Goal: Feedback & Contribution: Submit feedback/report problem

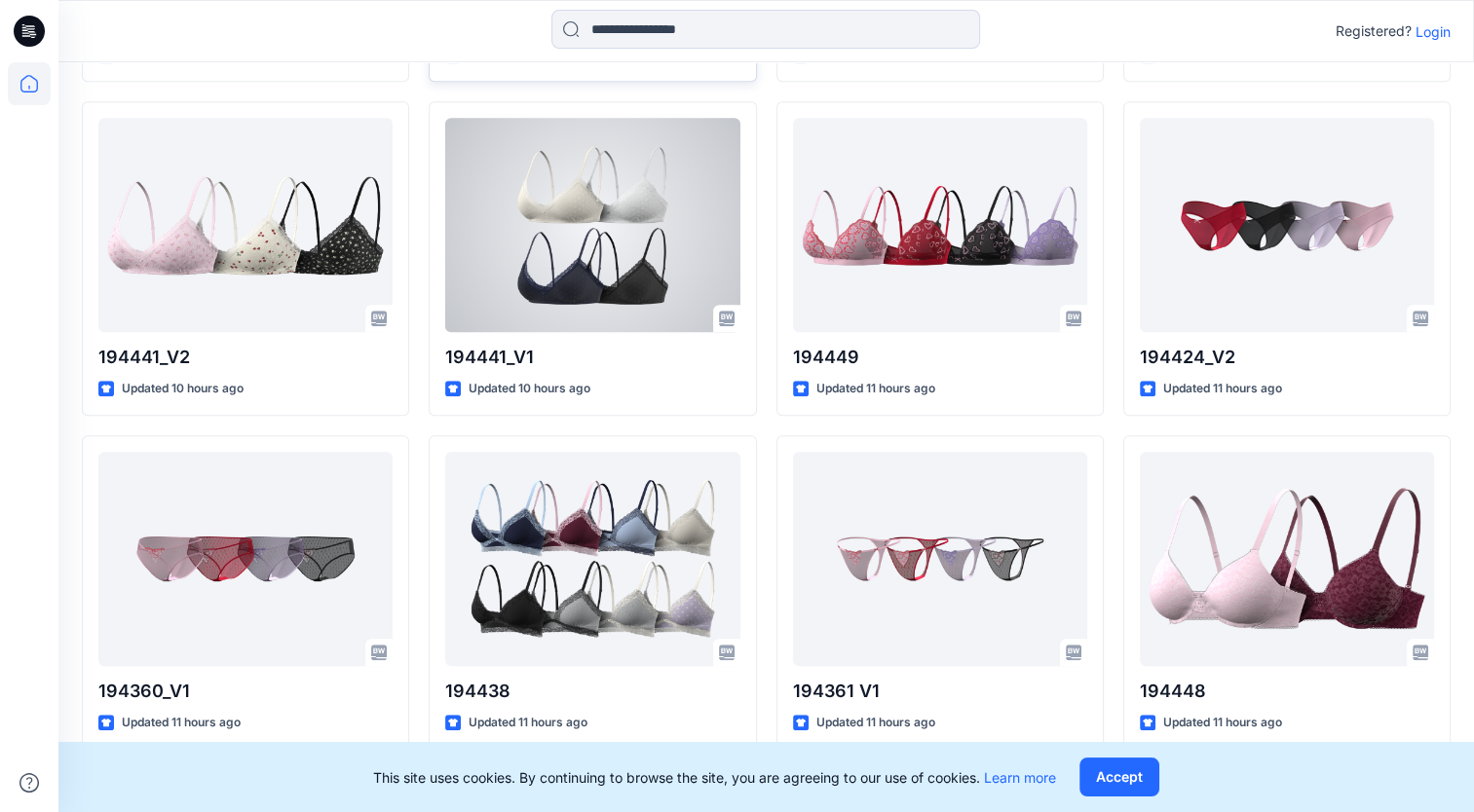
scroll to position [1814, 0]
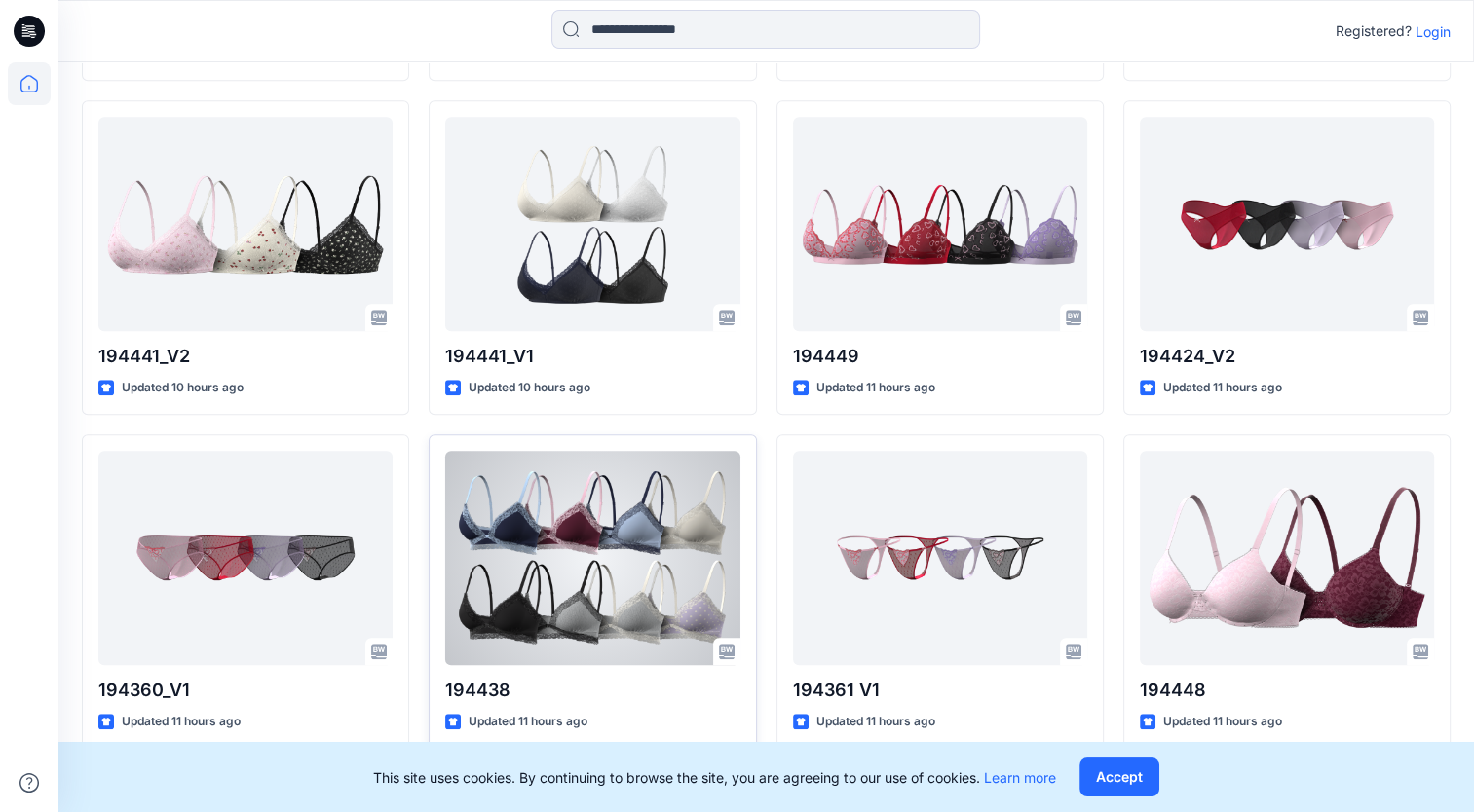
click at [650, 533] on div at bounding box center [592, 558] width 294 height 214
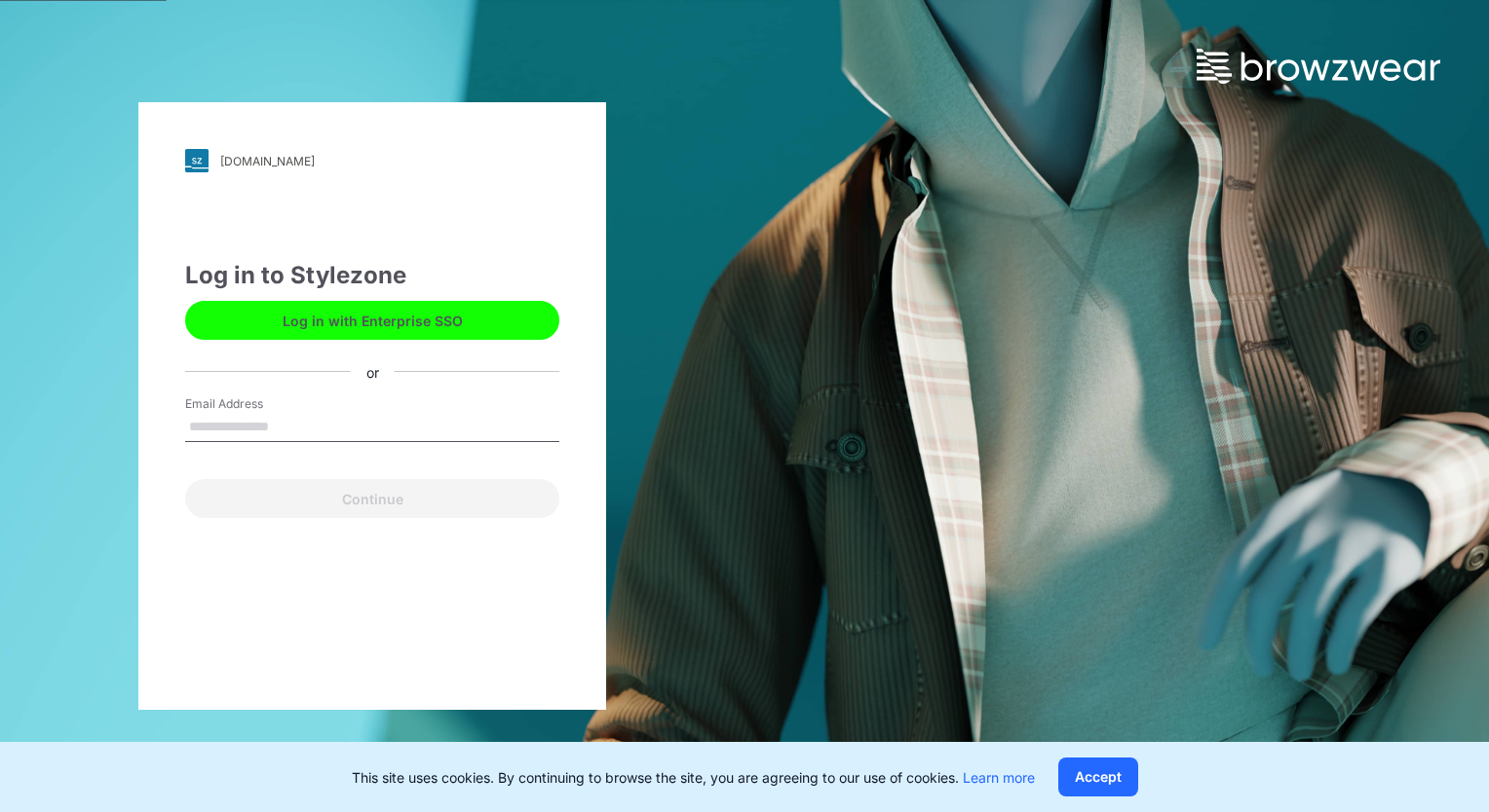
click at [336, 430] on input "Email Address" at bounding box center [372, 426] width 374 height 29
type input "**********"
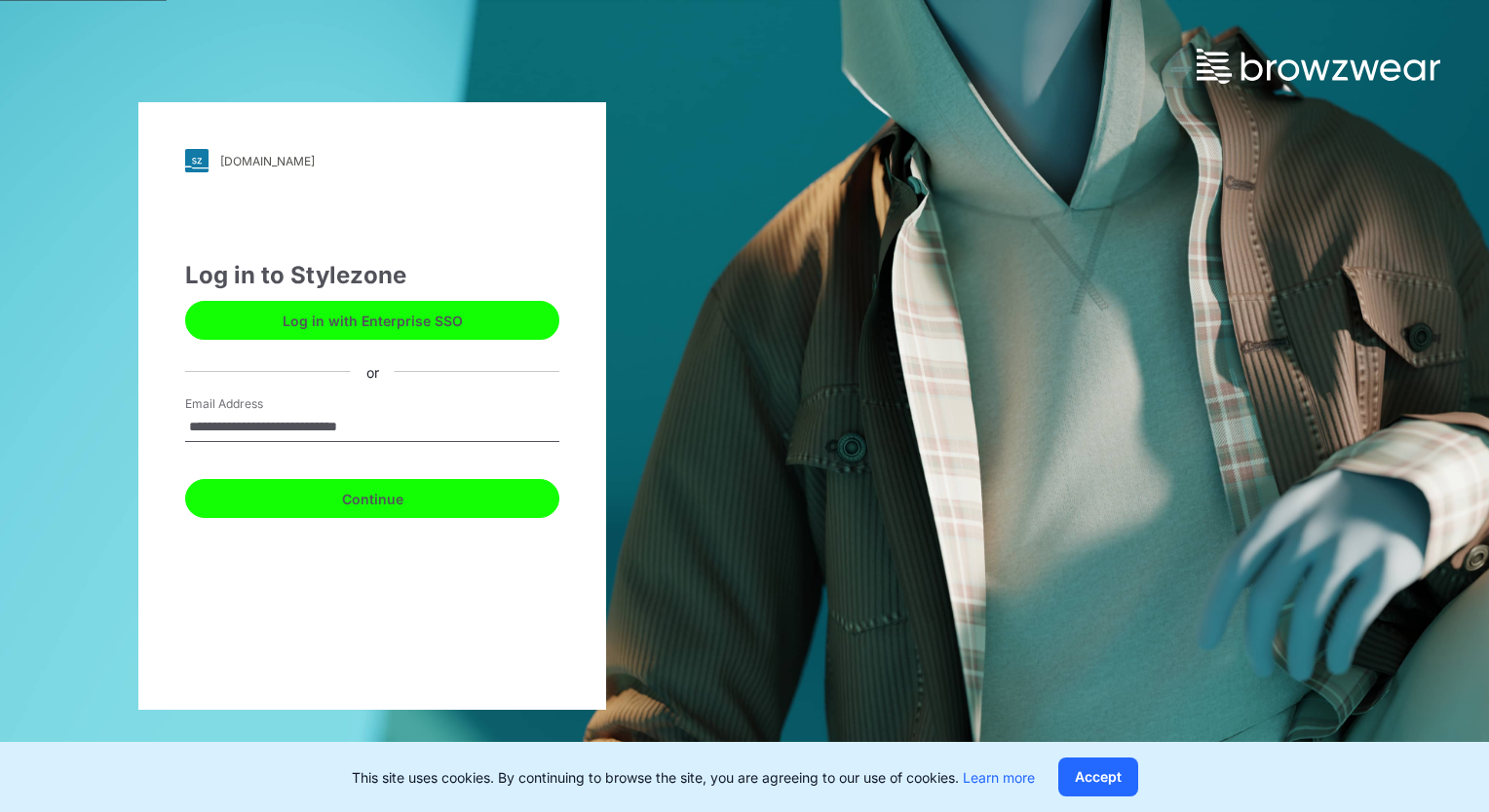
click at [399, 497] on button "Continue" at bounding box center [372, 498] width 374 height 39
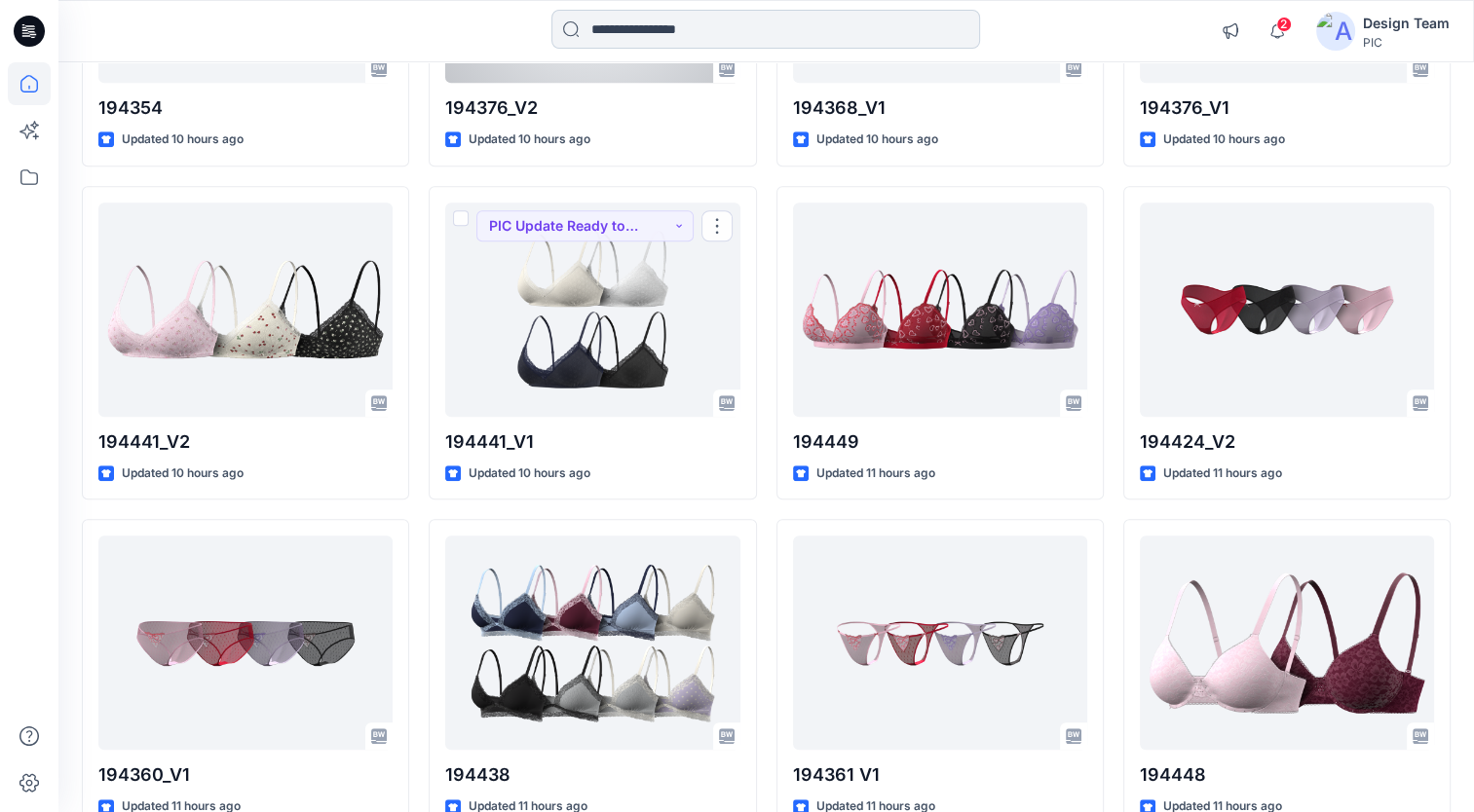
scroll to position [1410, 0]
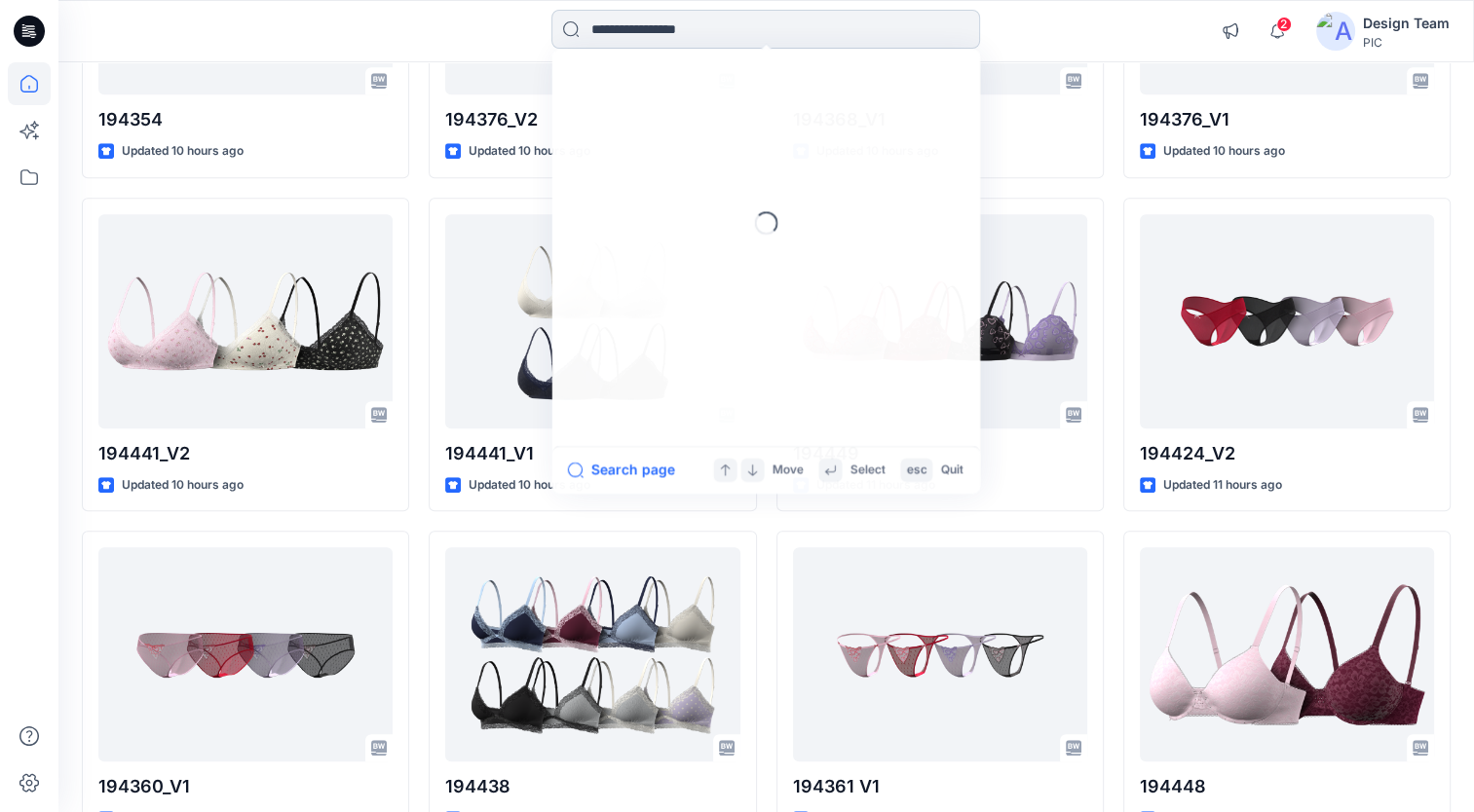
click at [699, 37] on input at bounding box center [765, 29] width 429 height 39
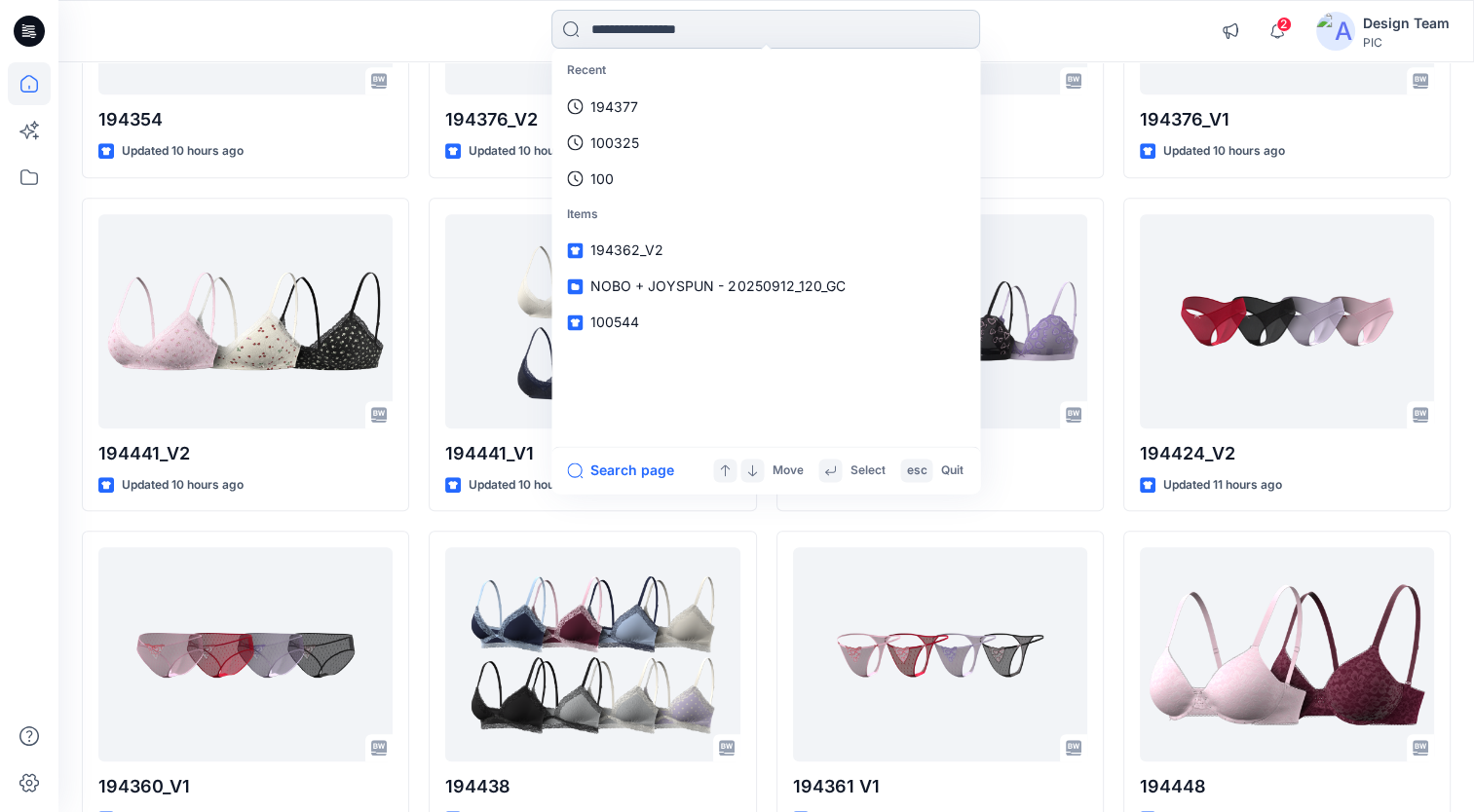
paste input "******"
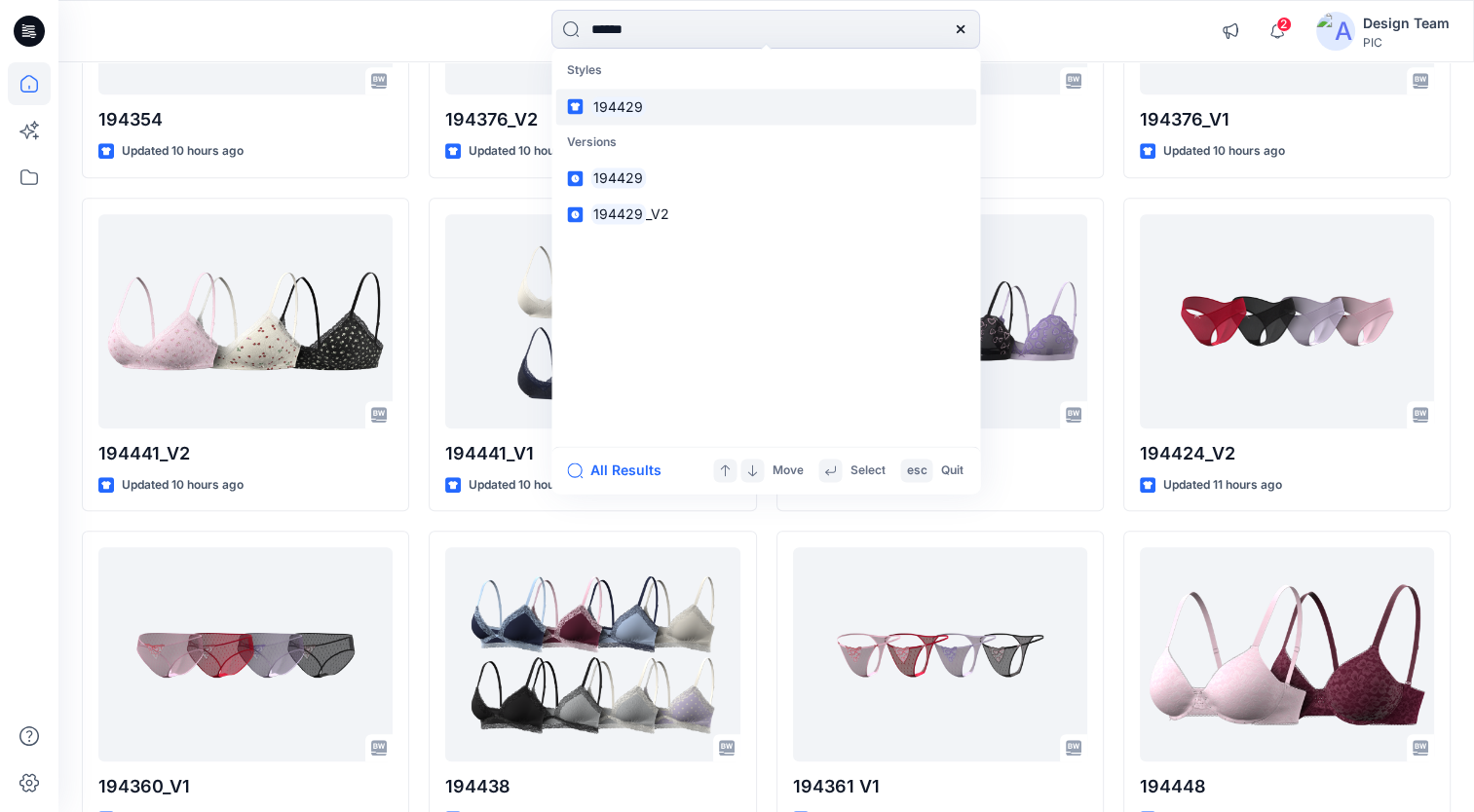
type input "******"
click at [631, 110] on mark "194429" at bounding box center [618, 107] width 56 height 22
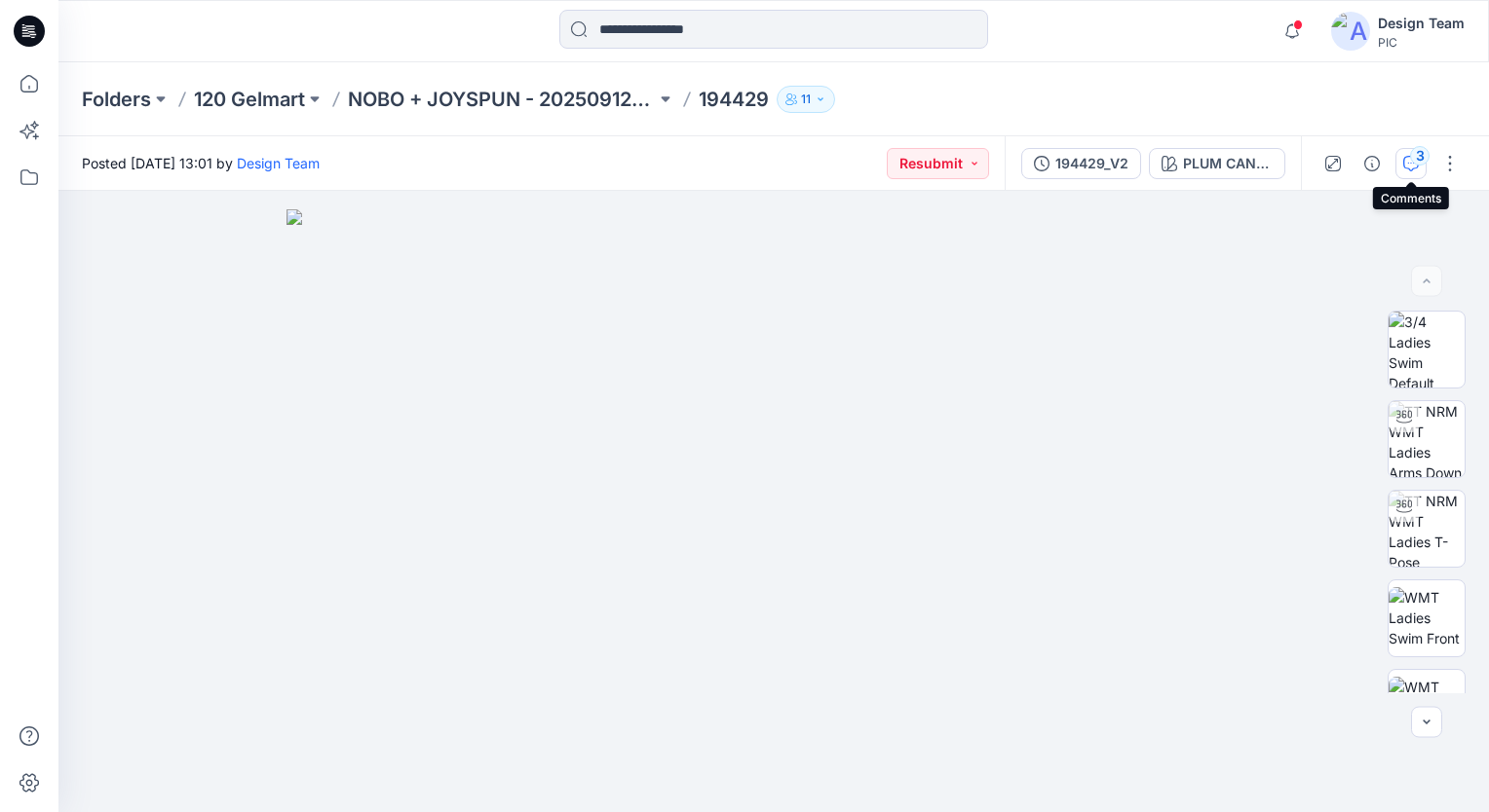
click at [1410, 162] on icon "button" at bounding box center [1411, 163] width 16 height 16
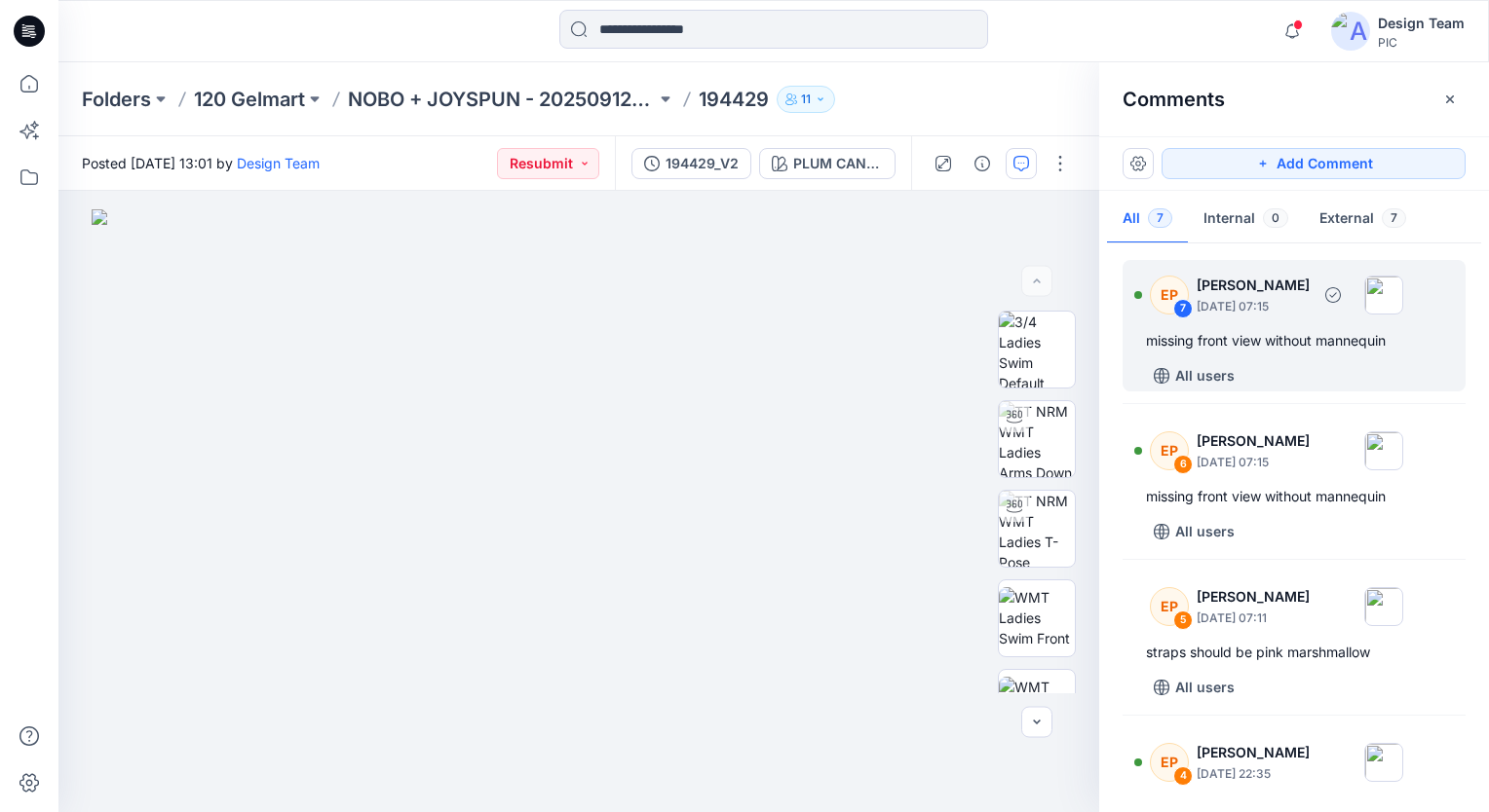
click at [1413, 344] on div "missing front view without mannequin" at bounding box center [1294, 340] width 296 height 23
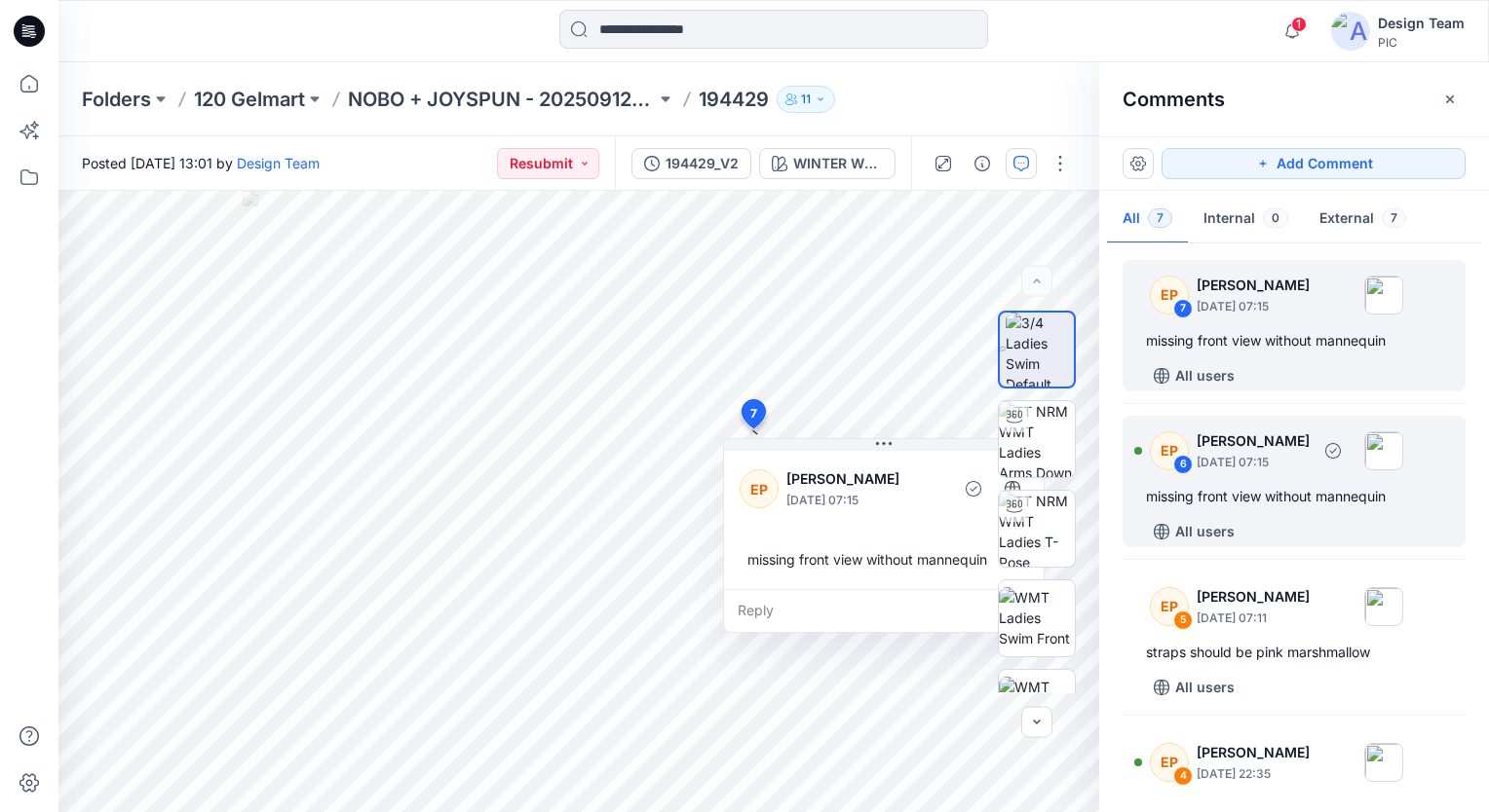
click at [1342, 476] on div "EP 6 Edlin Pagan October 14, 2025 07:15" at bounding box center [1269, 450] width 269 height 54
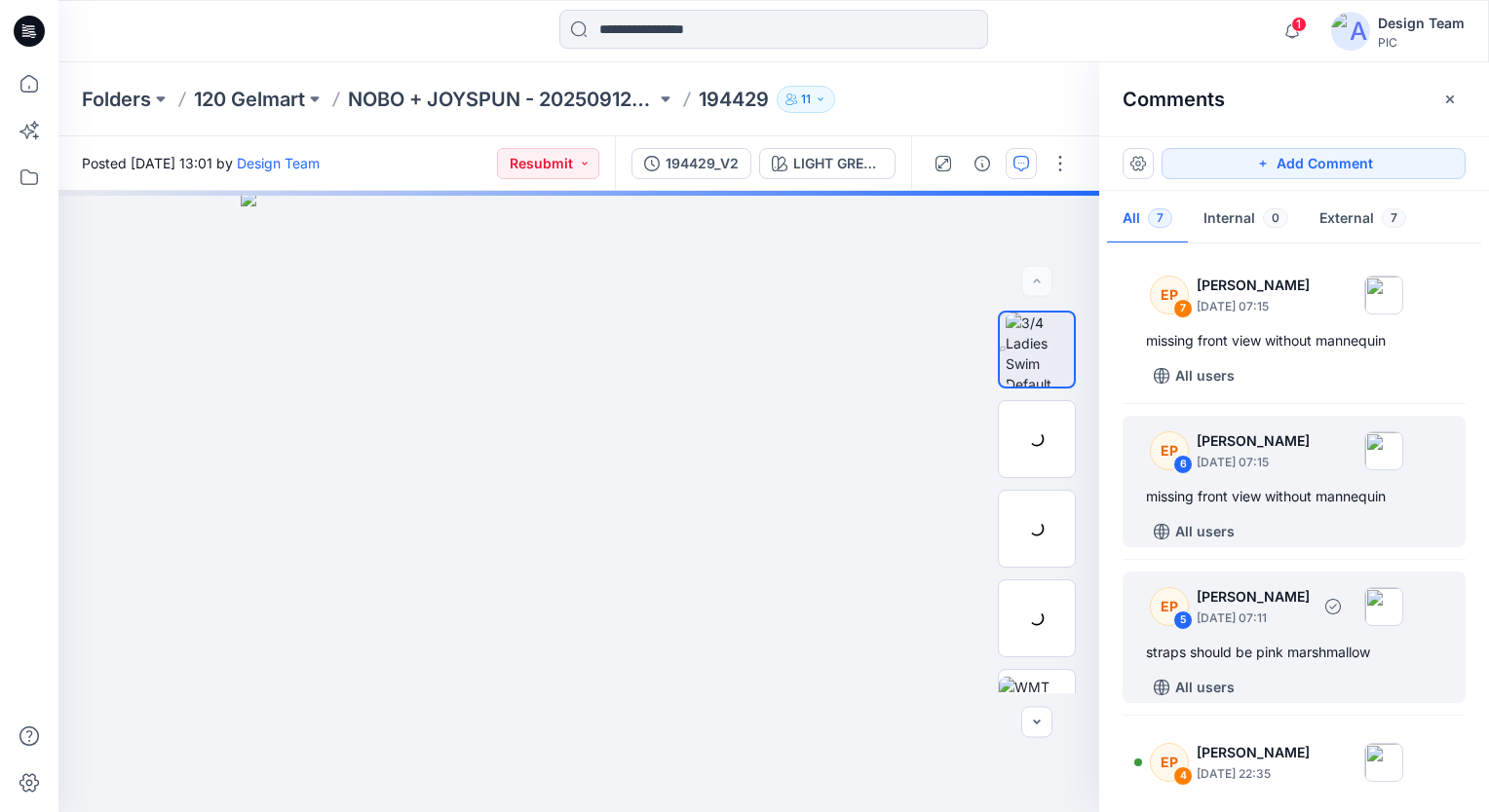
scroll to position [98, 0]
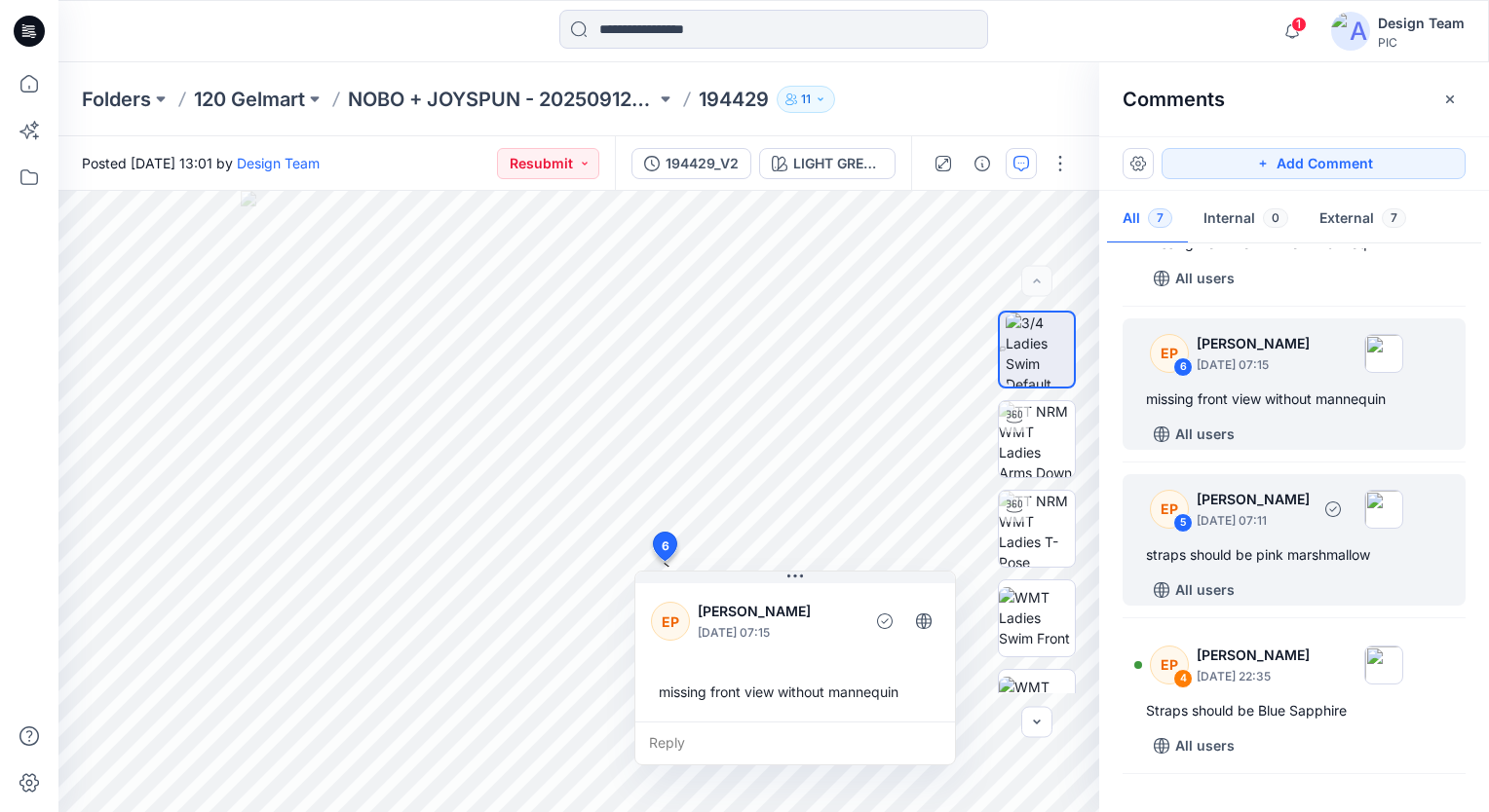
click at [1300, 547] on div "straps should be pink marshmallow" at bounding box center [1294, 554] width 296 height 23
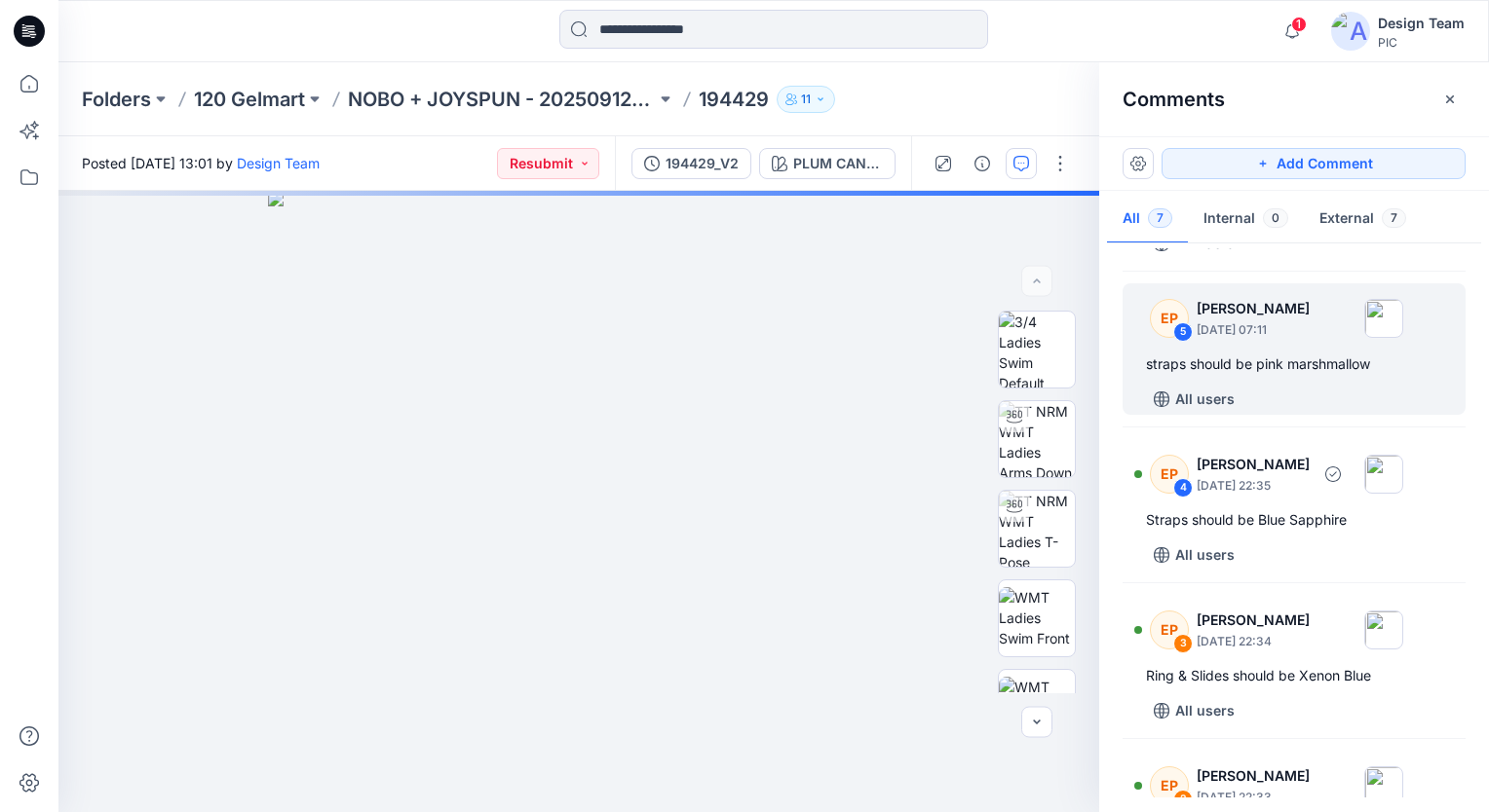
scroll to position [390, 0]
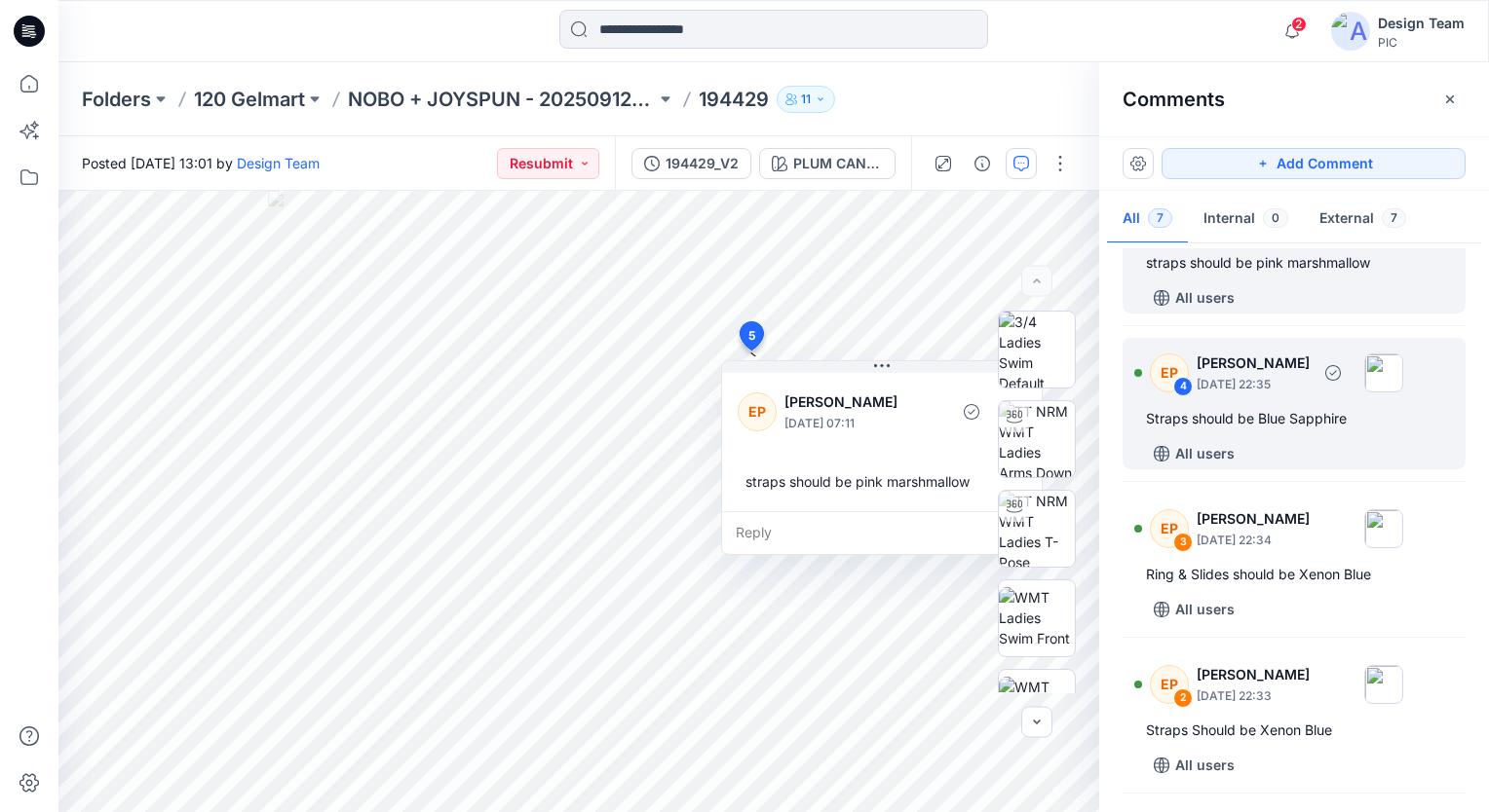
click at [1375, 414] on div "Straps should be Blue Sapphire" at bounding box center [1294, 418] width 296 height 23
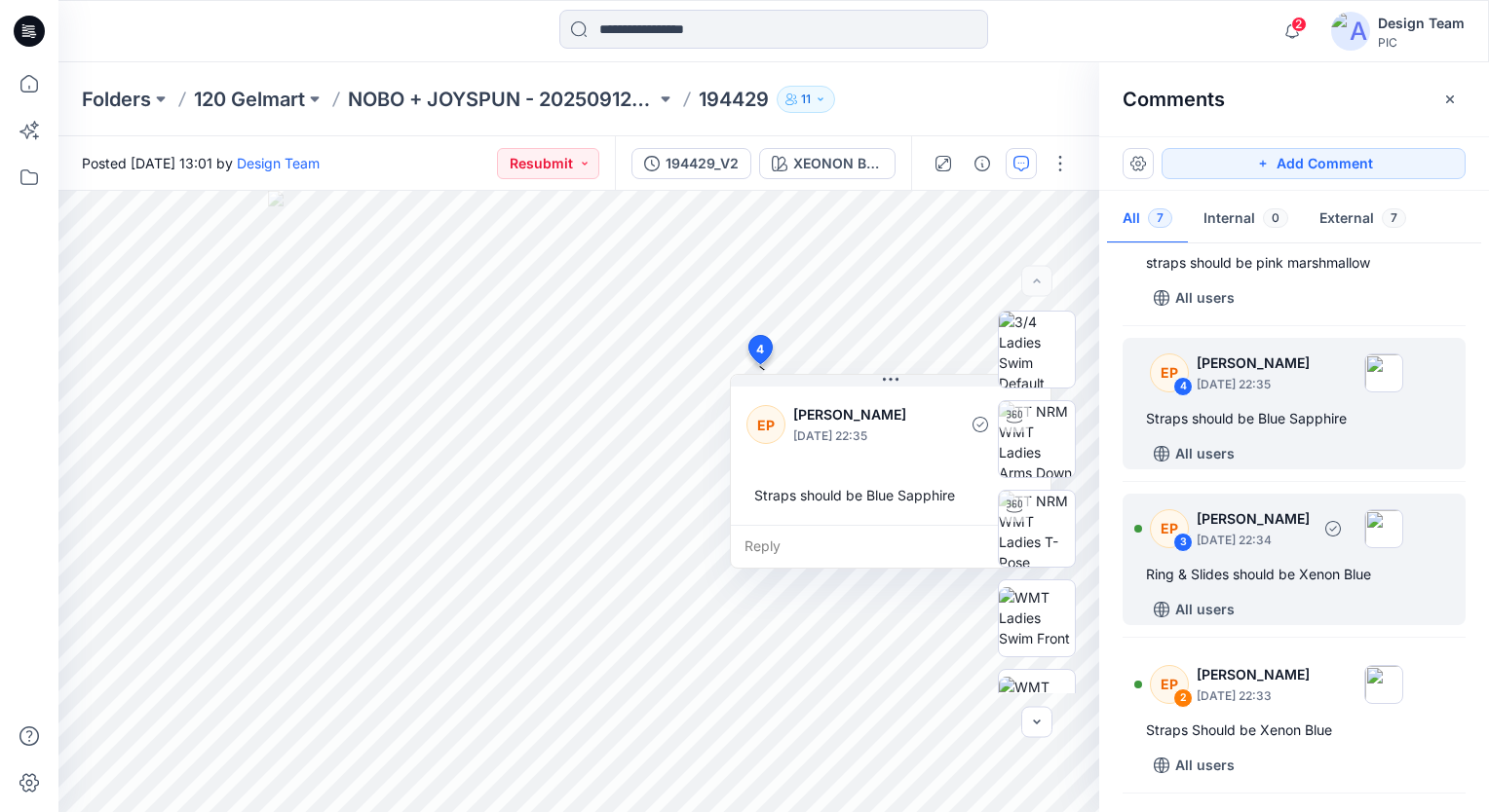
click at [1310, 547] on p "October 13, 2025 22:34" at bounding box center [1252, 541] width 113 height 20
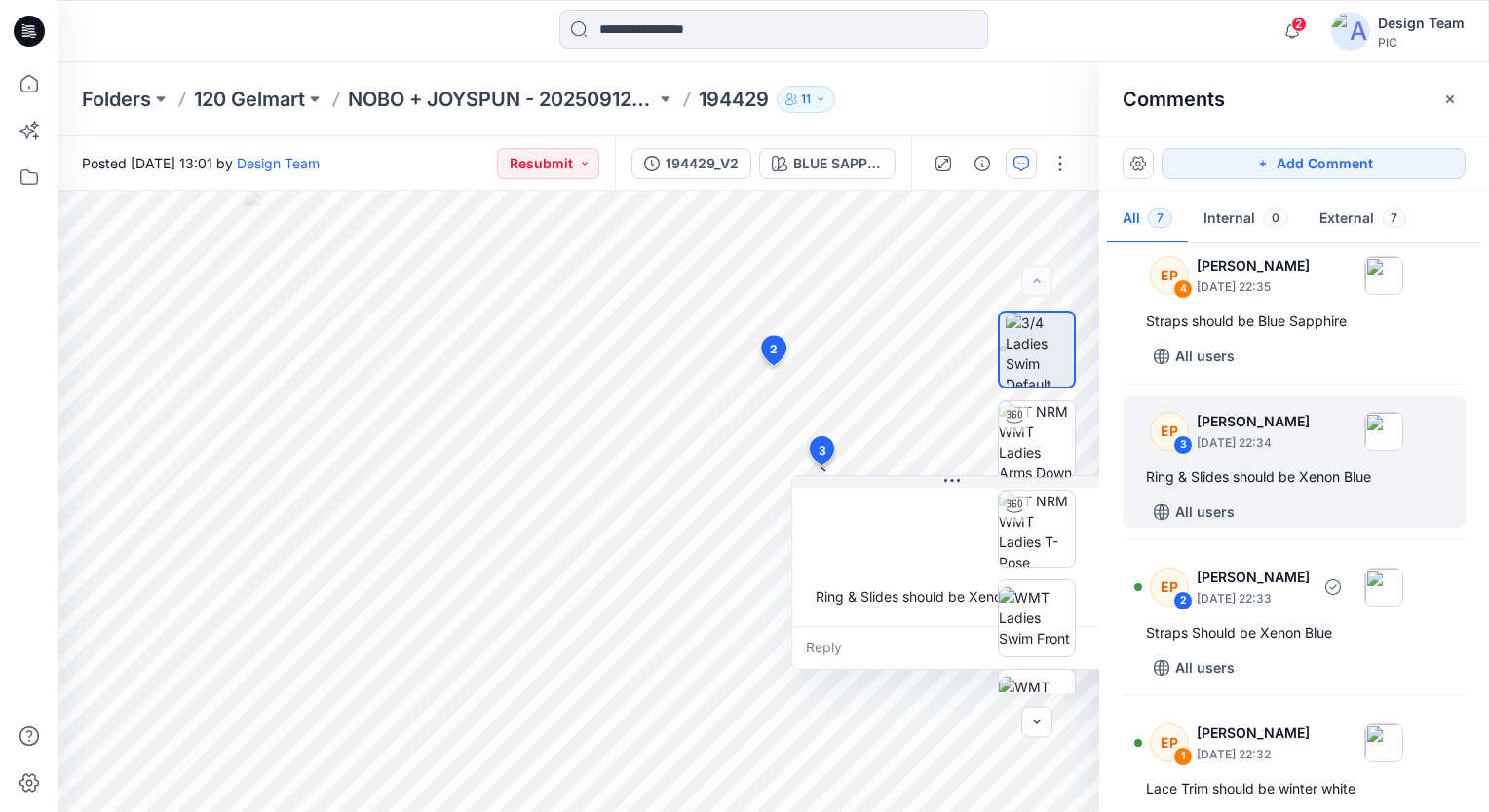
scroll to position [538, 0]
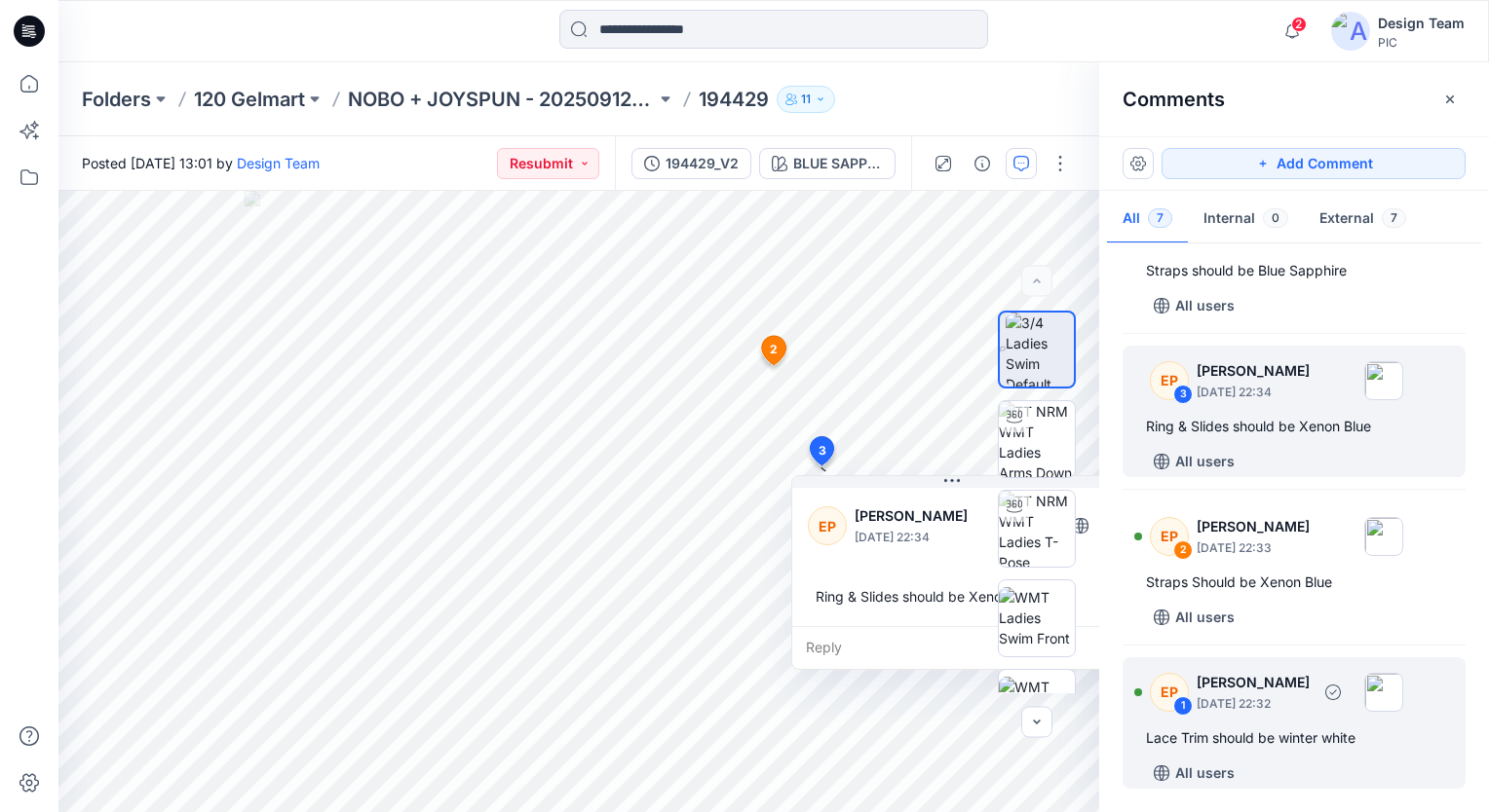
click at [1289, 712] on div "EP 1 Edlin Pagan October 13, 2025 22:32" at bounding box center [1269, 692] width 269 height 54
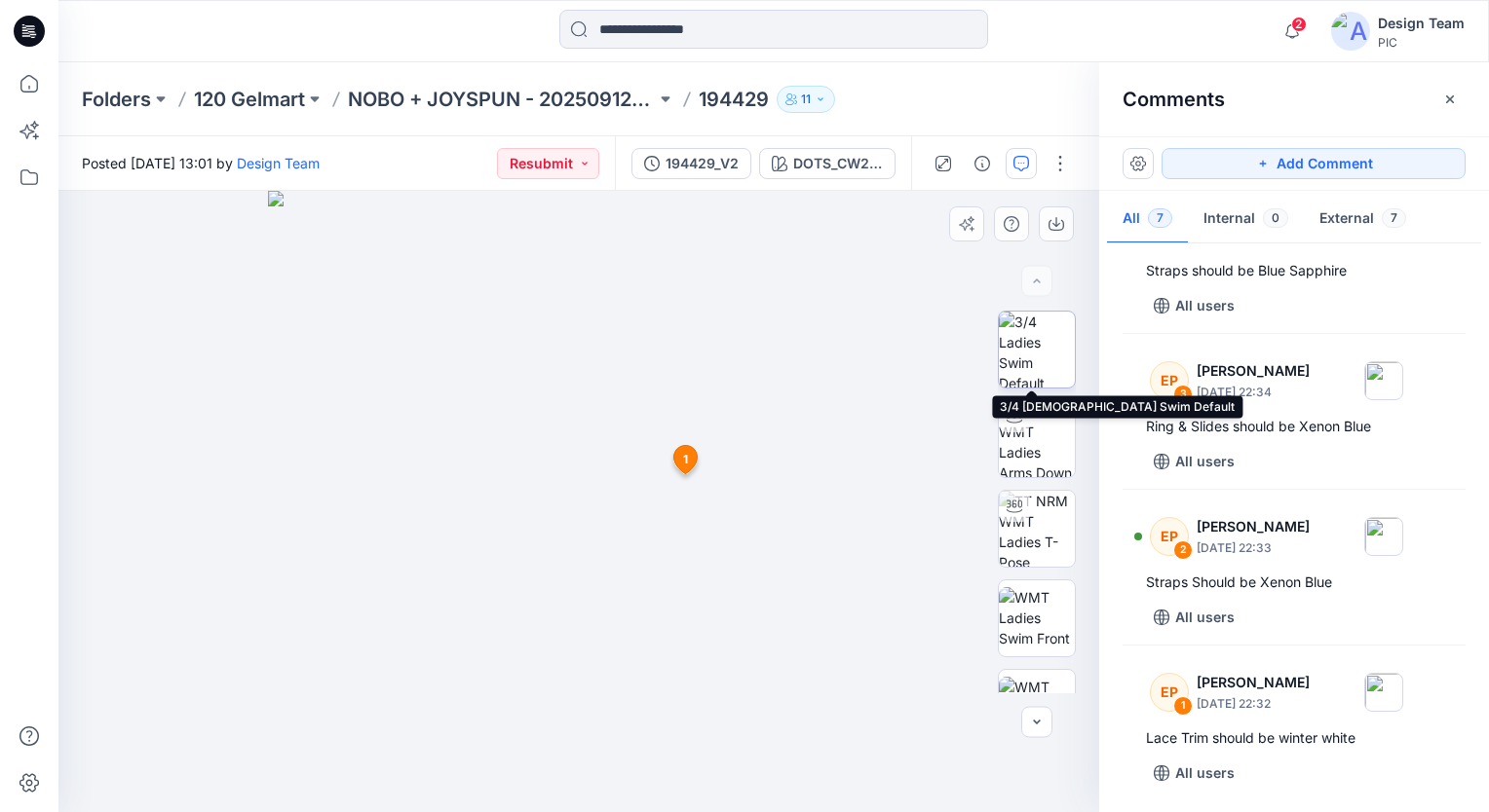
click at [1032, 364] on img at bounding box center [1037, 350] width 76 height 76
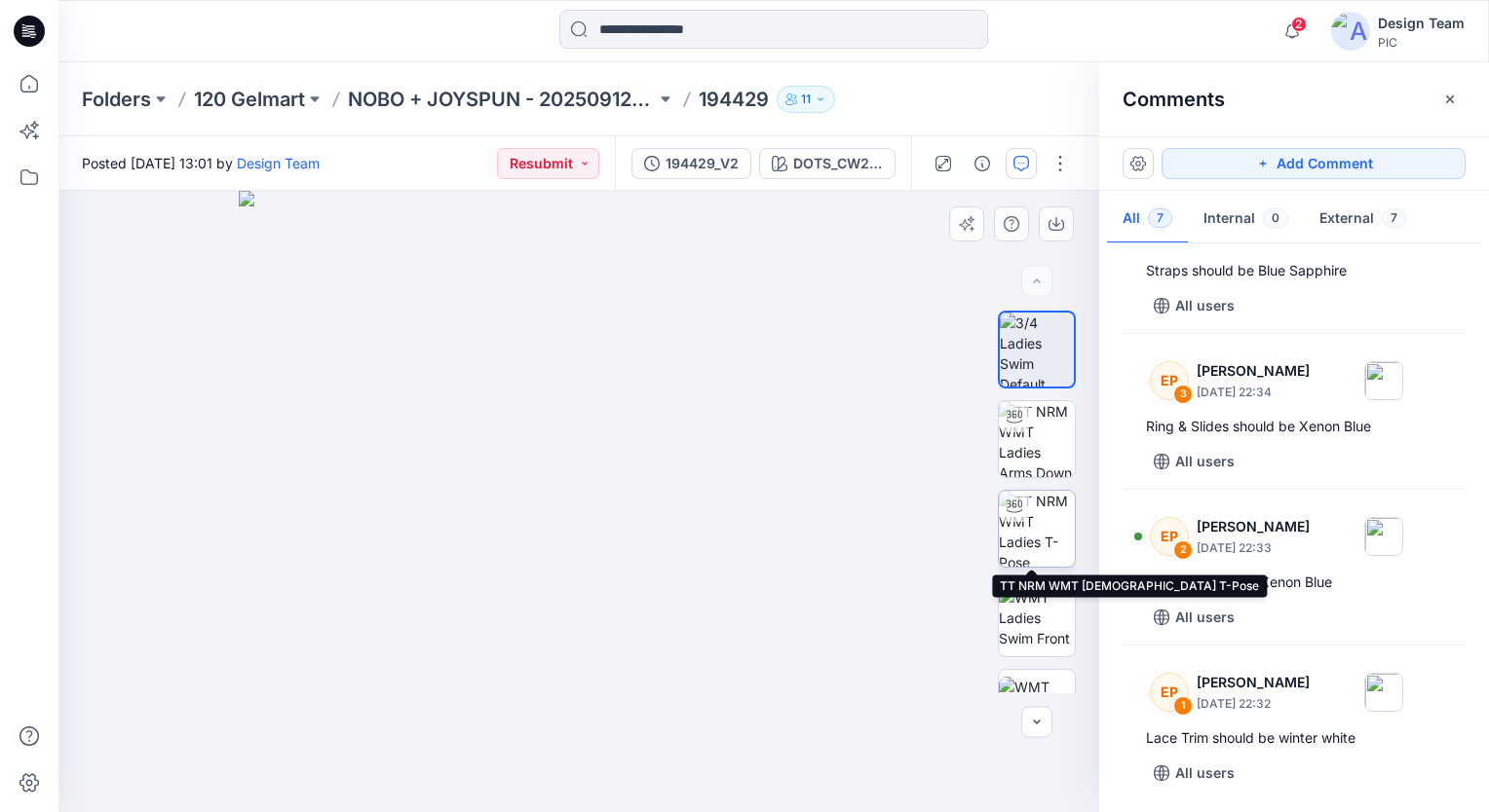
click at [1026, 531] on img at bounding box center [1037, 529] width 76 height 76
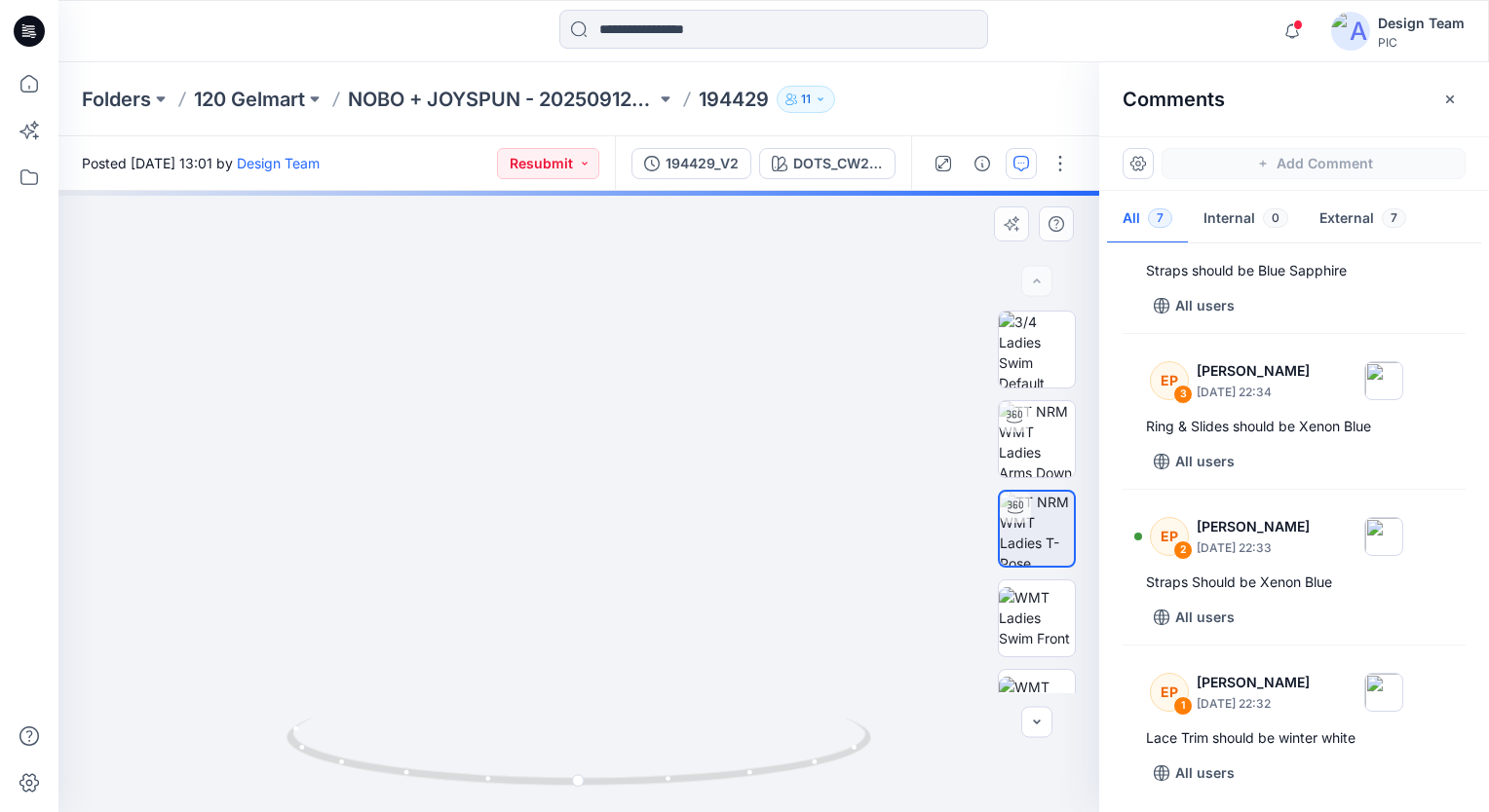
drag, startPoint x: 718, startPoint y: 640, endPoint x: 737, endPoint y: 542, distance: 99.8
click at [737, 542] on img at bounding box center [597, 134] width 1900 height 1358
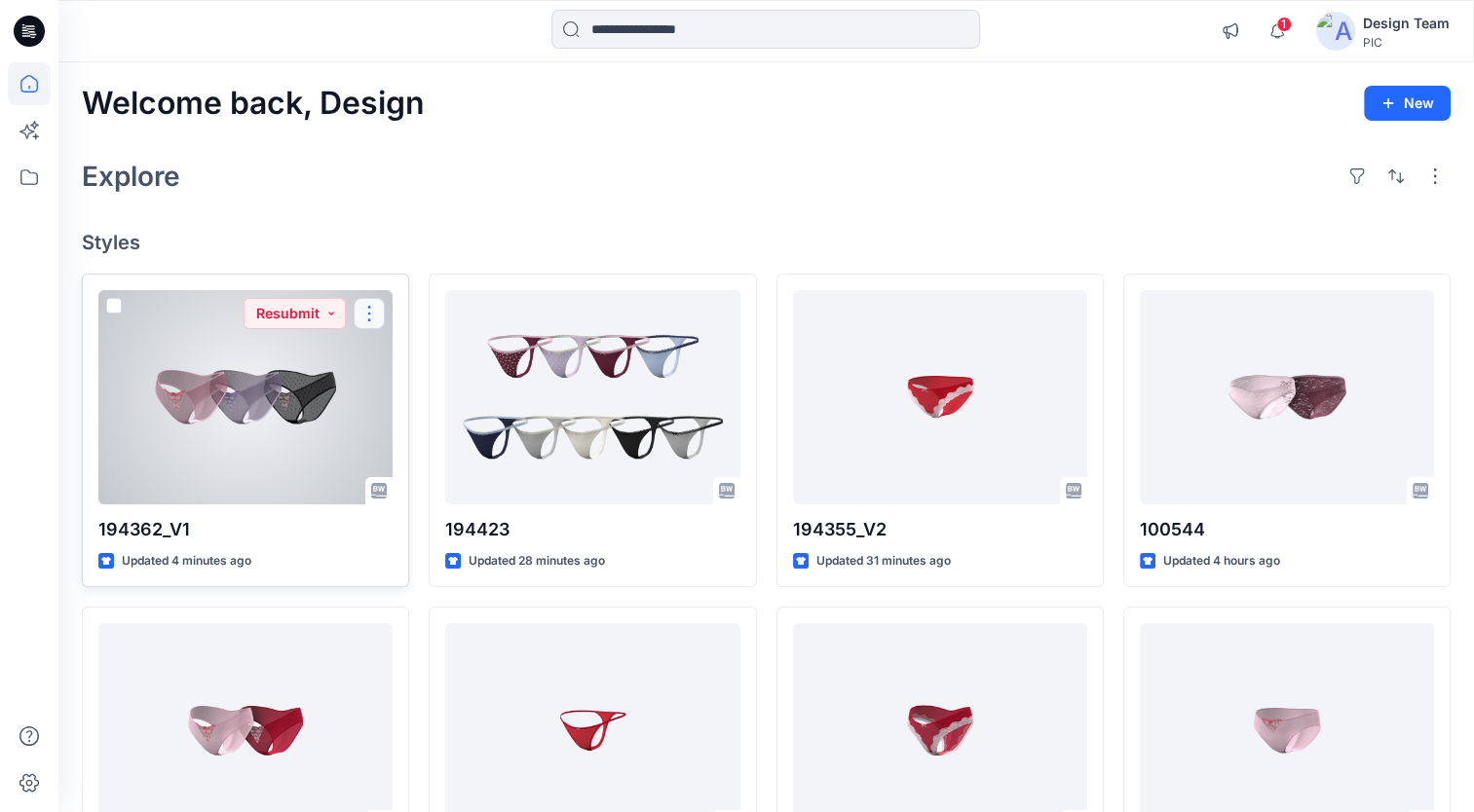
click at [374, 315] on button "button" at bounding box center [369, 313] width 31 height 31
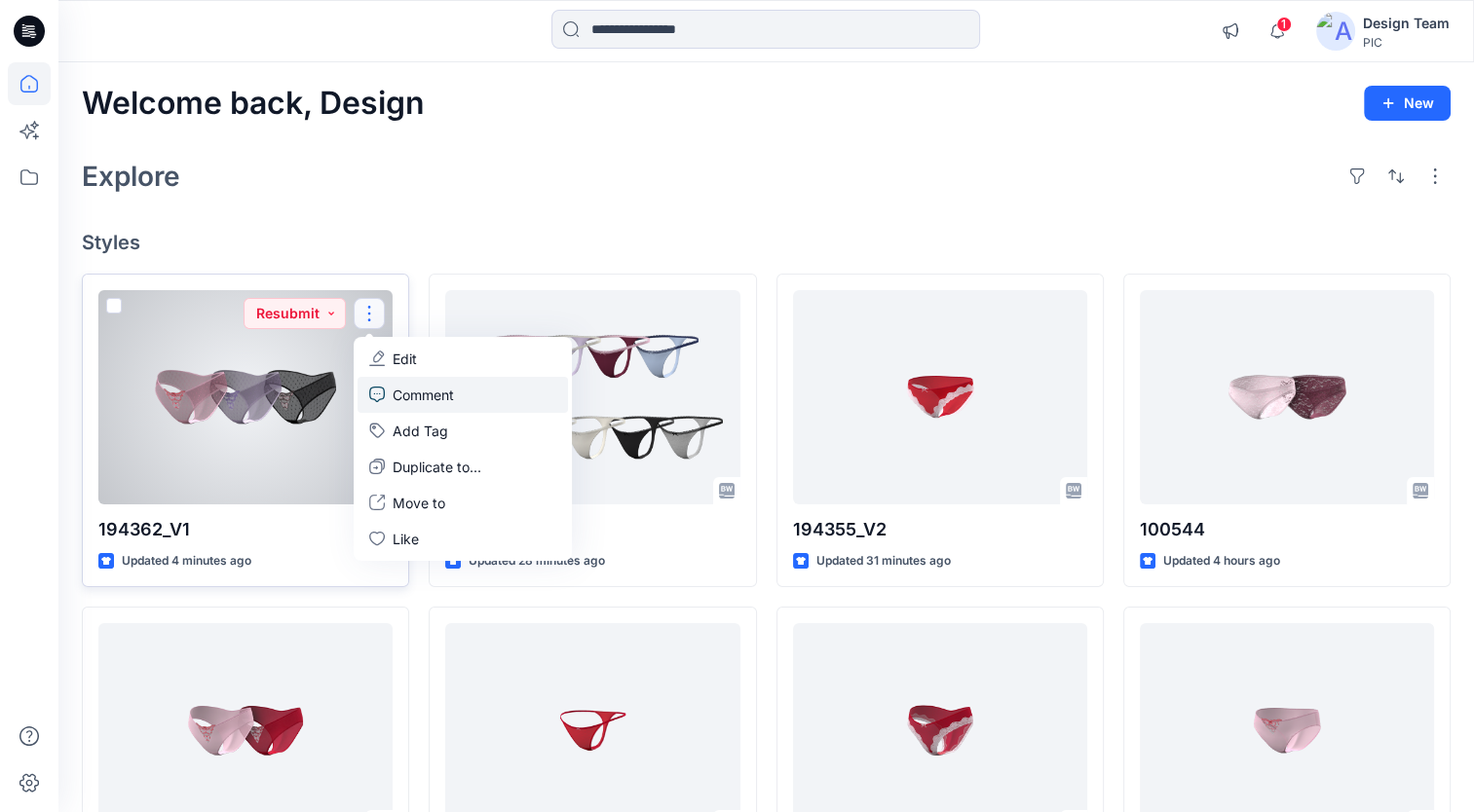
click at [445, 388] on p "Comment" at bounding box center [424, 395] width 62 height 21
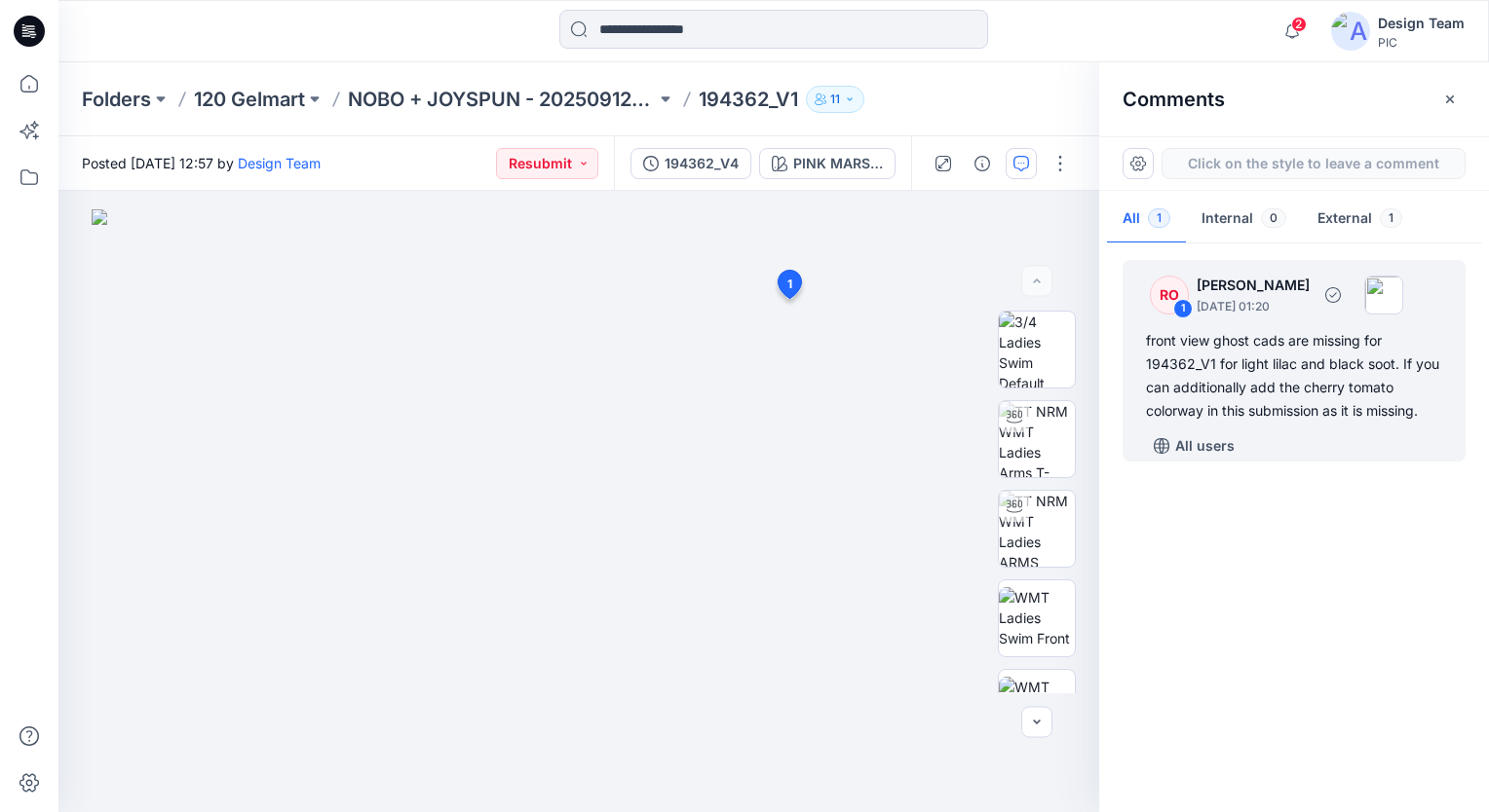
click at [1352, 421] on div "front view ghost cads are missing for 194362_V1 for light lilac and black soot.…" at bounding box center [1294, 376] width 296 height 94
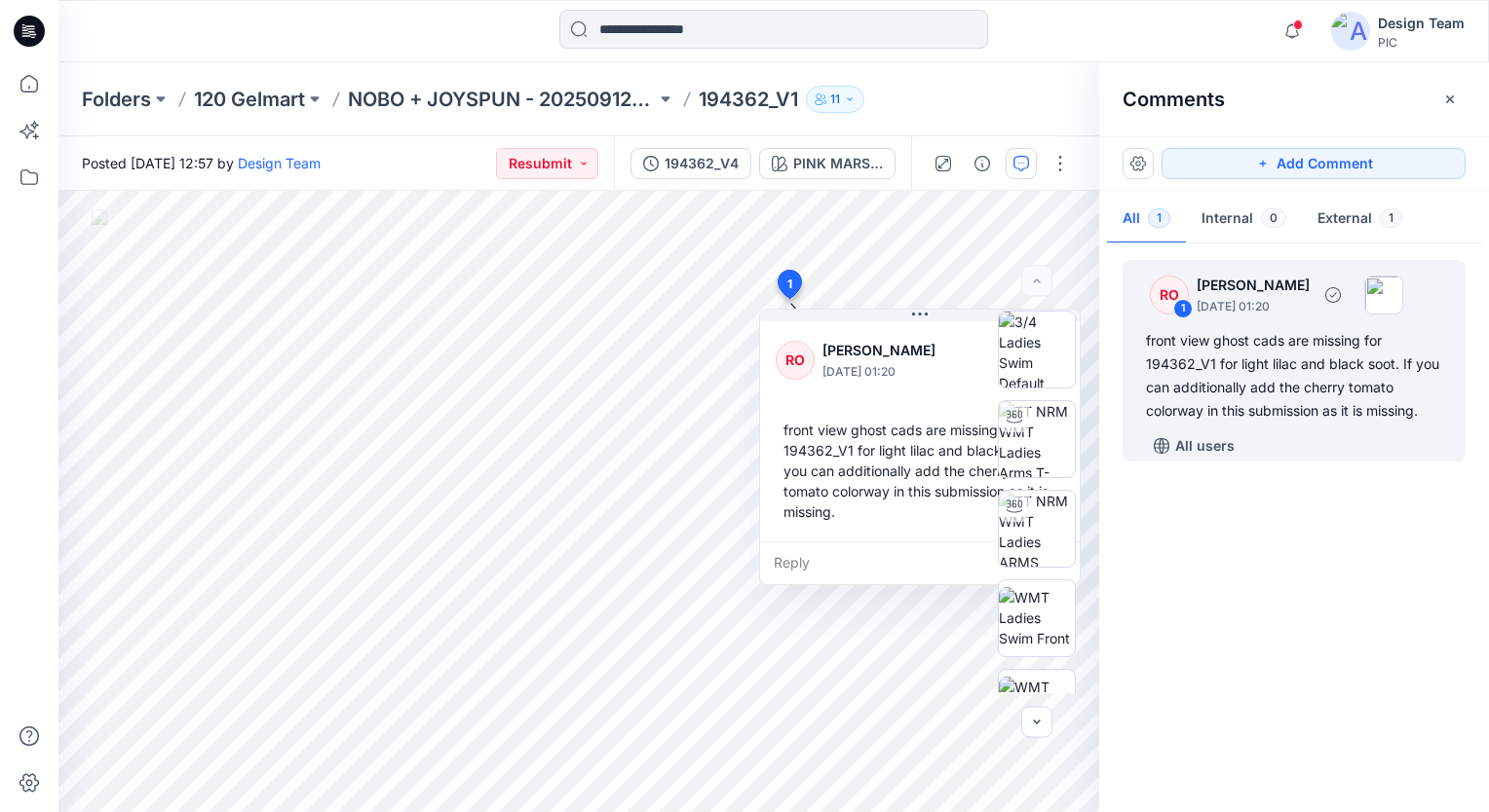
click at [1298, 337] on div "front view ghost cads are missing for 194362_V1 for light lilac and black soot.…" at bounding box center [1294, 376] width 296 height 94
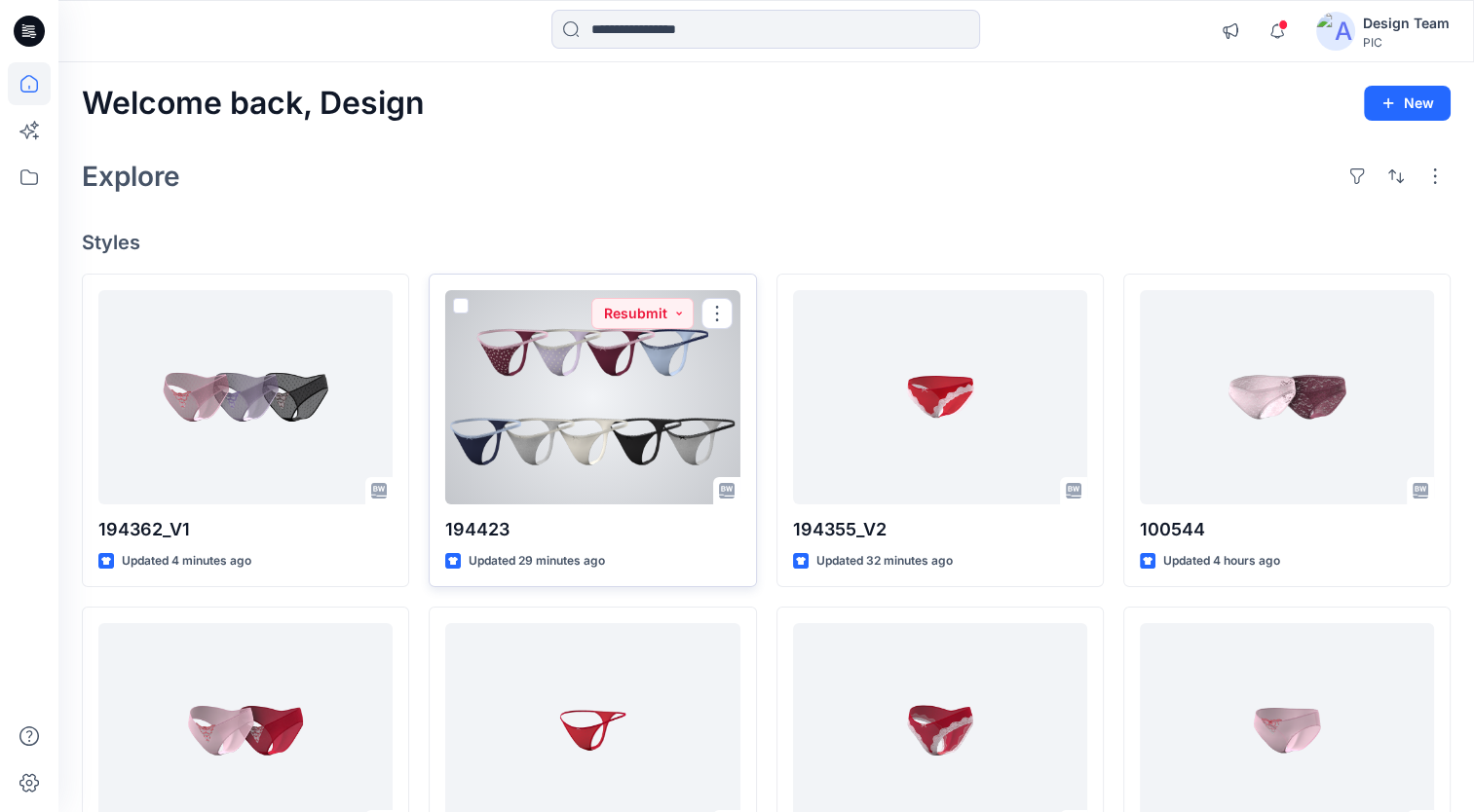
click at [650, 371] on div at bounding box center [592, 397] width 294 height 214
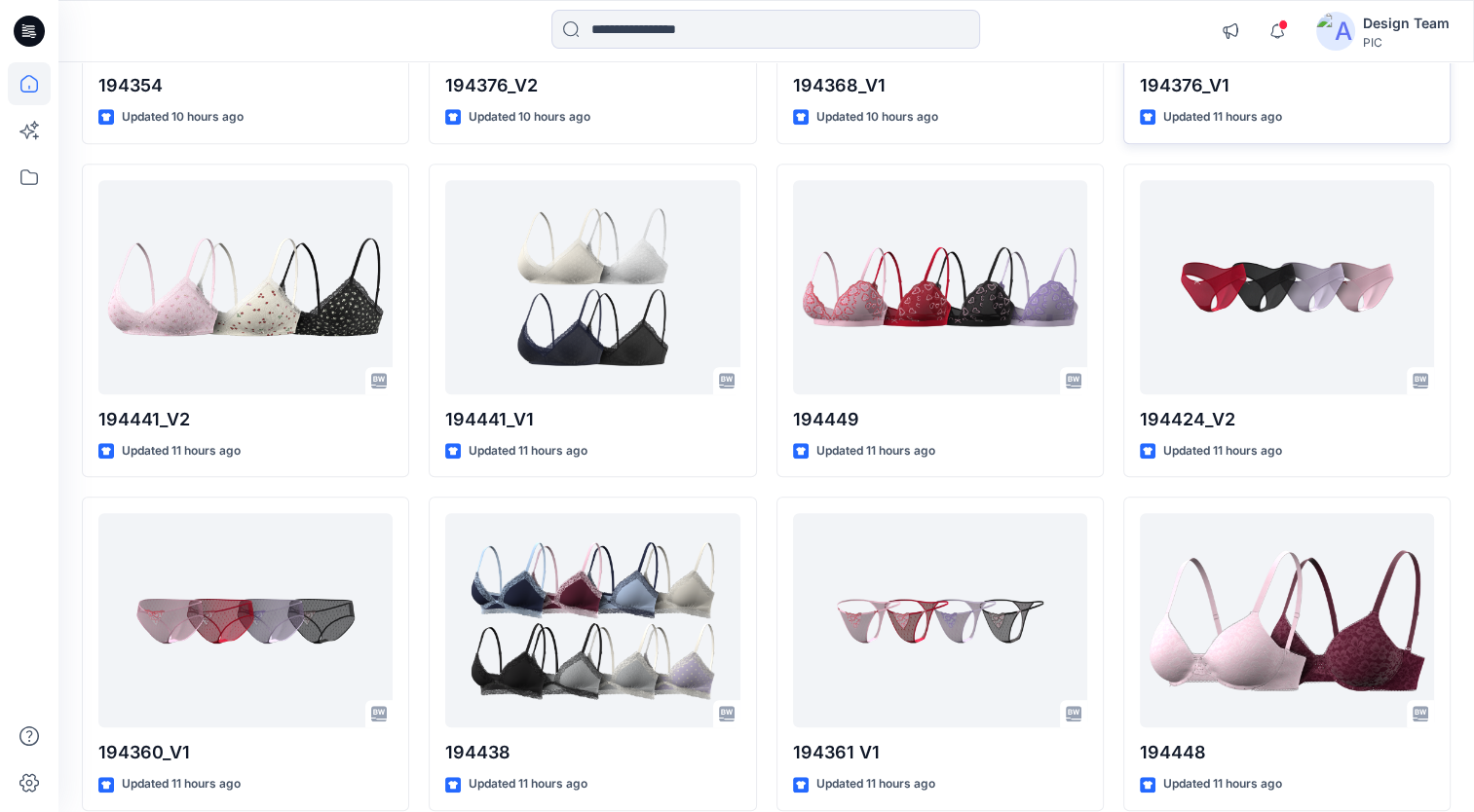
scroll to position [1461, 0]
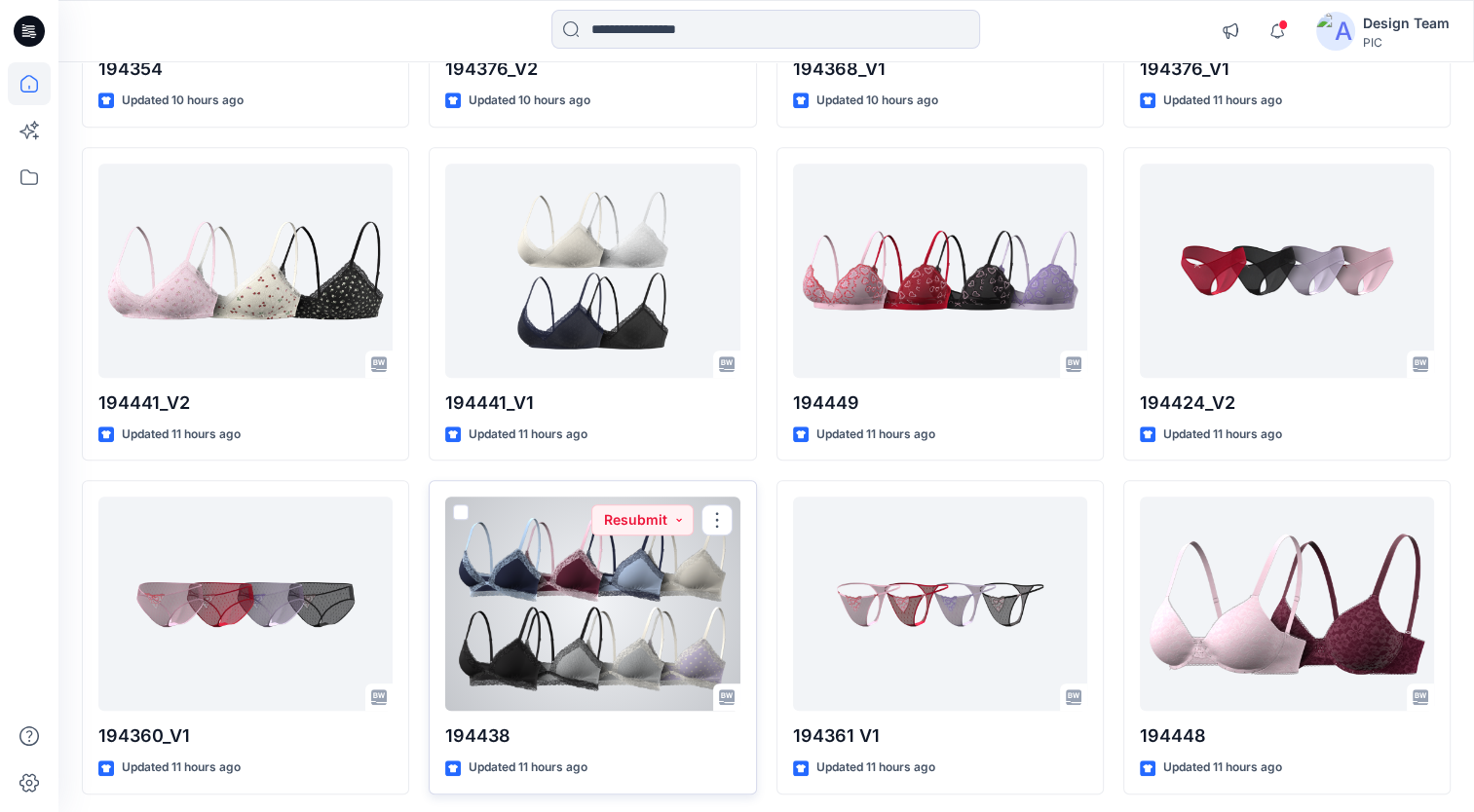
click at [685, 537] on div at bounding box center [592, 604] width 294 height 214
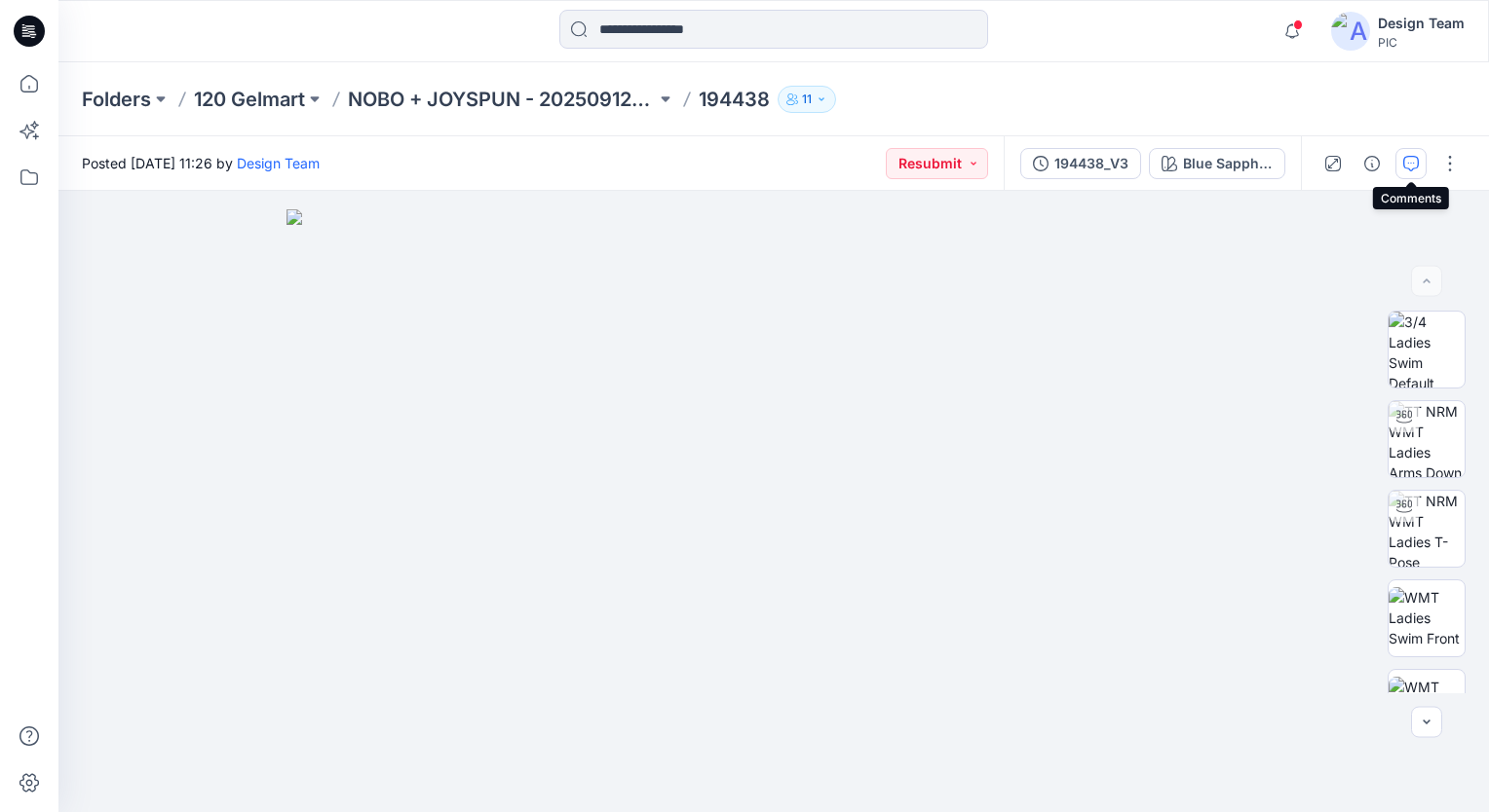
click at [1407, 165] on icon "button" at bounding box center [1411, 163] width 16 height 16
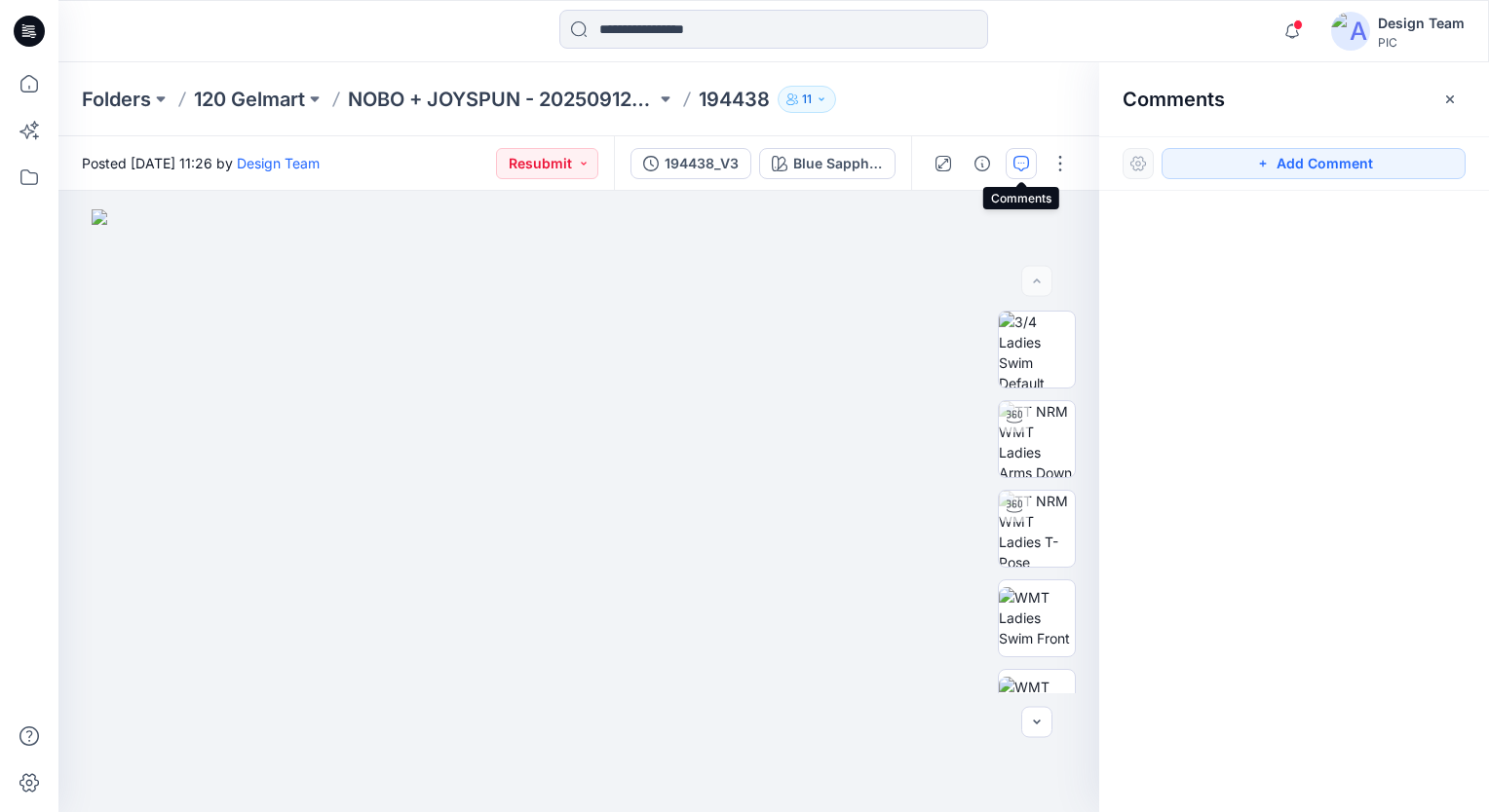
click at [1018, 160] on icon "button" at bounding box center [1022, 163] width 16 height 16
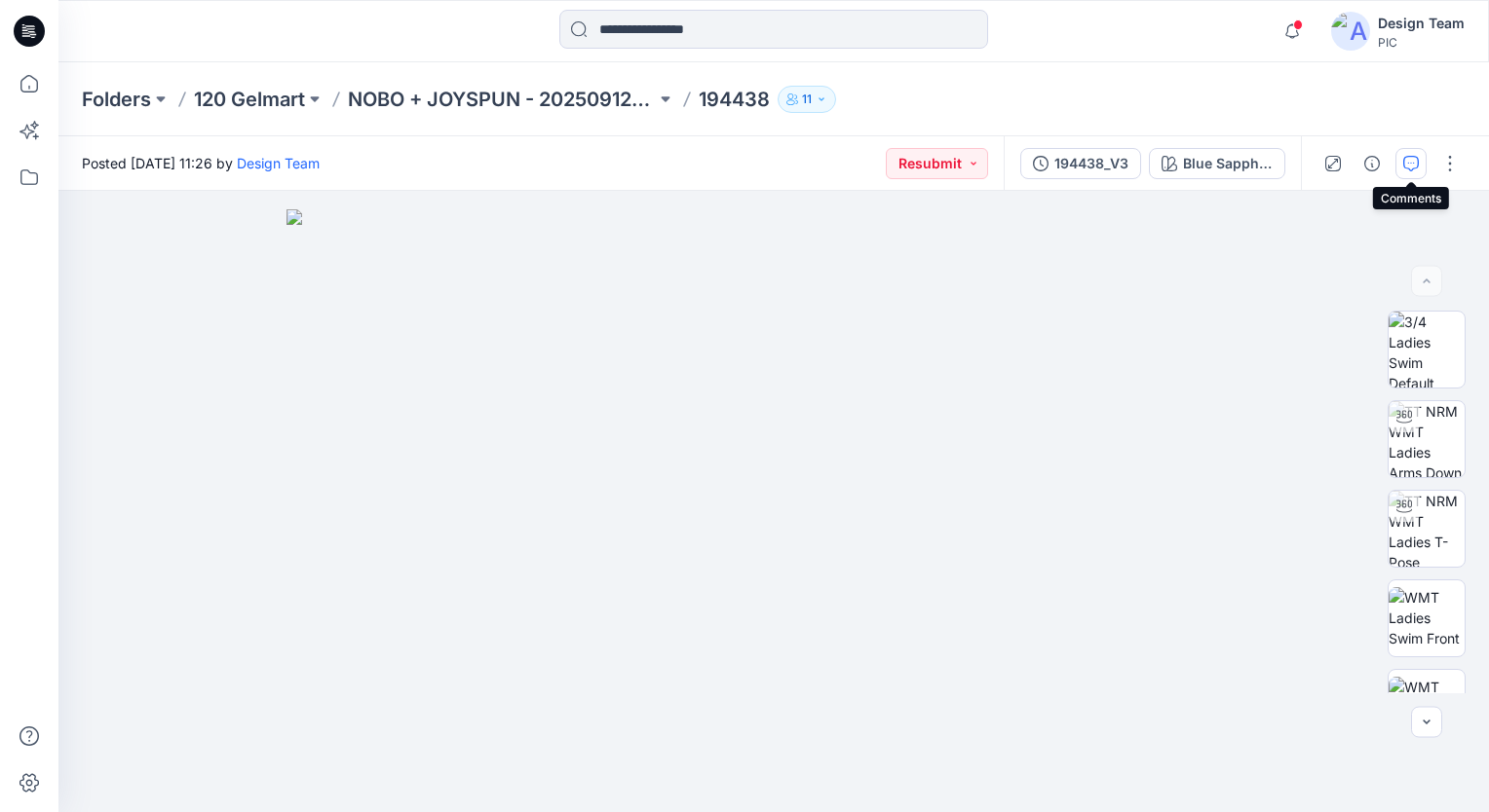
click at [1406, 166] on icon "button" at bounding box center [1411, 163] width 16 height 16
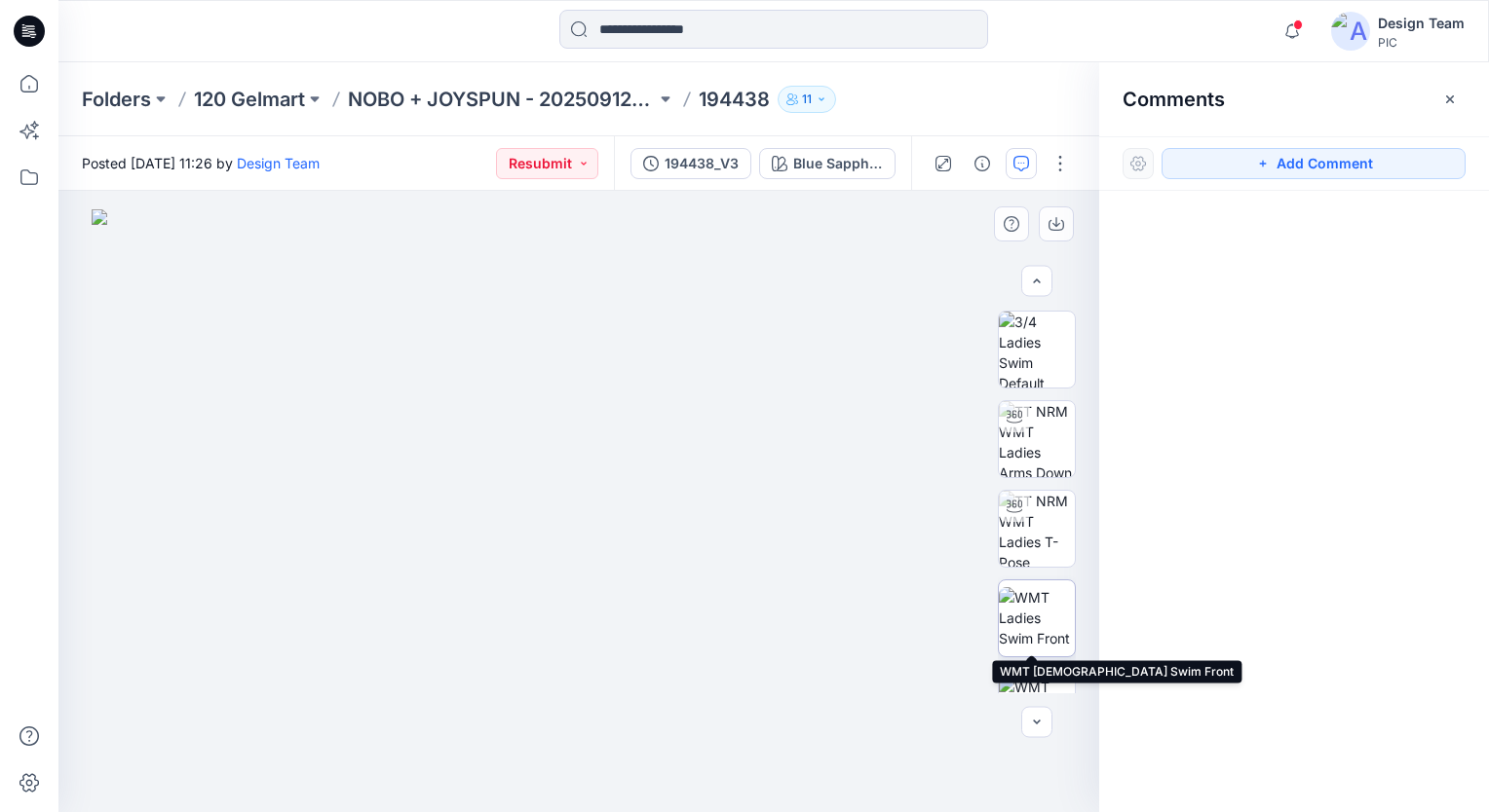
scroll to position [500, 0]
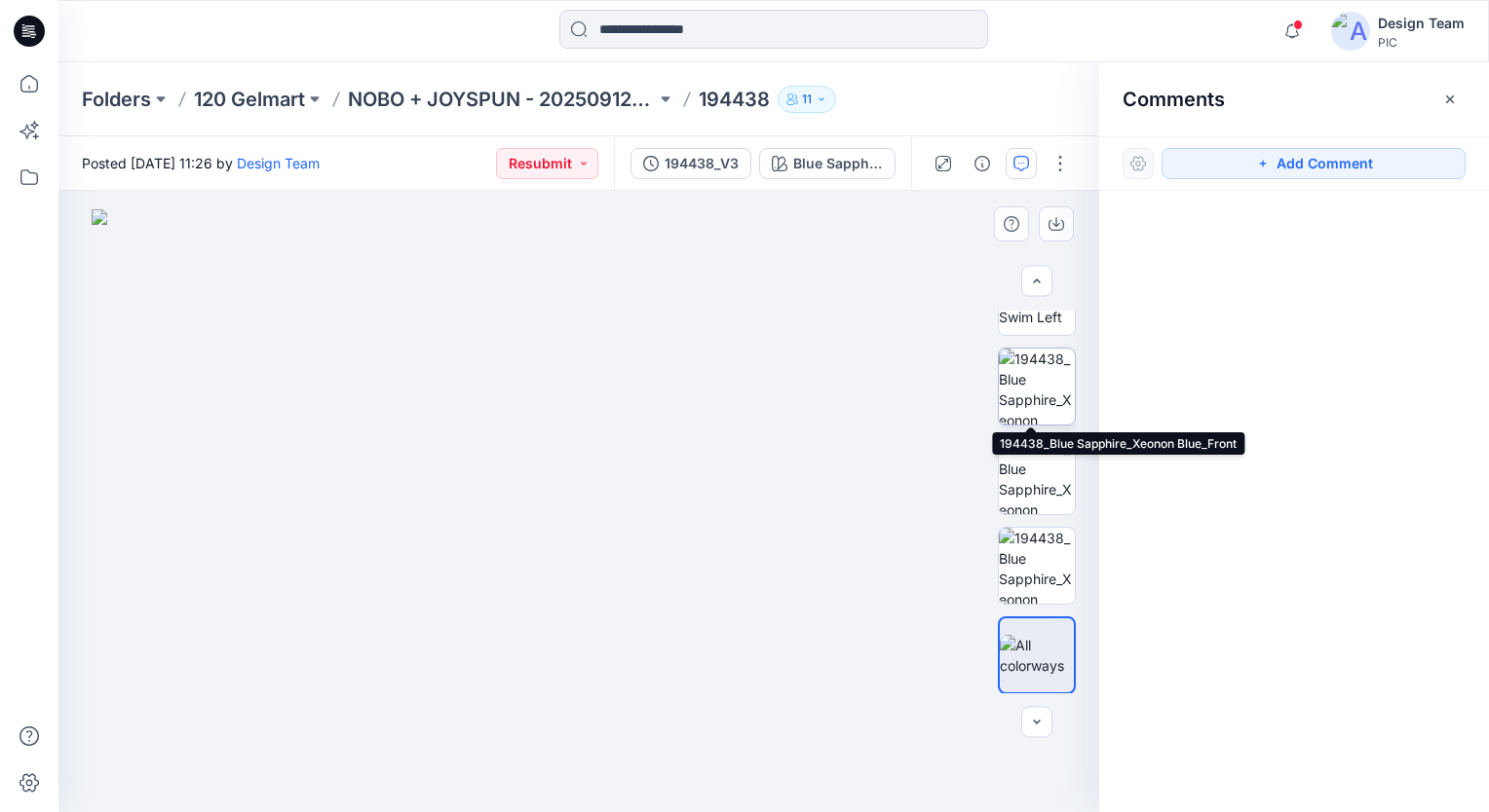
click at [1047, 396] on img at bounding box center [1037, 387] width 76 height 76
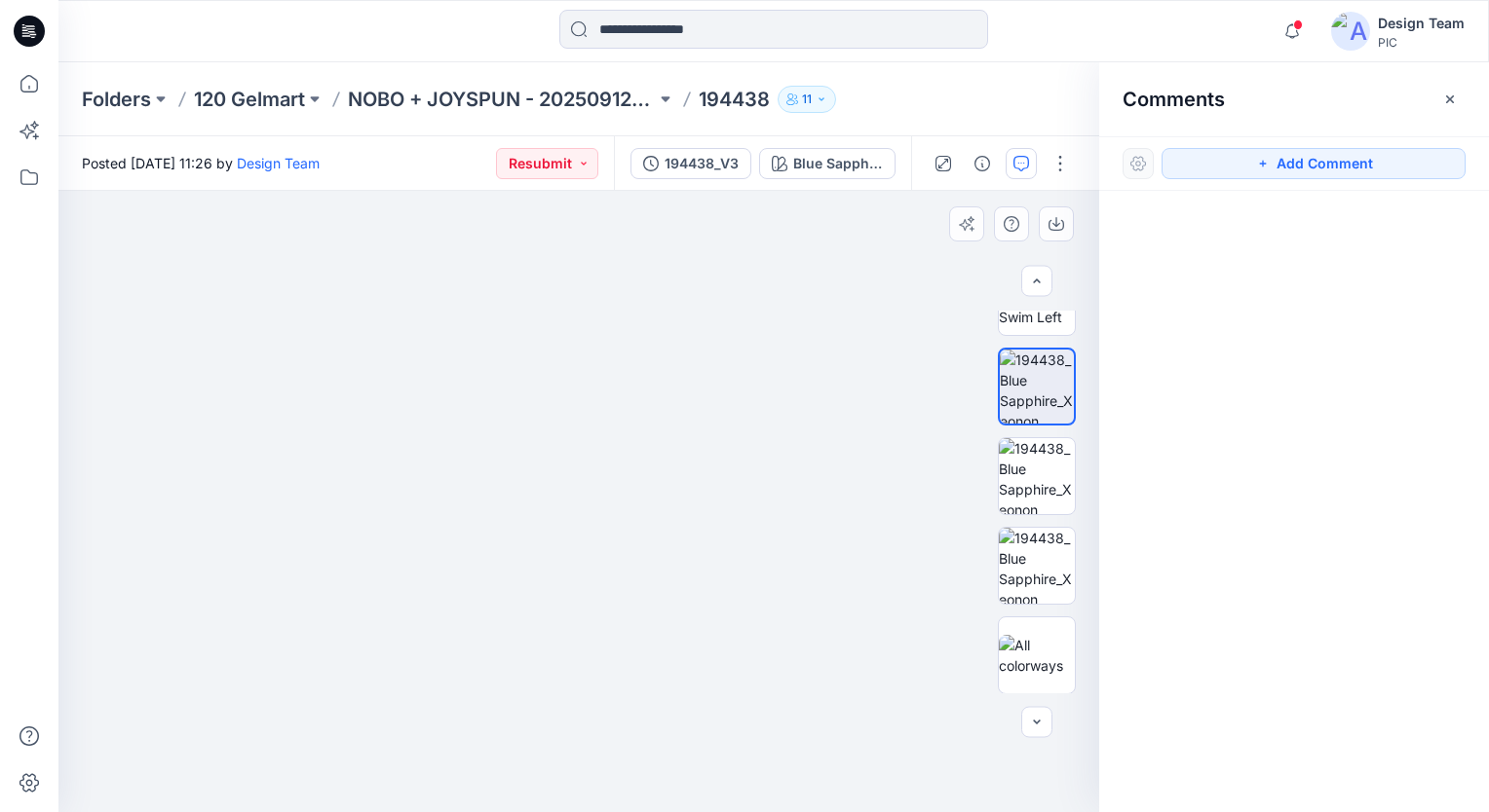
drag, startPoint x: 799, startPoint y: 639, endPoint x: 710, endPoint y: 430, distance: 227.2
click at [710, 430] on img at bounding box center [488, 235] width 1272 height 1155
drag, startPoint x: 796, startPoint y: 462, endPoint x: 600, endPoint y: 513, distance: 202.5
click at [613, 513] on img at bounding box center [463, 256] width 1272 height 1114
drag, startPoint x: 334, startPoint y: 493, endPoint x: 623, endPoint y: 486, distance: 289.1
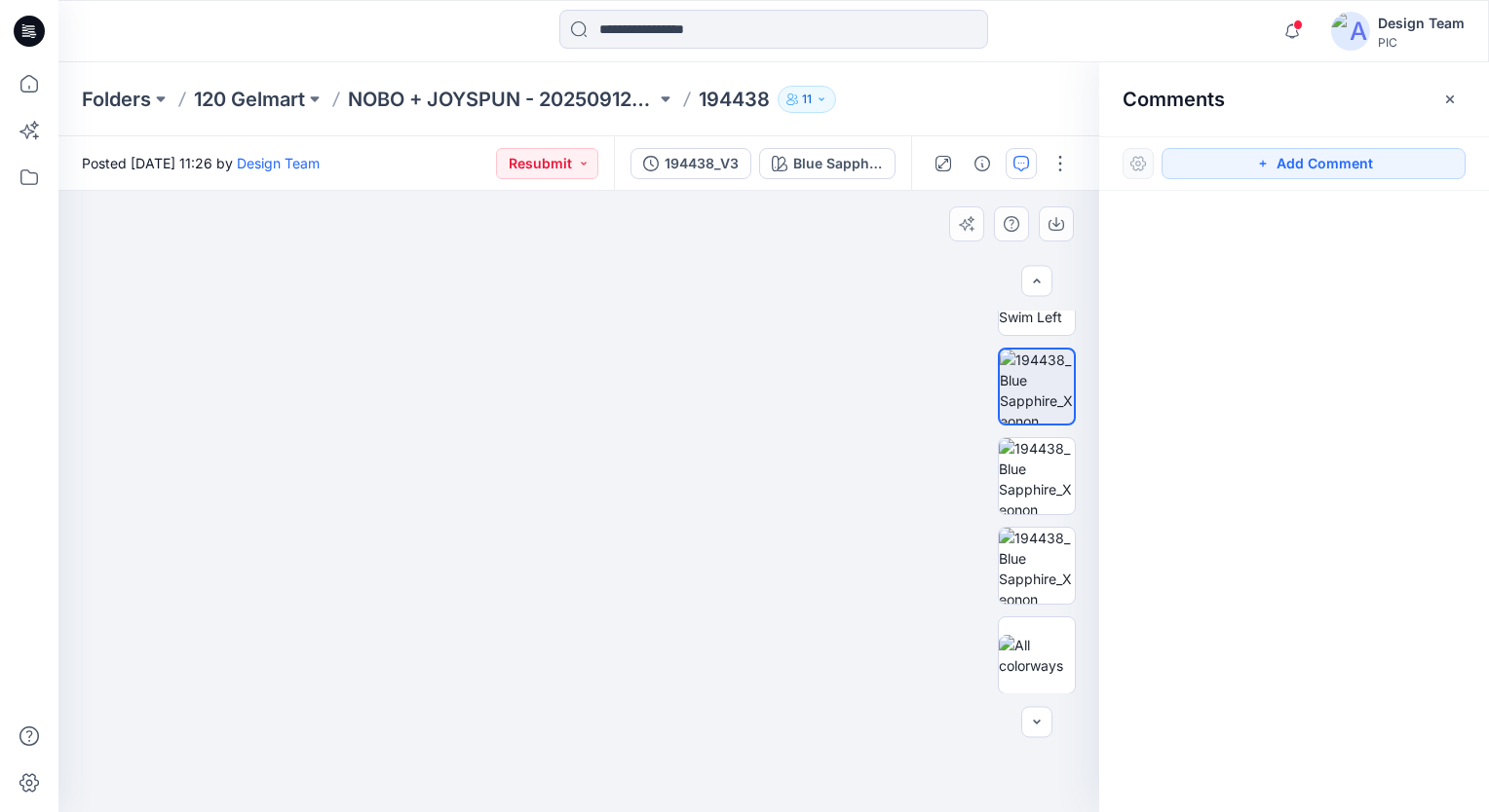
click at [623, 486] on img at bounding box center [695, 253] width 1272 height 1120
drag, startPoint x: 535, startPoint y: 469, endPoint x: 479, endPoint y: 328, distance: 151.7
click at [479, 328] on img at bounding box center [637, 177] width 1272 height 1271
click at [608, 383] on img at bounding box center [641, 177] width 1272 height 1271
drag, startPoint x: 604, startPoint y: 364, endPoint x: 596, endPoint y: 392, distance: 29.1
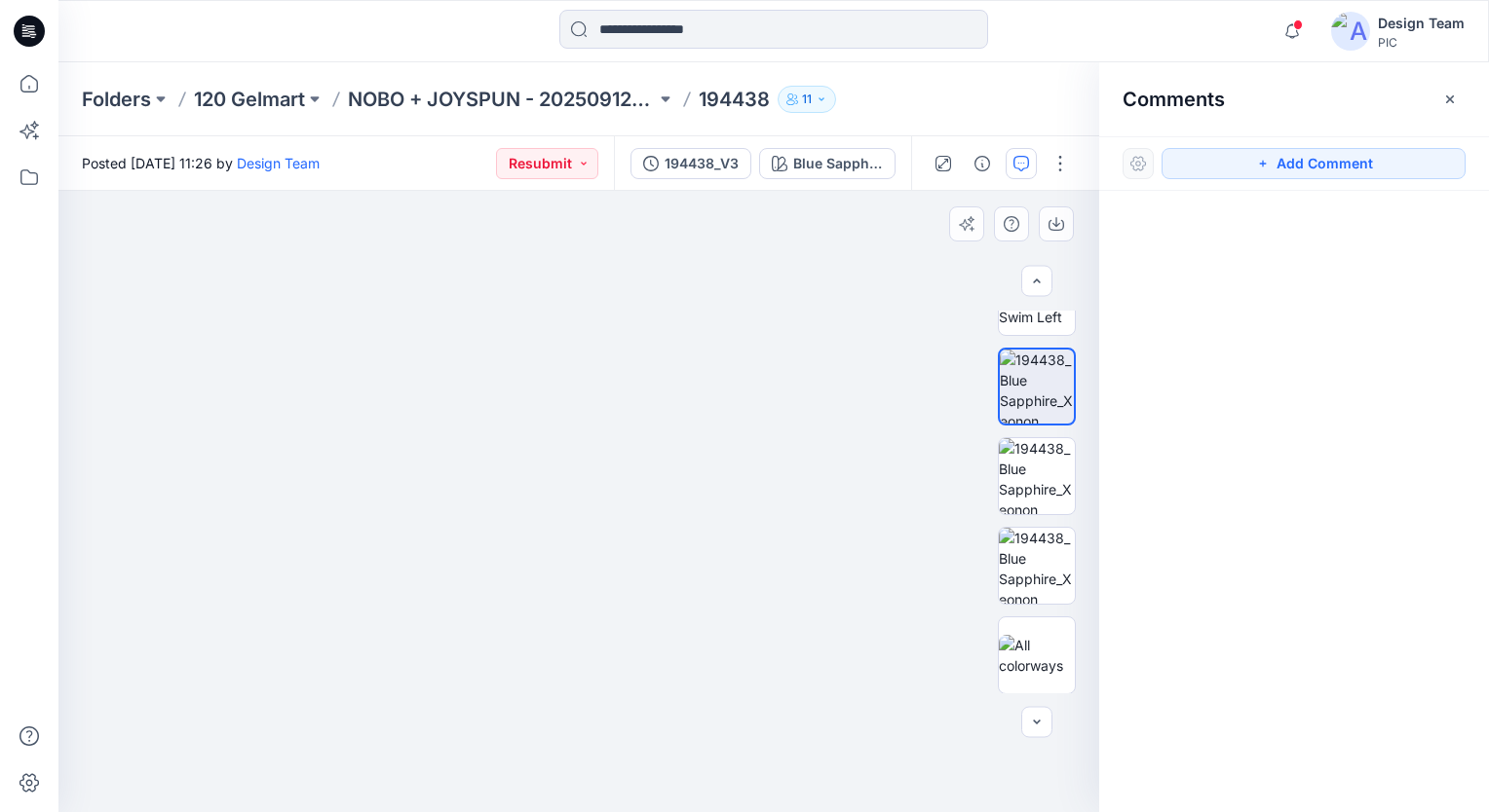
click at [596, 392] on img at bounding box center [636, 184] width 1272 height 1255
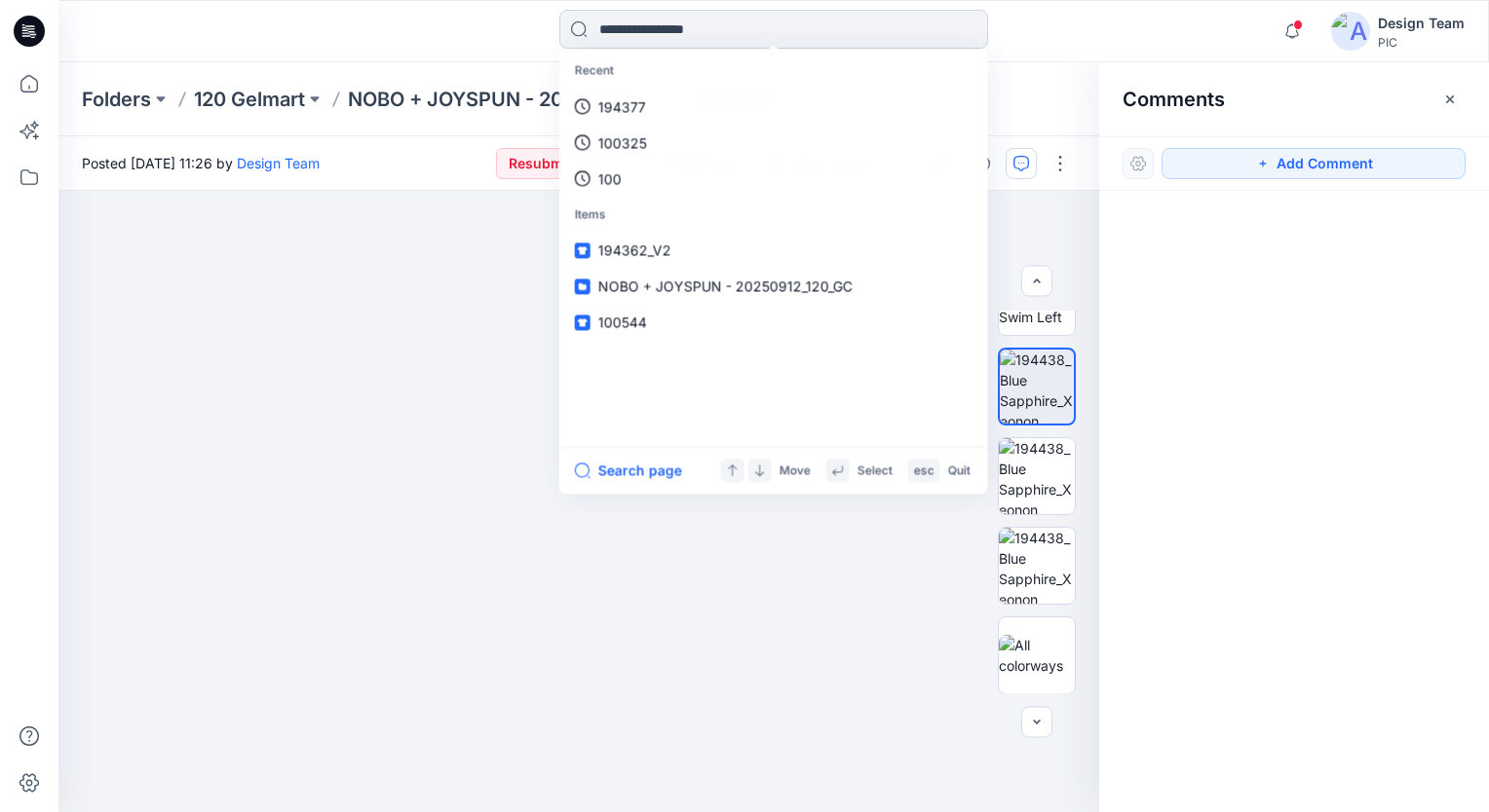
click at [673, 29] on input at bounding box center [773, 29] width 429 height 39
type input "******"
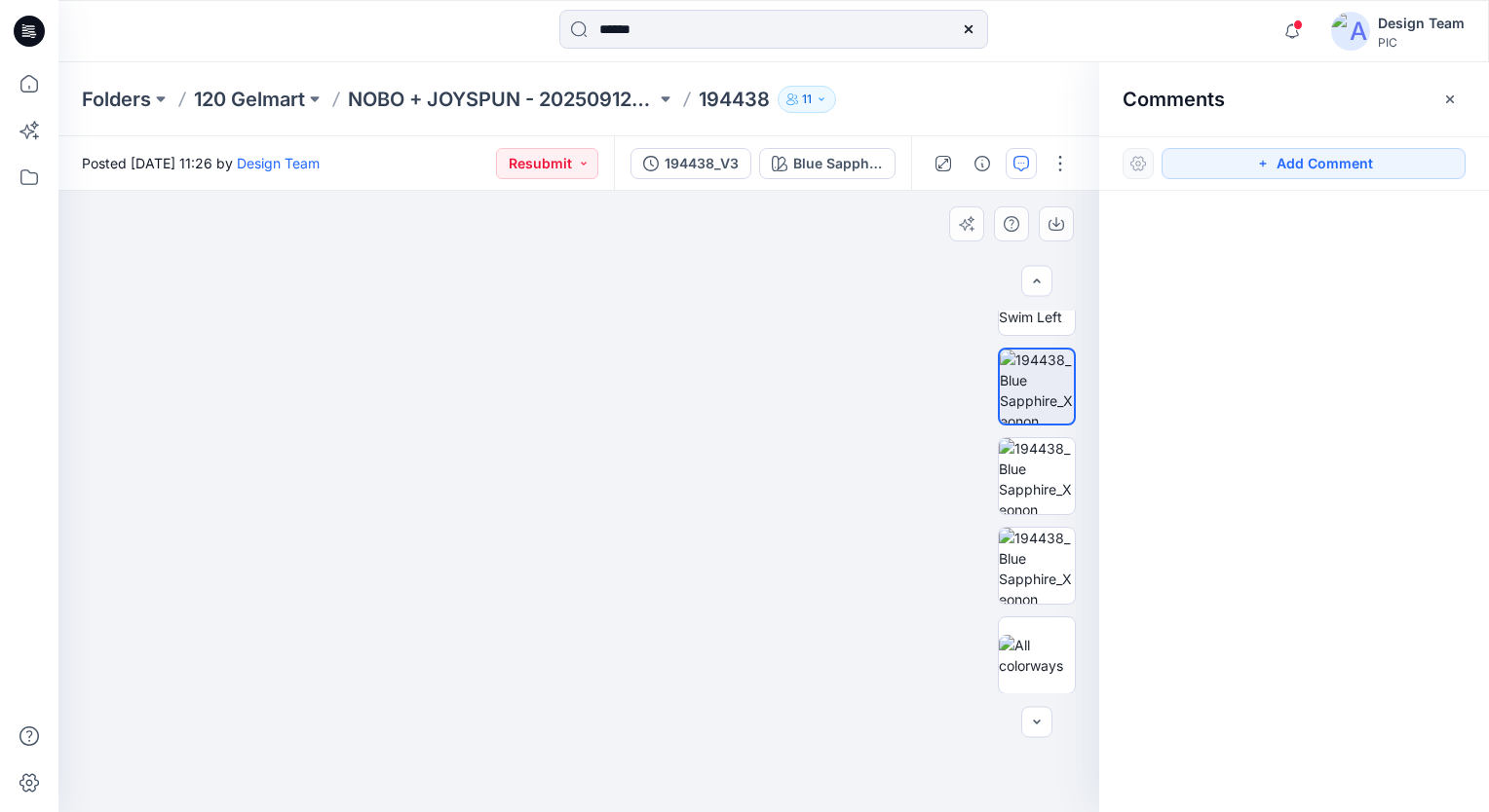
click at [465, 323] on img at bounding box center [633, 190] width 1272 height 1242
drag, startPoint x: 898, startPoint y: 325, endPoint x: 853, endPoint y: 543, distance: 222.6
click at [853, 543] on img at bounding box center [588, 300] width 1272 height 1024
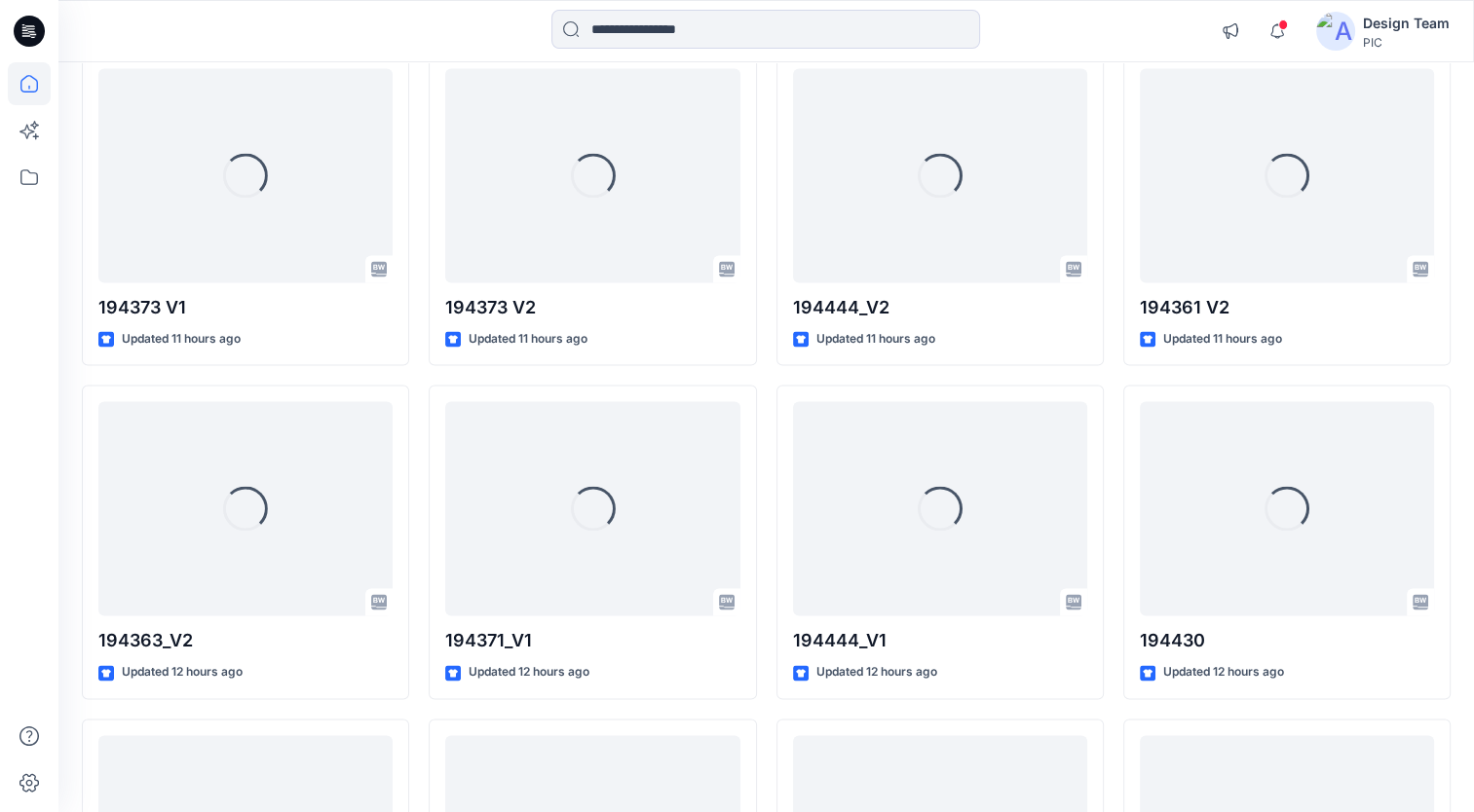
scroll to position [2922, 0]
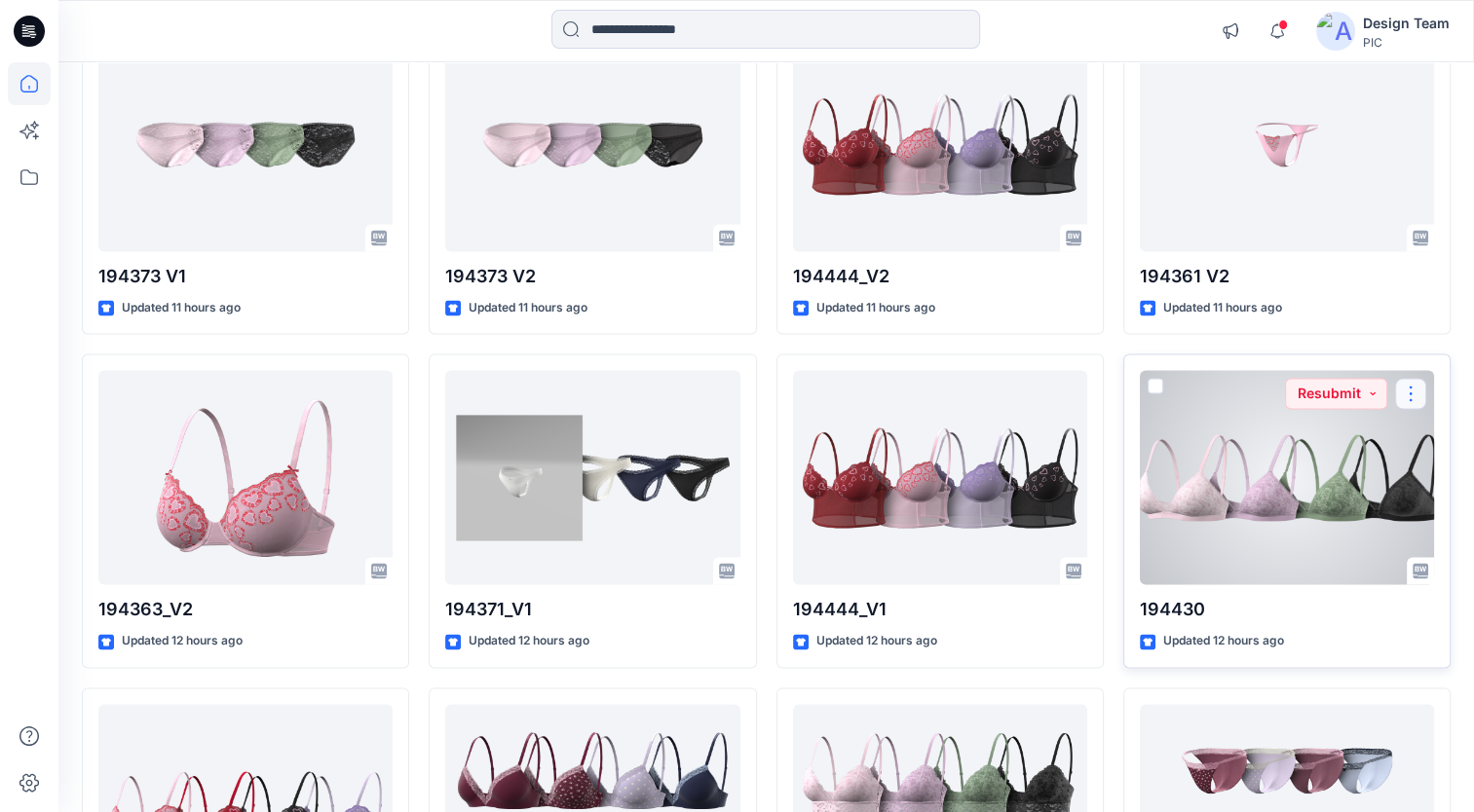
click at [1413, 389] on button "button" at bounding box center [1410, 393] width 31 height 31
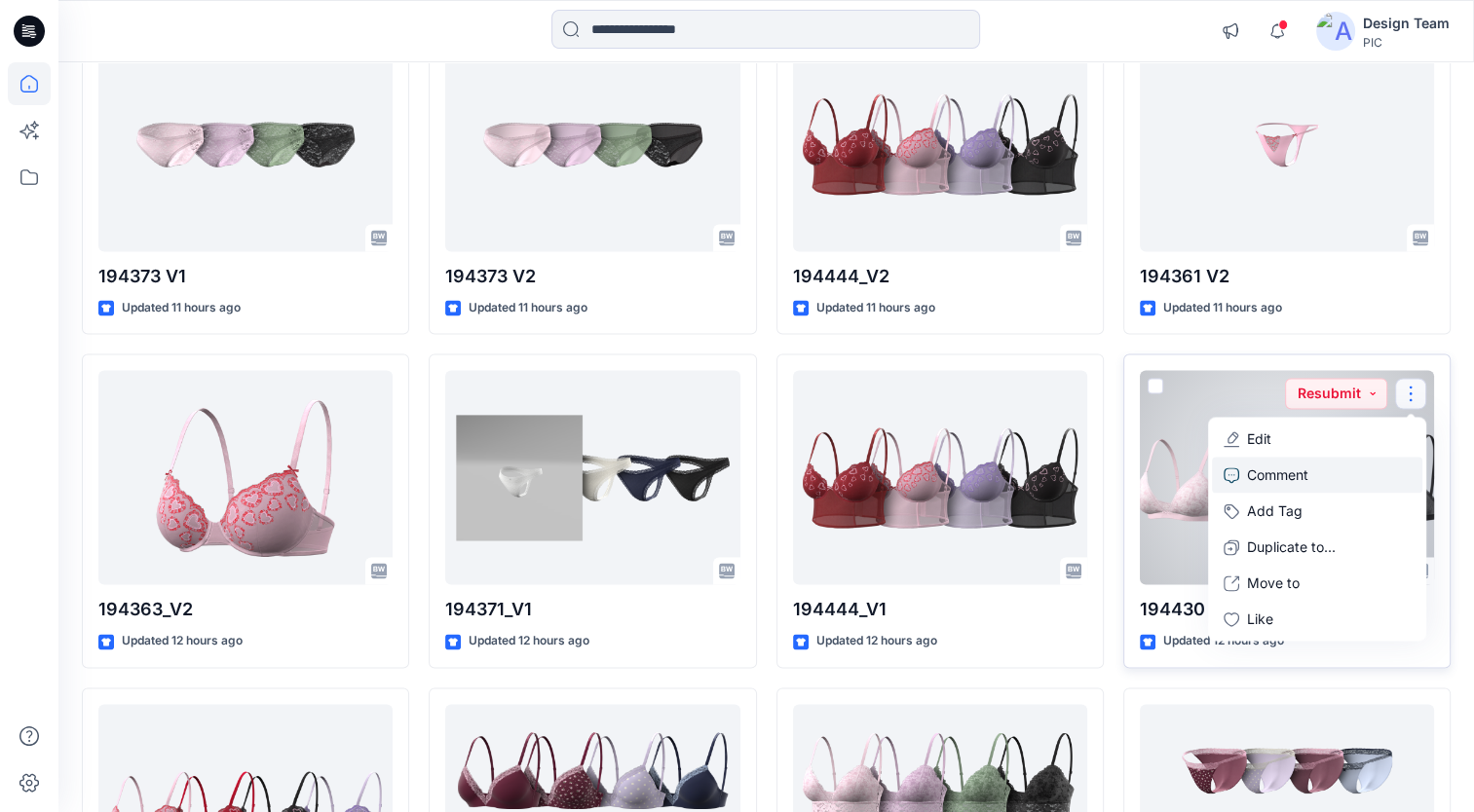
click at [1323, 473] on link "Comment" at bounding box center [1317, 474] width 210 height 36
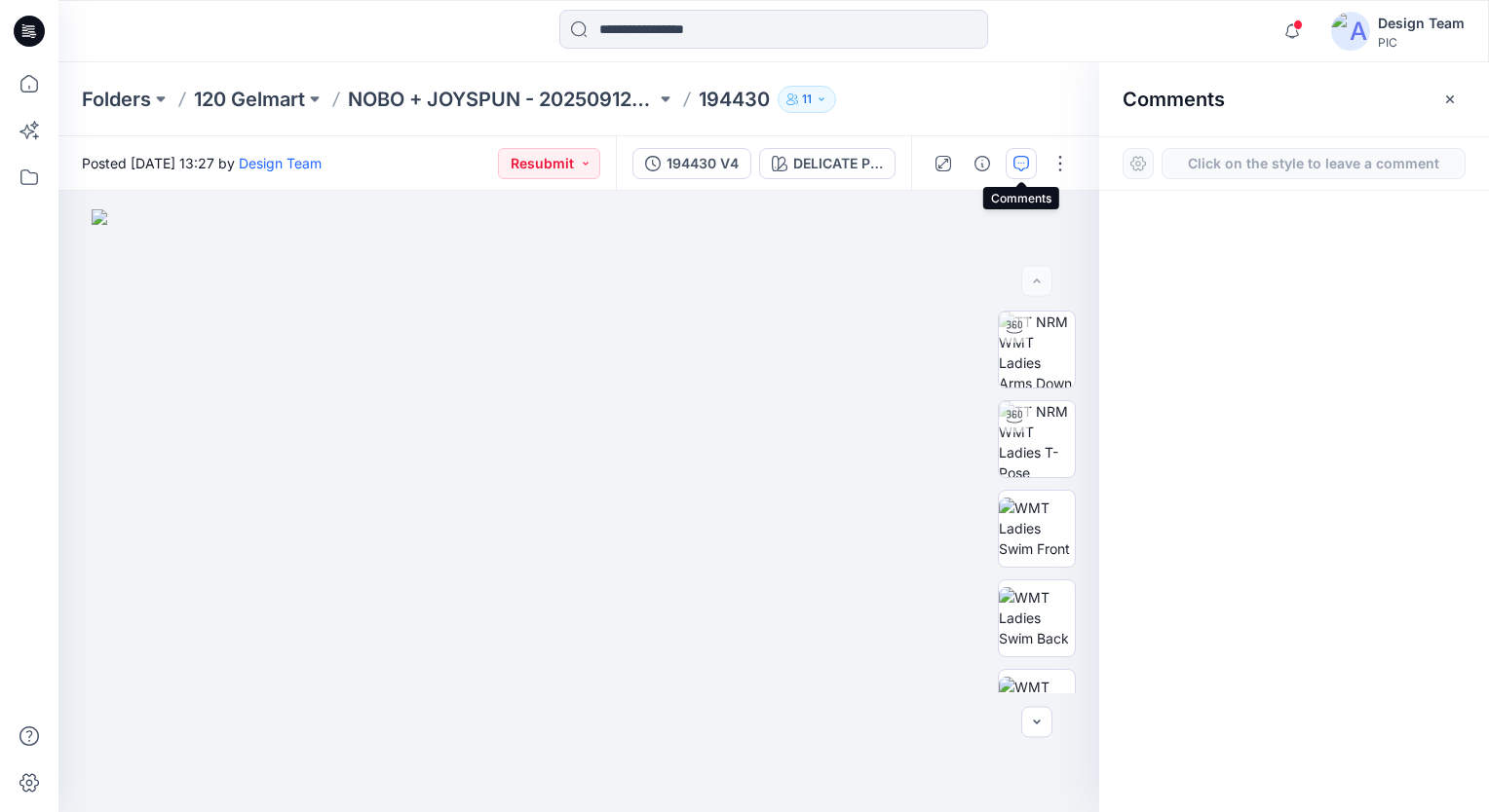
click at [1023, 169] on icon "button" at bounding box center [1022, 163] width 16 height 16
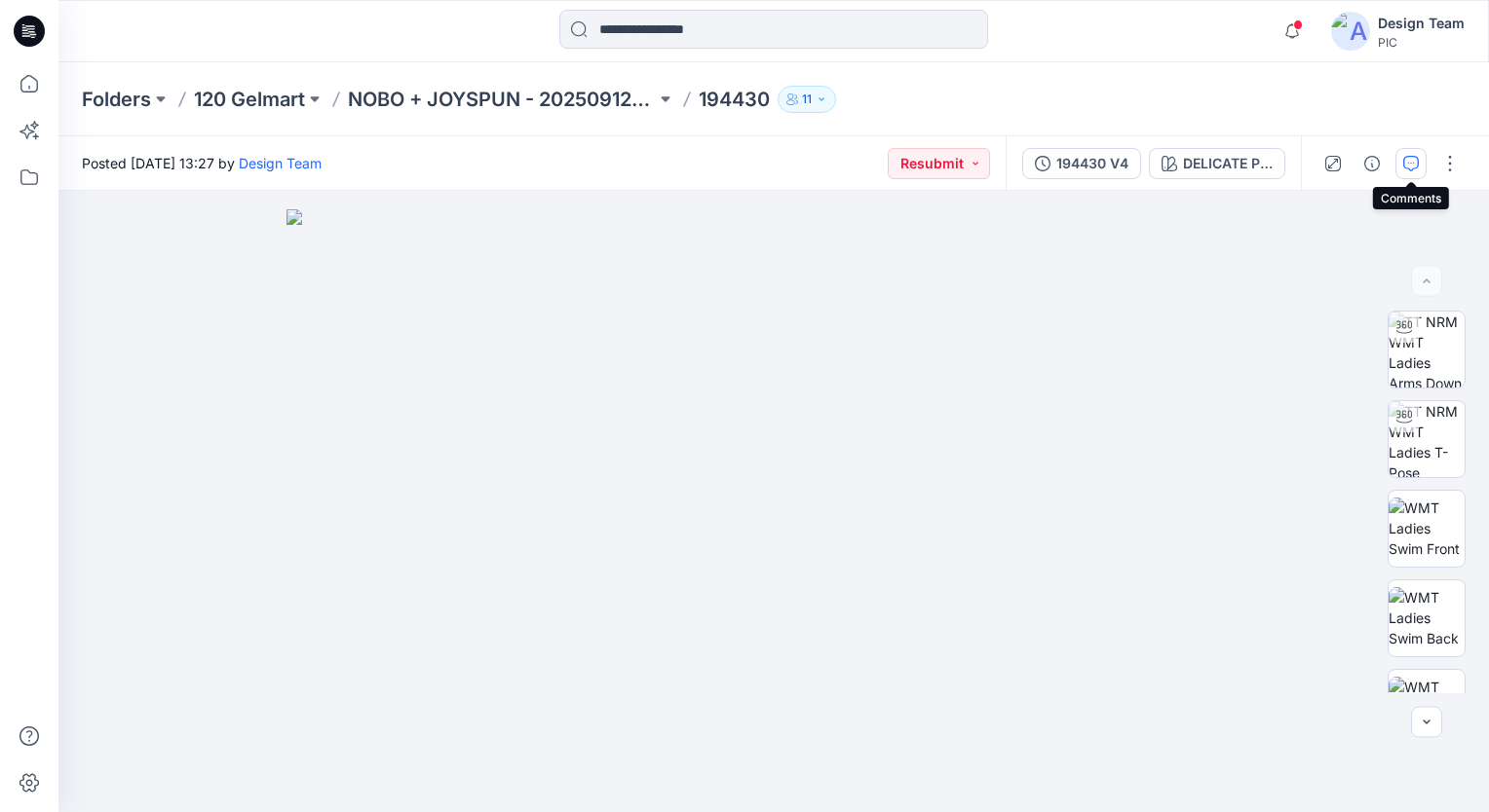
click at [1406, 165] on icon "button" at bounding box center [1411, 163] width 16 height 16
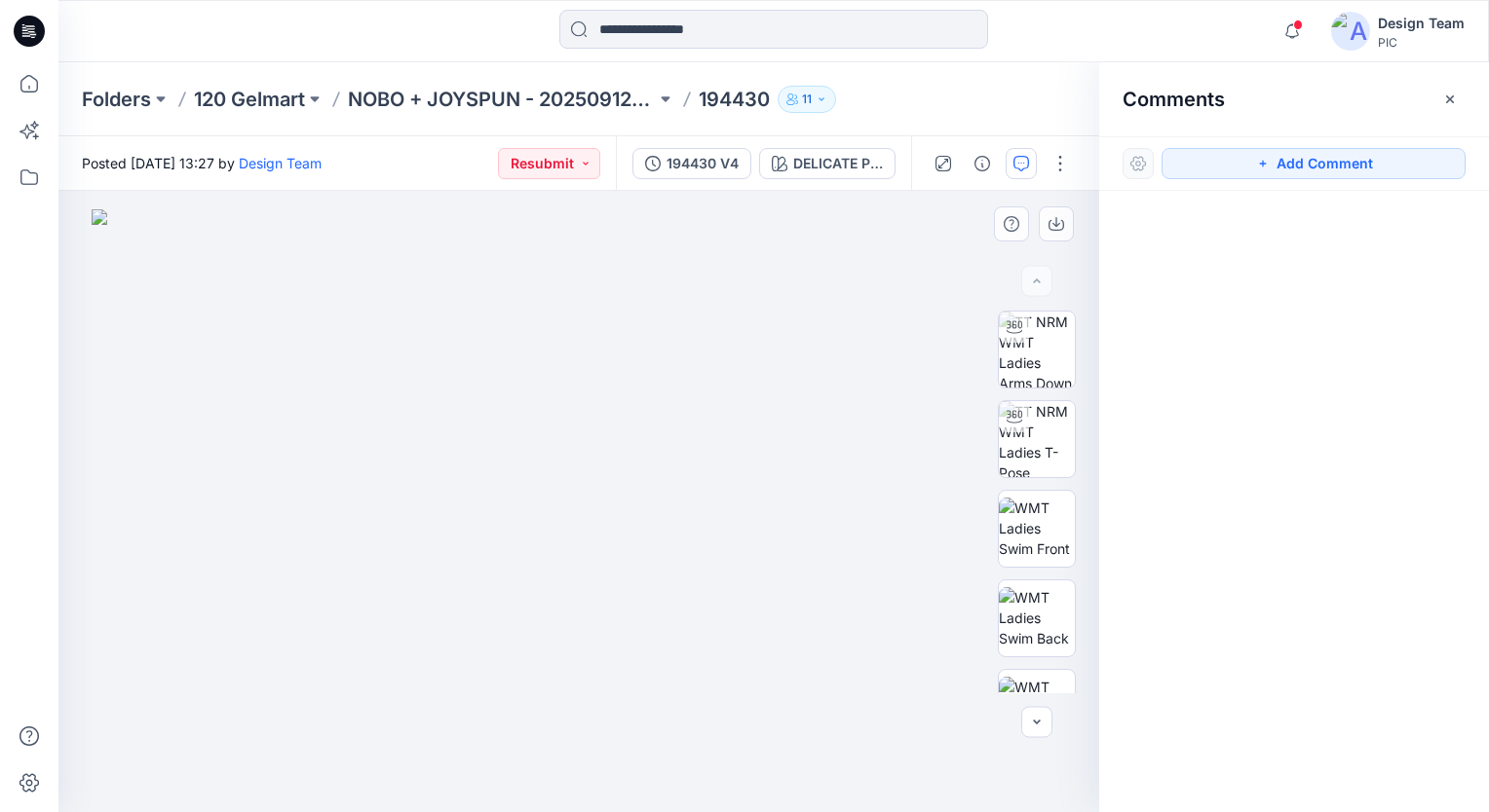
click at [847, 341] on img at bounding box center [579, 510] width 975 height 603
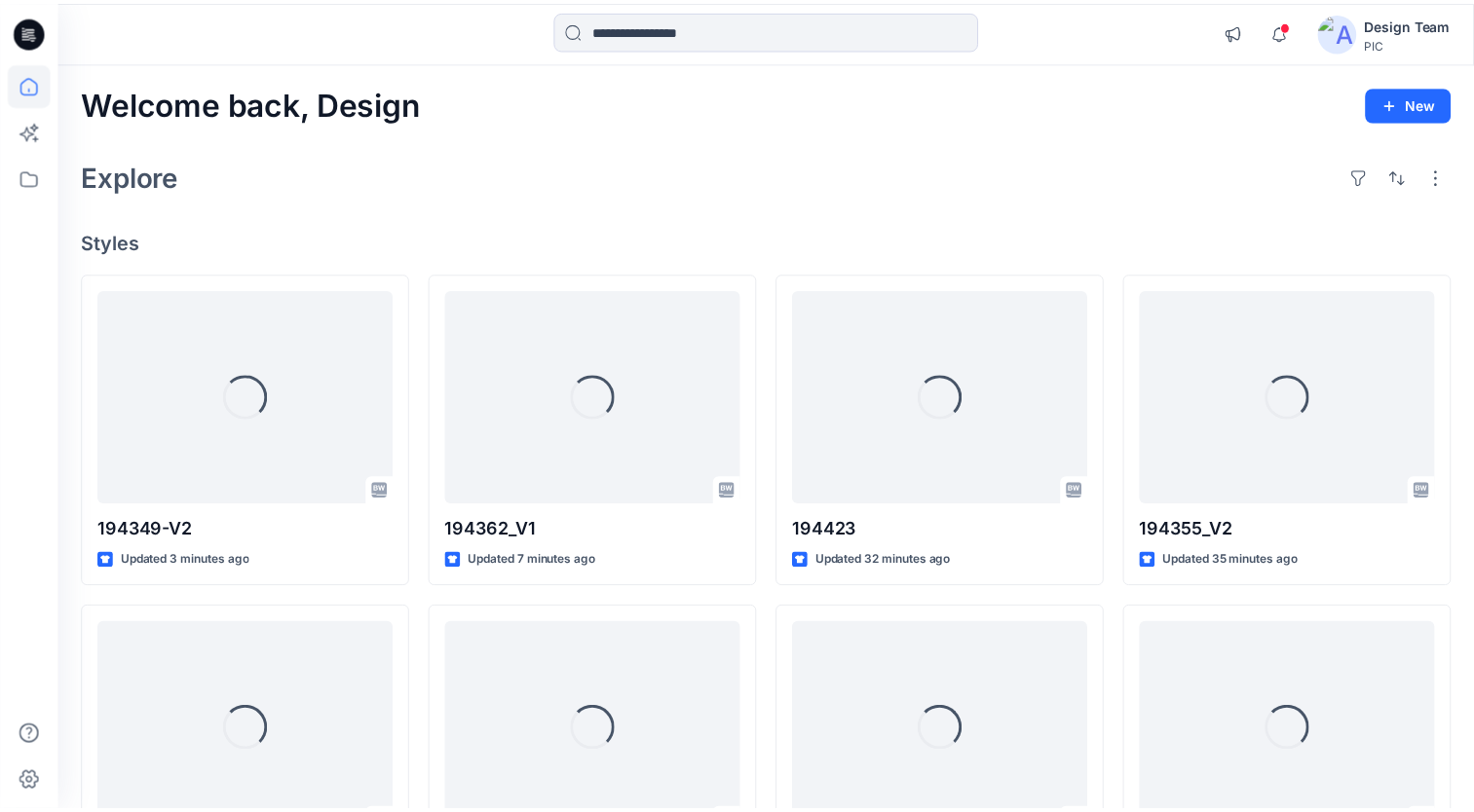
scroll to position [2922, 0]
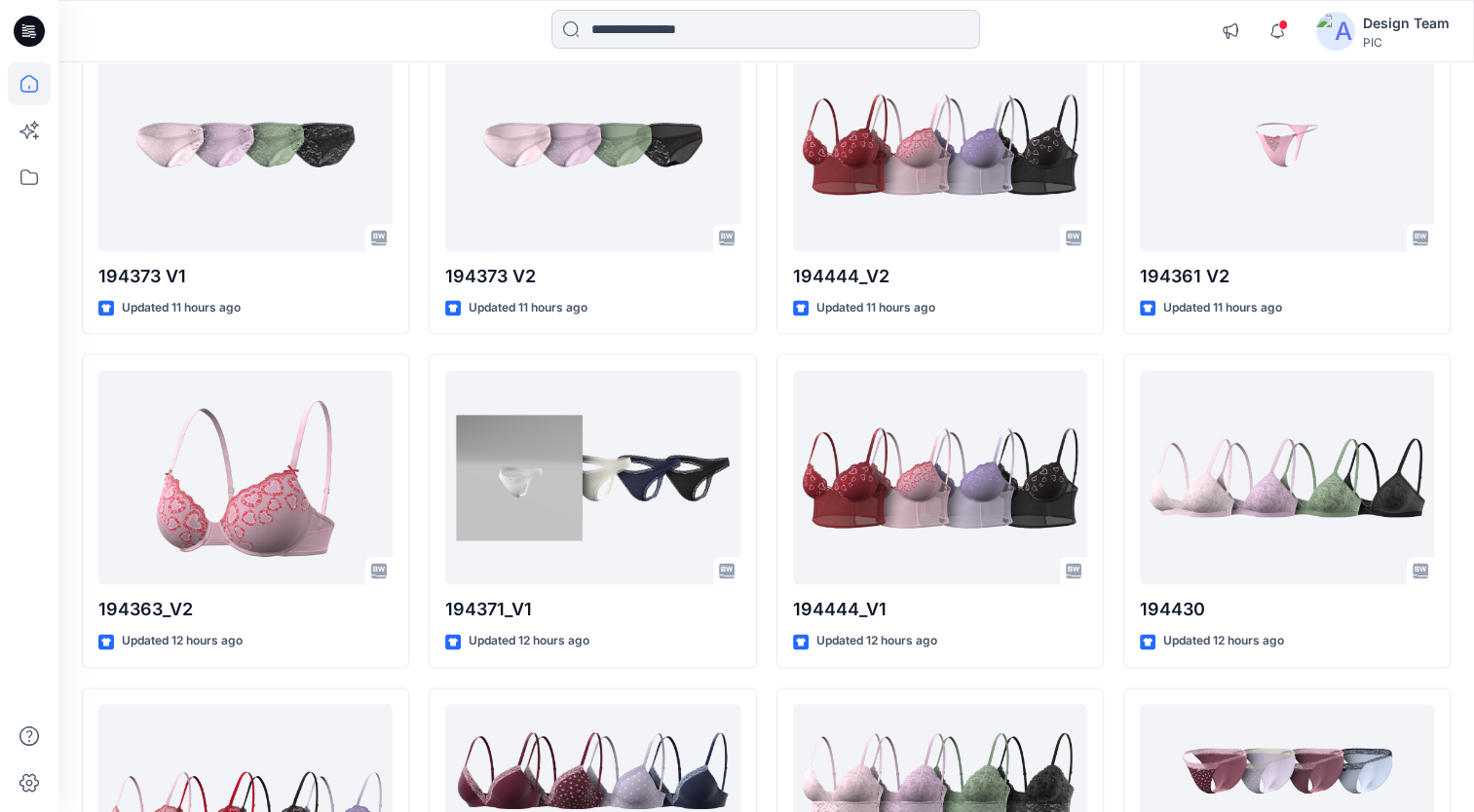
click at [725, 22] on input at bounding box center [765, 29] width 429 height 39
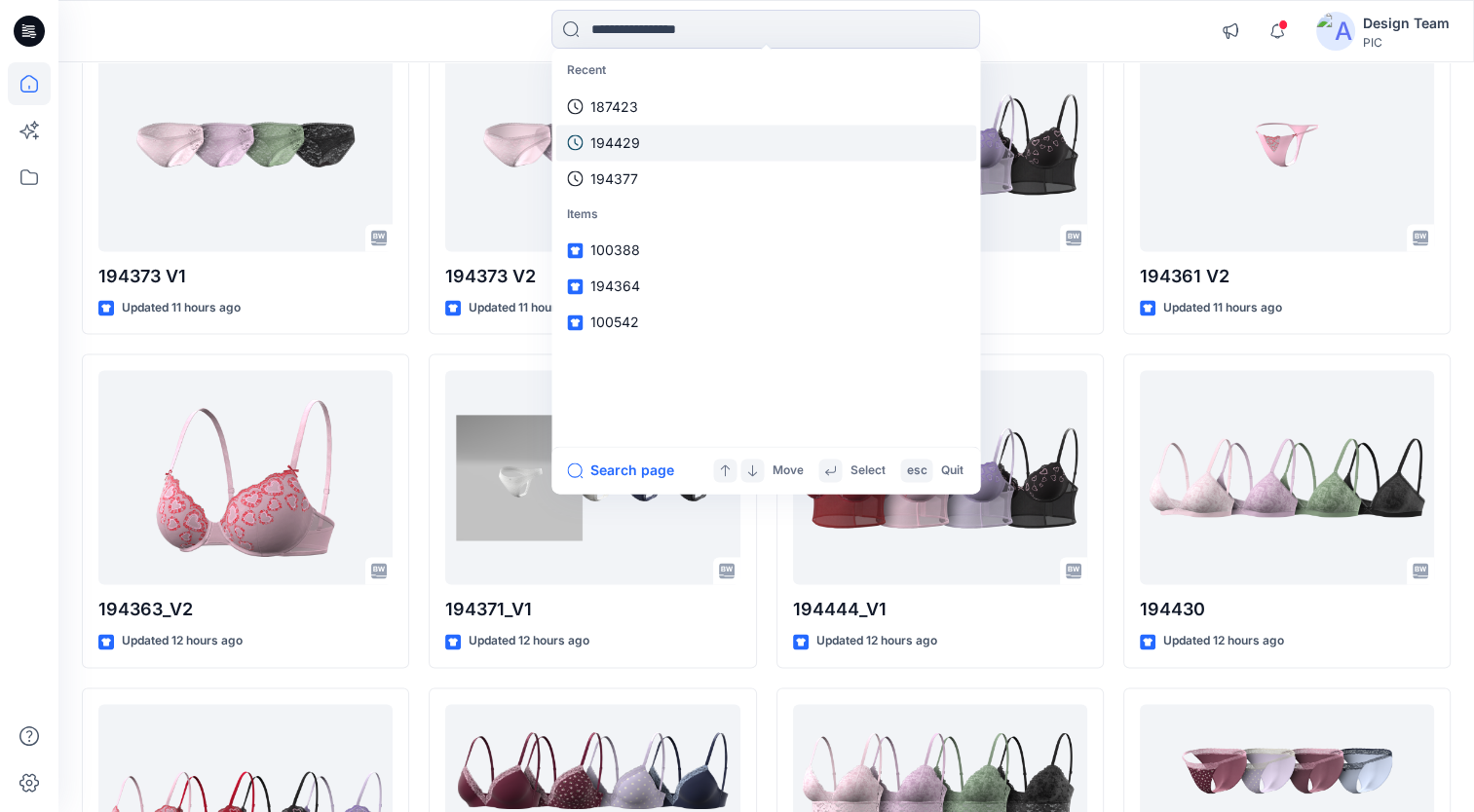
click at [650, 144] on link "194429" at bounding box center [765, 142] width 421 height 36
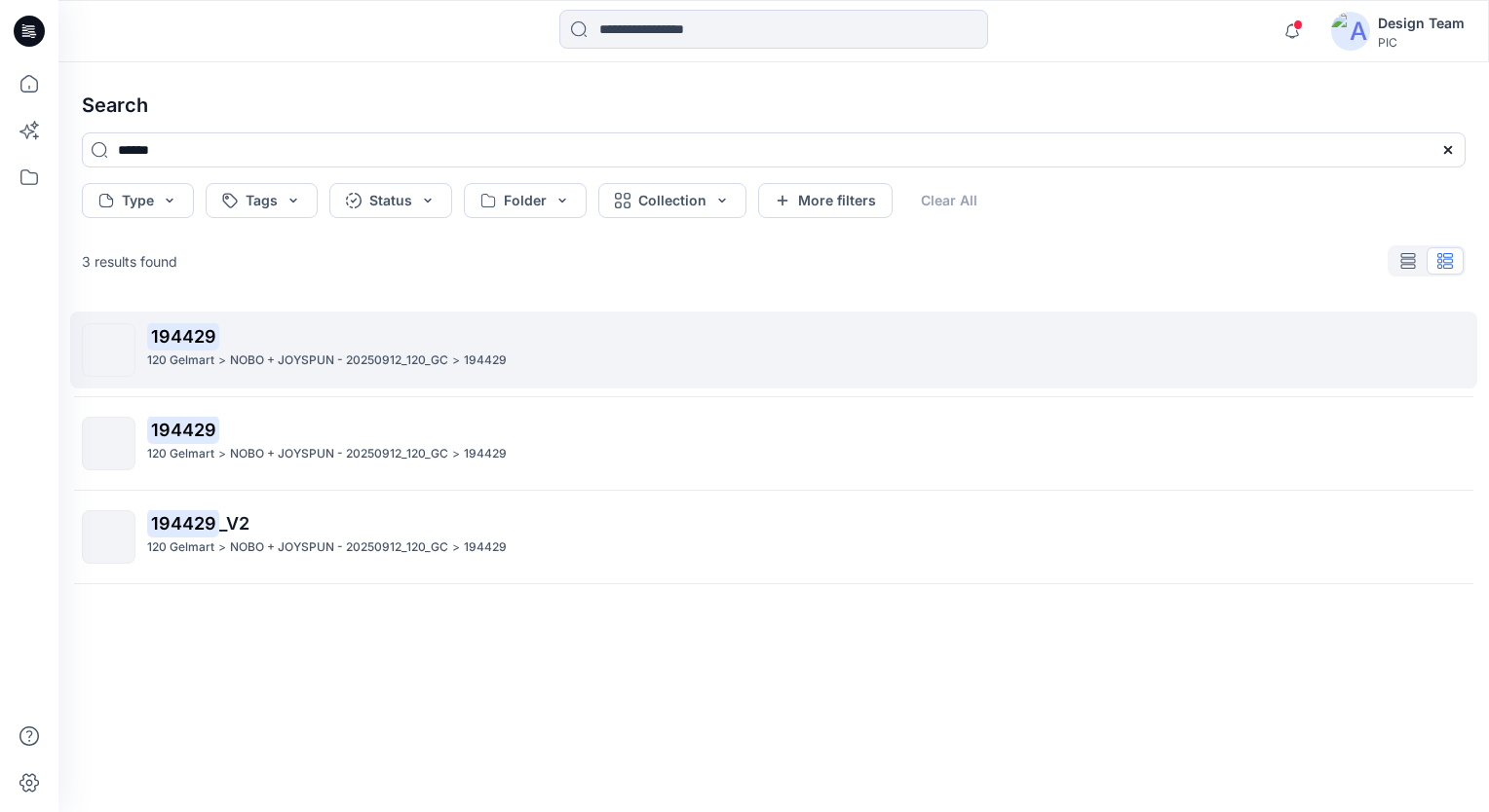
click at [430, 369] on p "NOBO + JOYSPUN - 20250912_120_GC" at bounding box center [339, 361] width 218 height 21
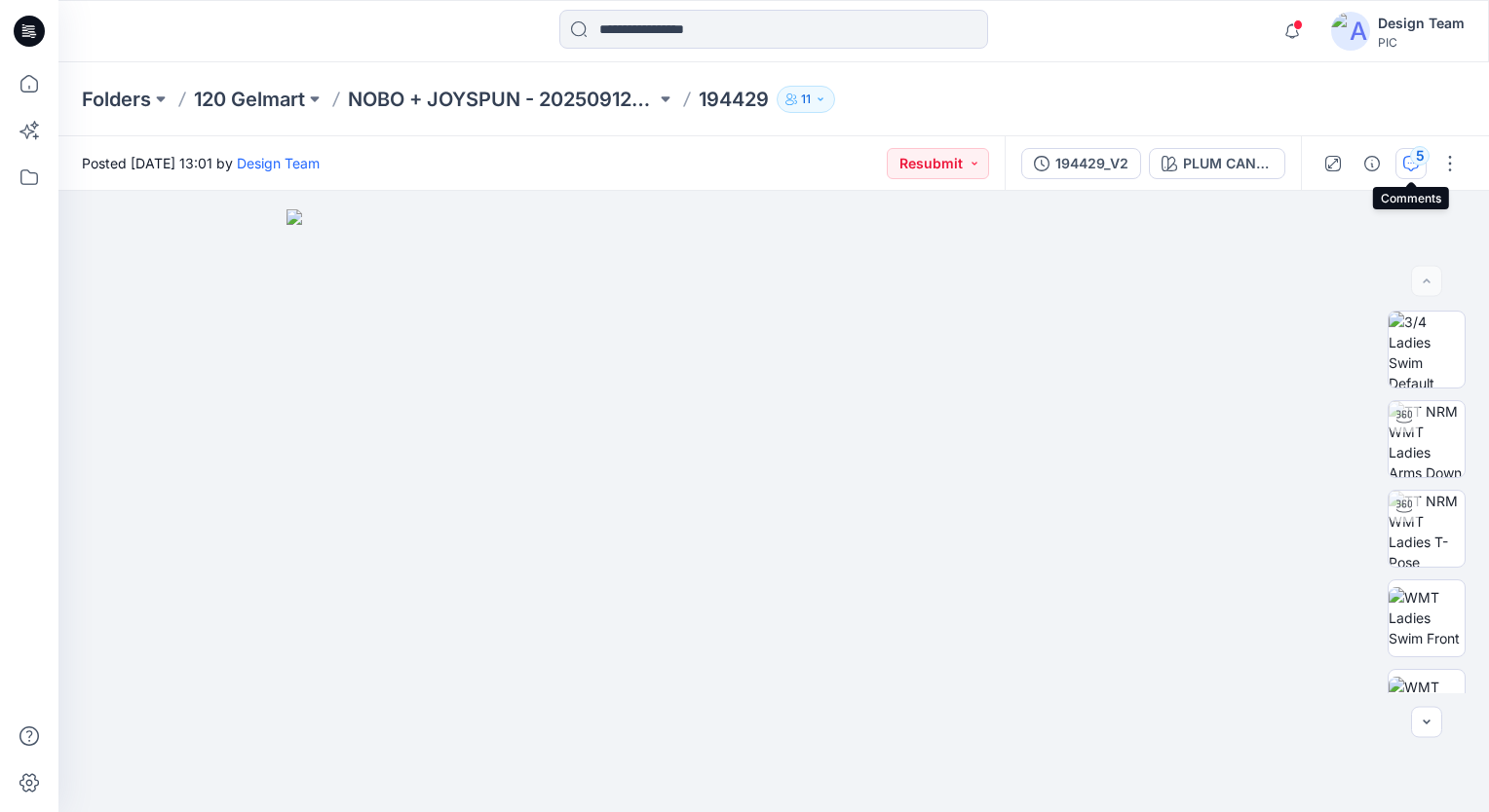
click at [1416, 165] on icon "button" at bounding box center [1411, 163] width 16 height 16
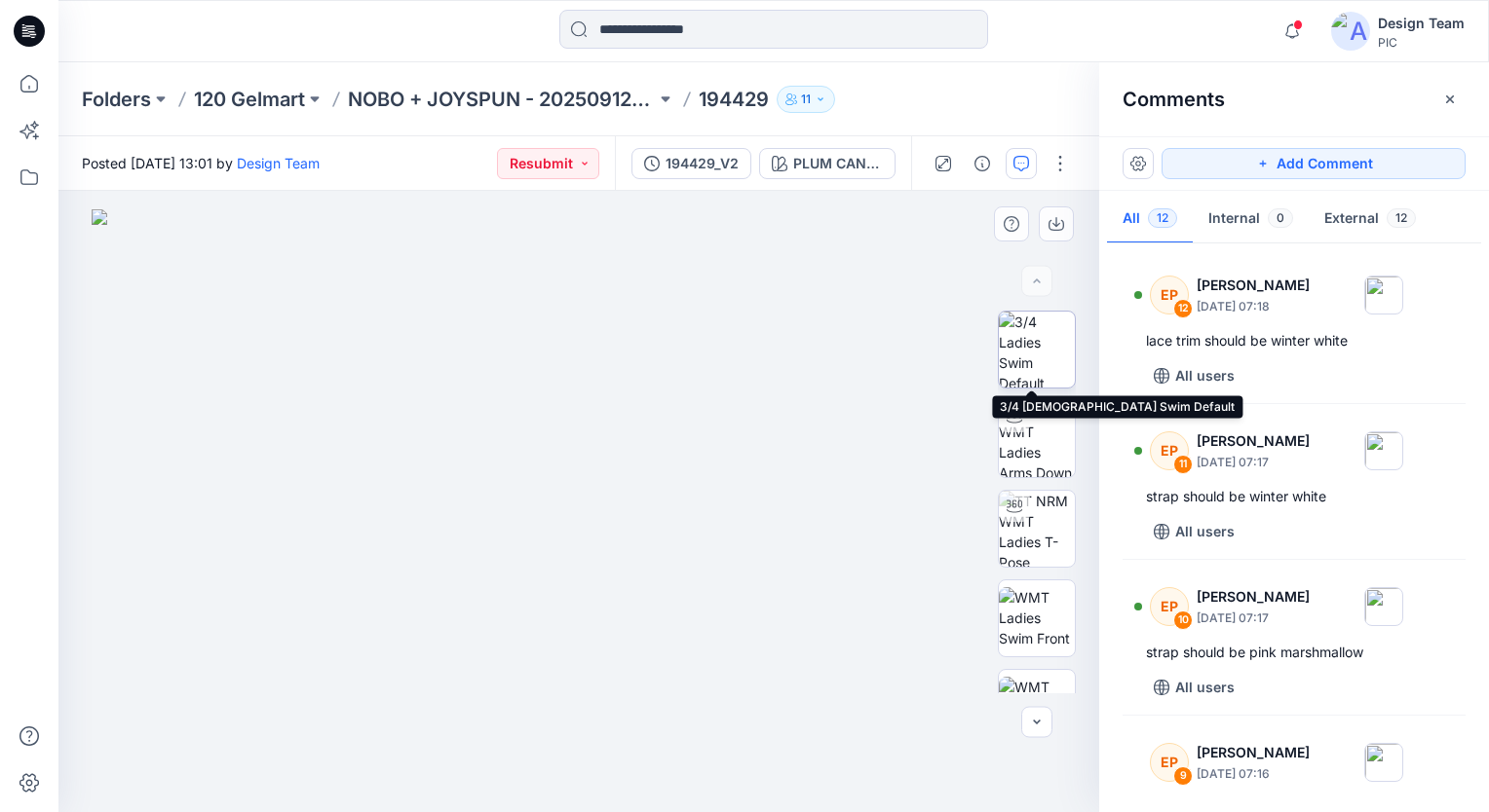
click at [1031, 364] on img at bounding box center [1037, 350] width 76 height 76
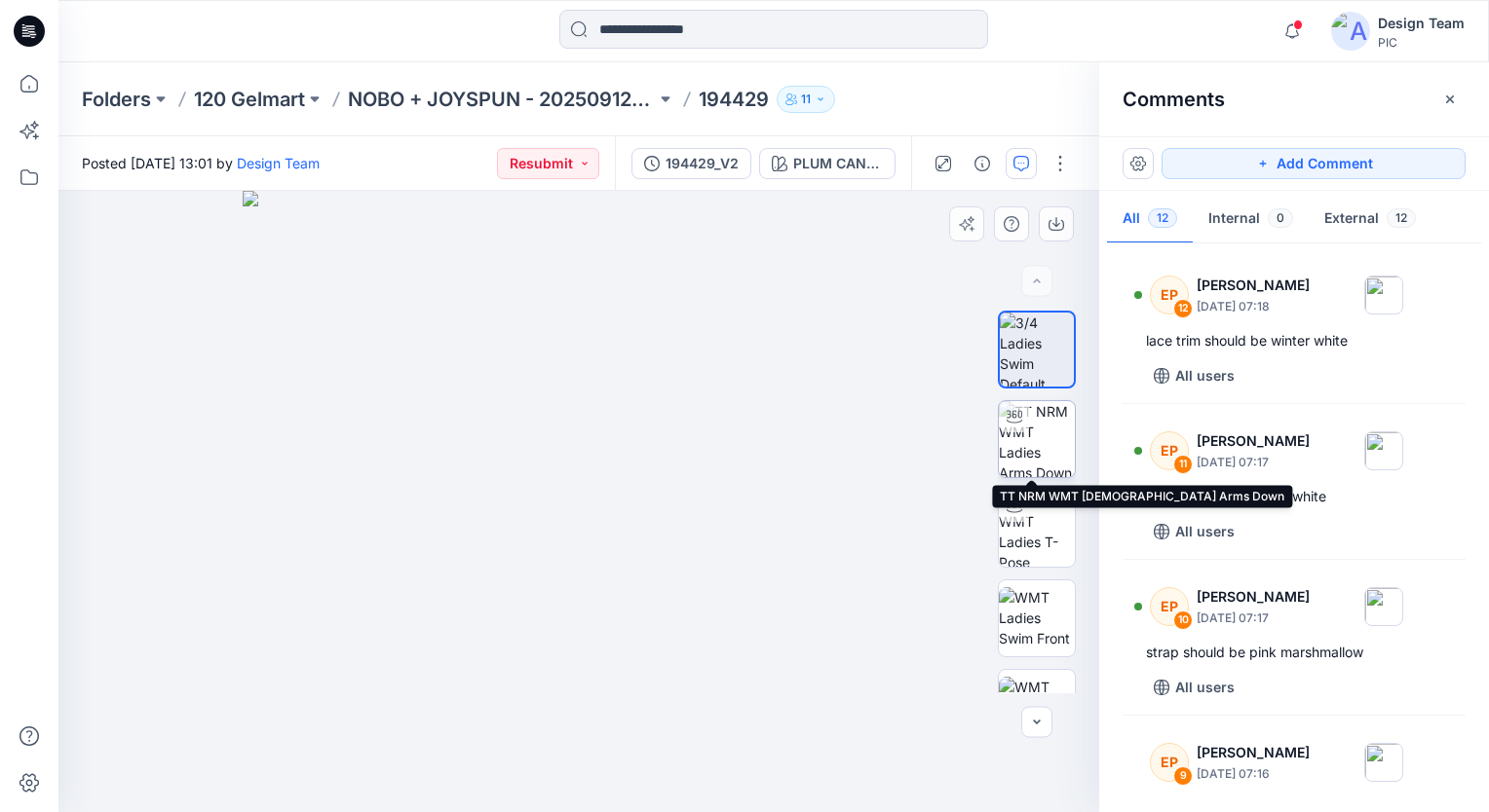
click at [1041, 451] on img at bounding box center [1037, 439] width 76 height 76
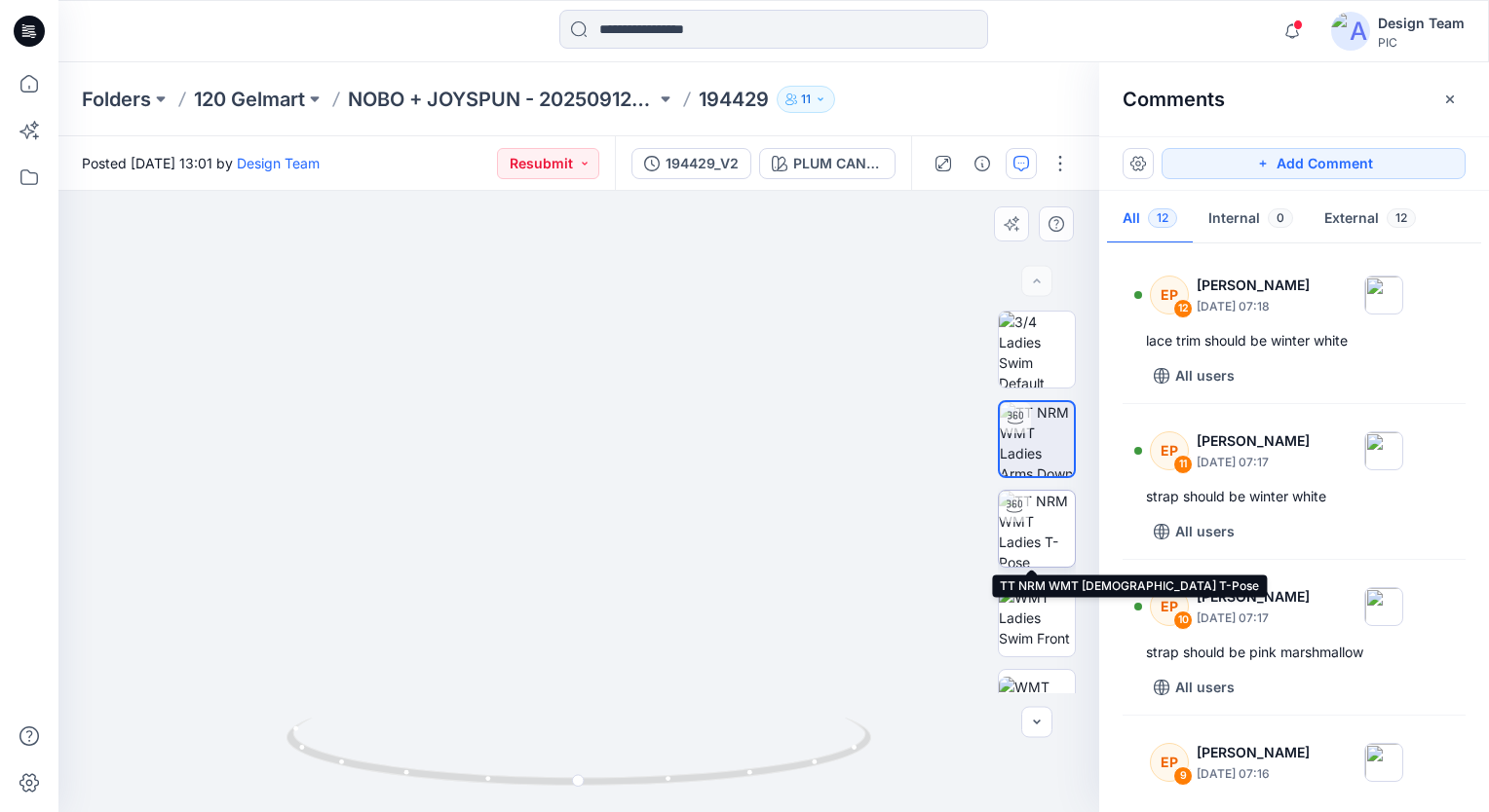
click at [1042, 535] on img at bounding box center [1037, 529] width 76 height 76
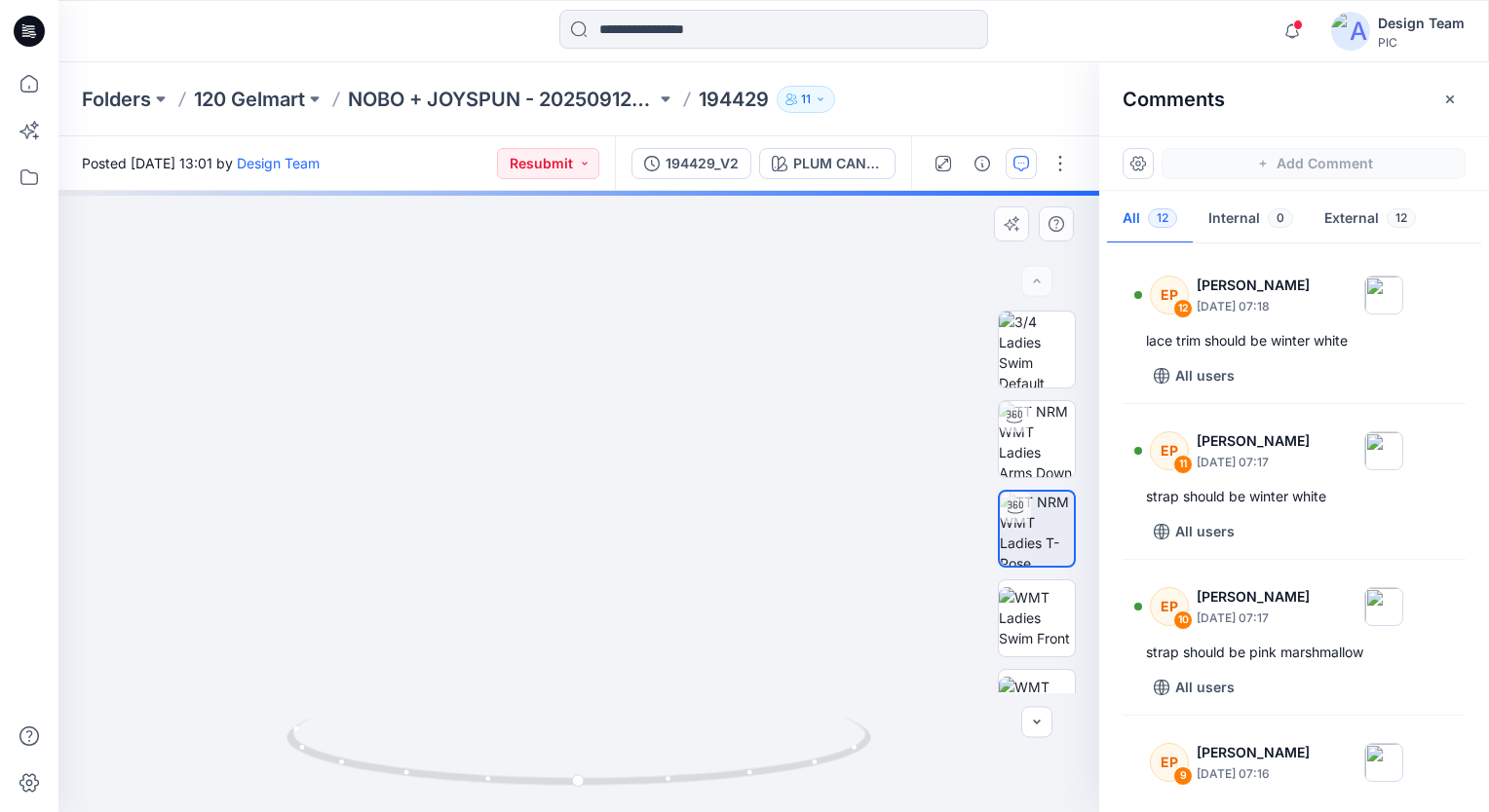
drag, startPoint x: 709, startPoint y: 665, endPoint x: 715, endPoint y: 583, distance: 82.2
click at [715, 583] on img at bounding box center [584, 139] width 1900 height 1344
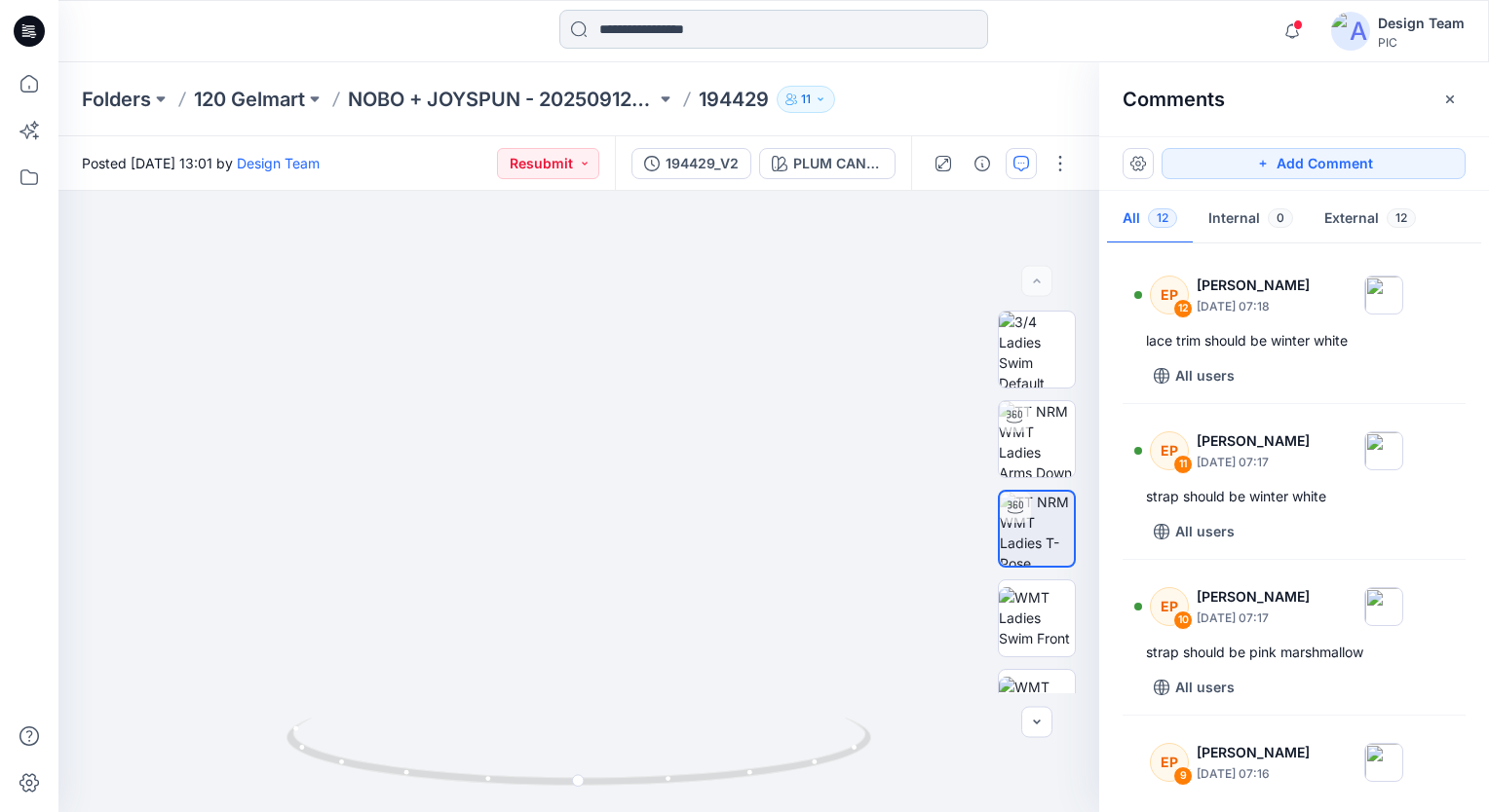
click at [699, 22] on input at bounding box center [773, 29] width 429 height 39
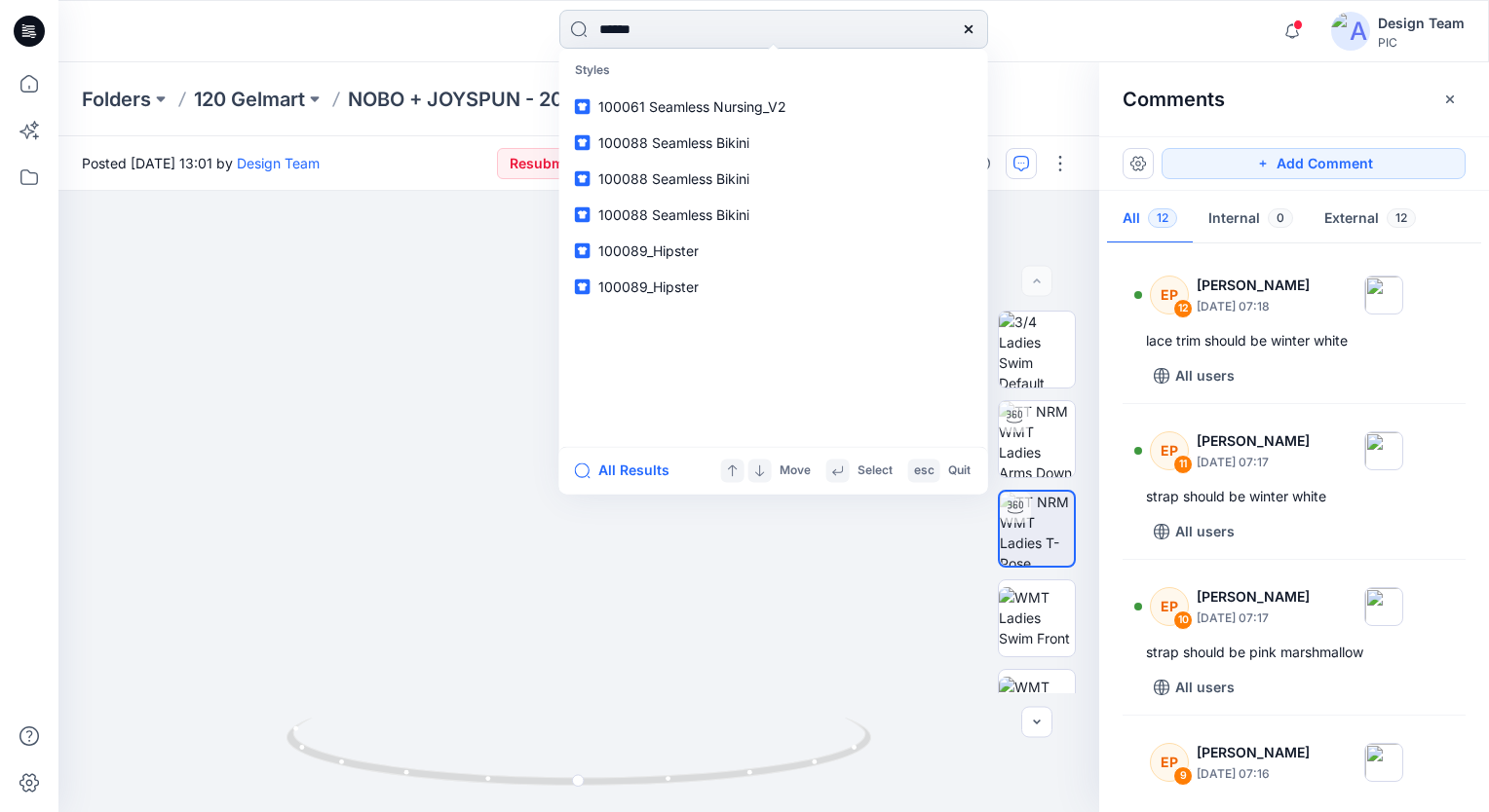
type input "******"
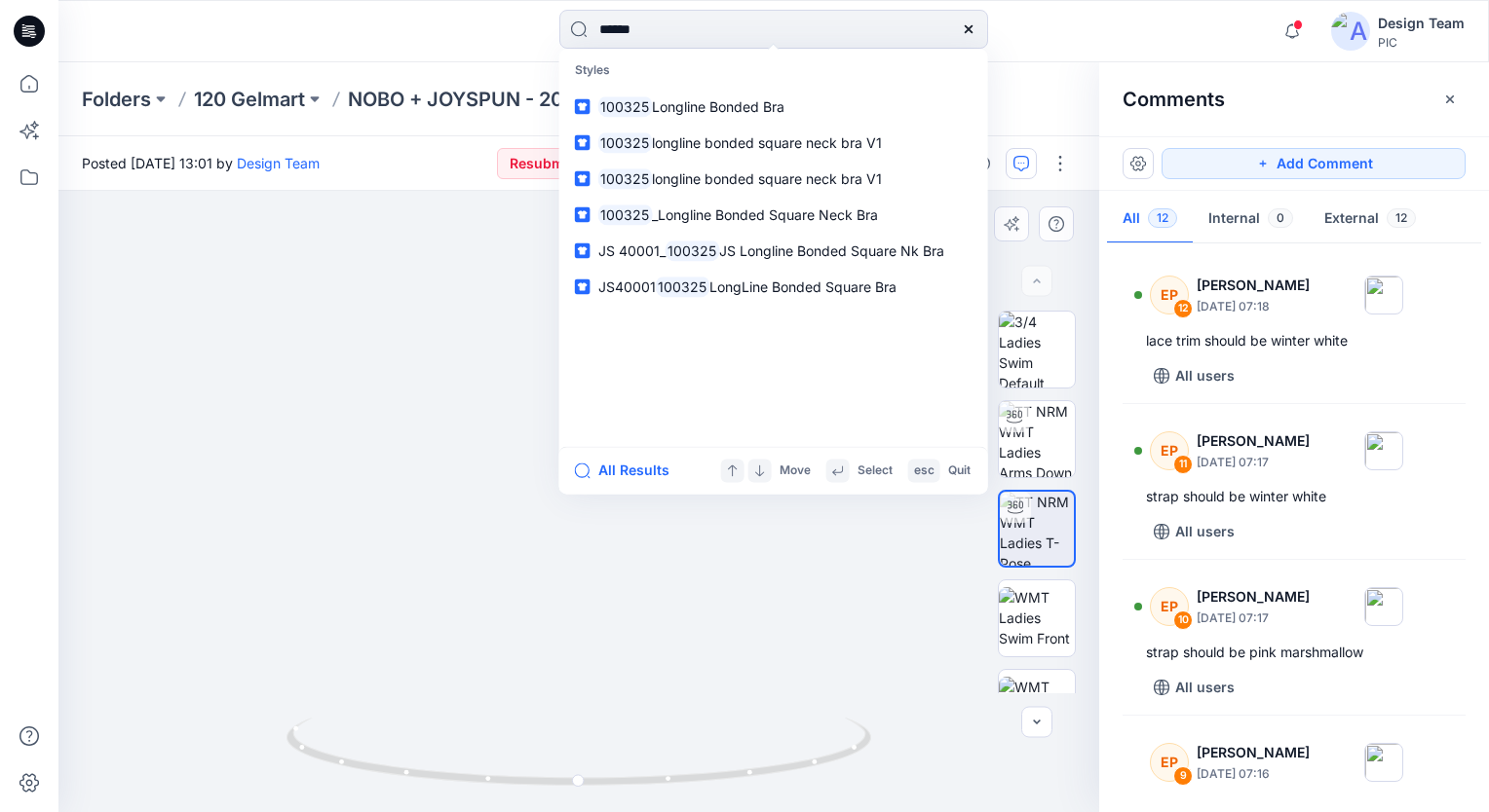
click at [689, 695] on img at bounding box center [583, 199] width 1691 height 1229
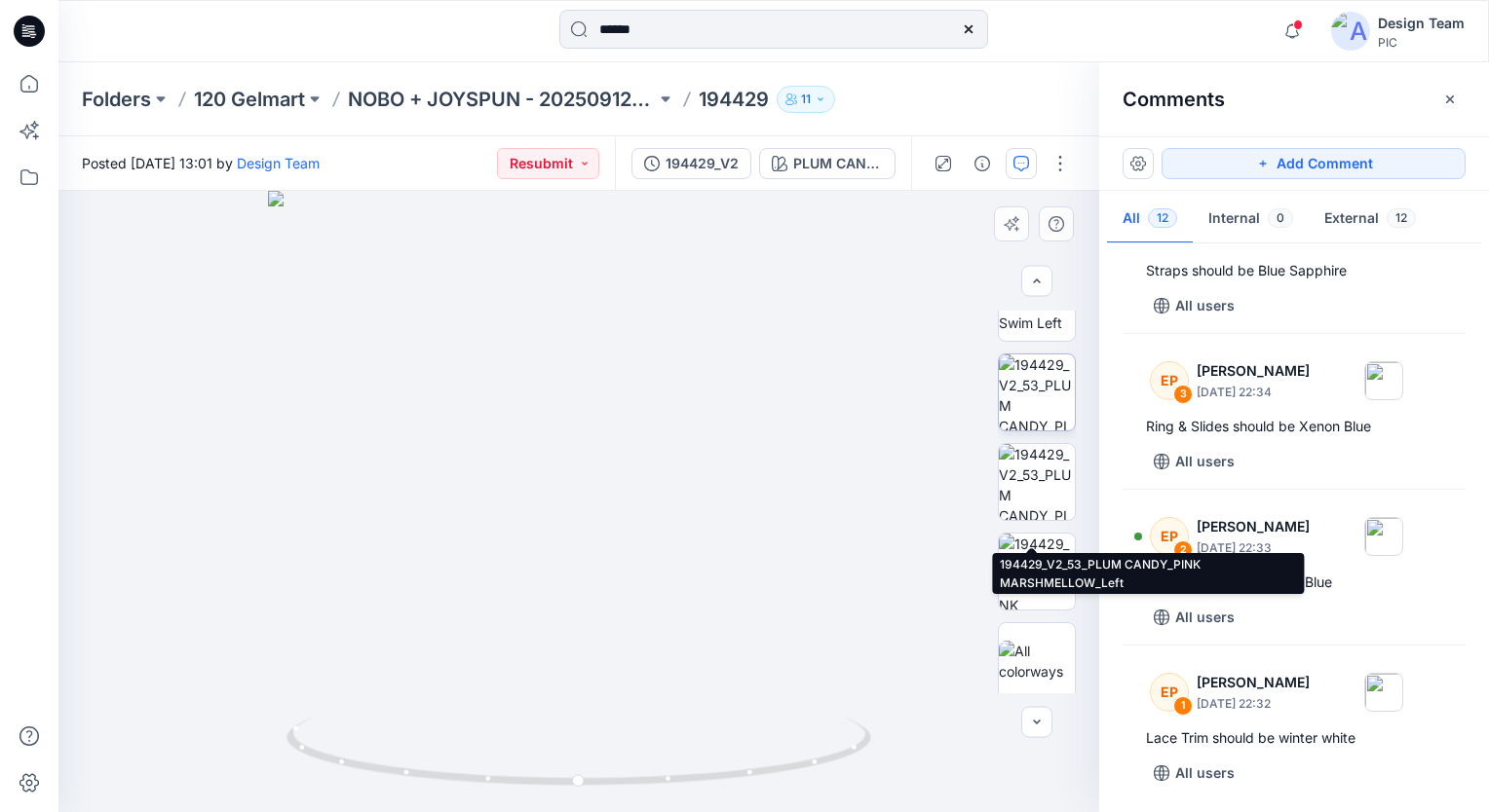
scroll to position [500, 0]
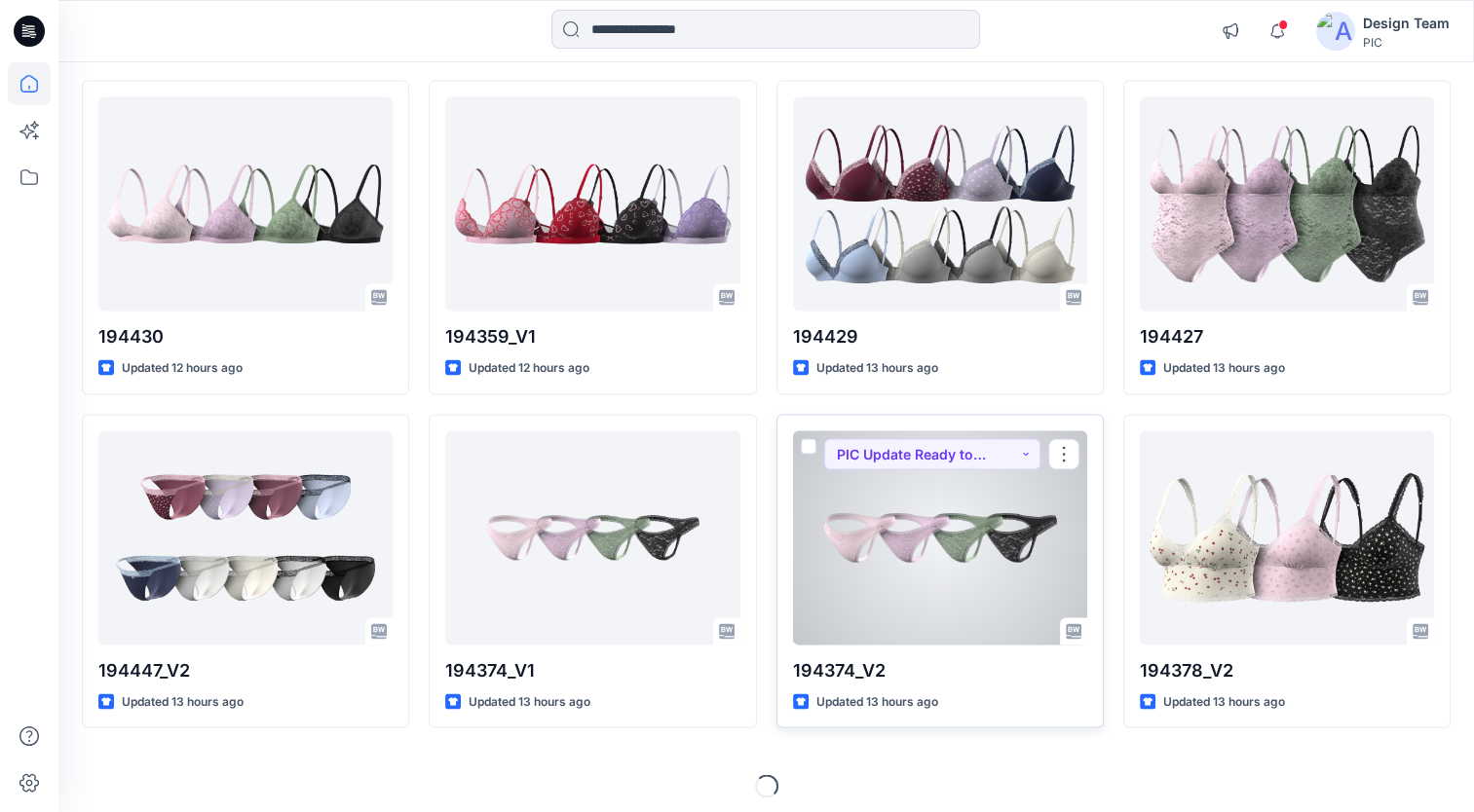
scroll to position [3533, 0]
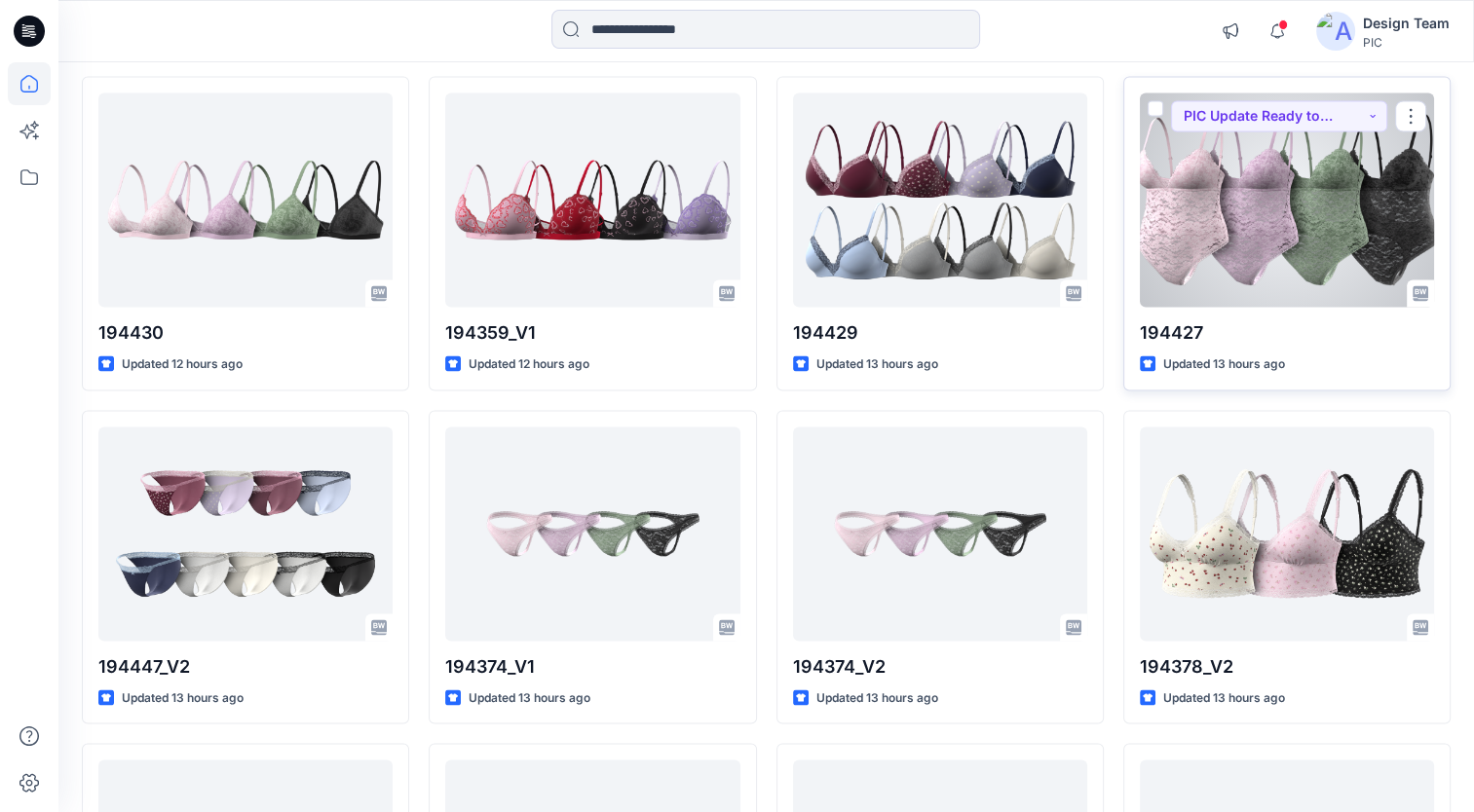
click at [1217, 270] on div at bounding box center [1287, 199] width 294 height 214
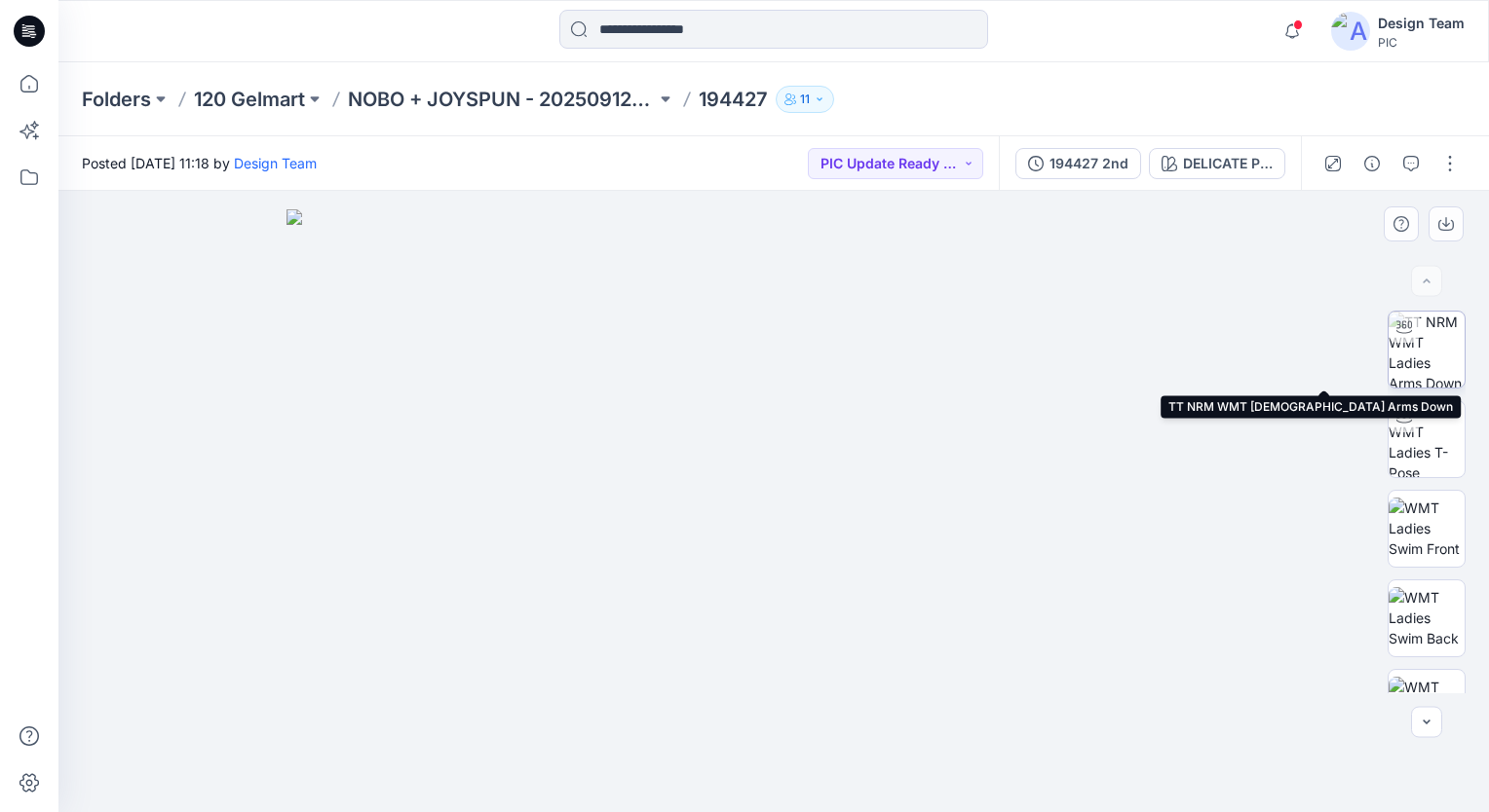
click at [1420, 359] on img at bounding box center [1426, 350] width 76 height 76
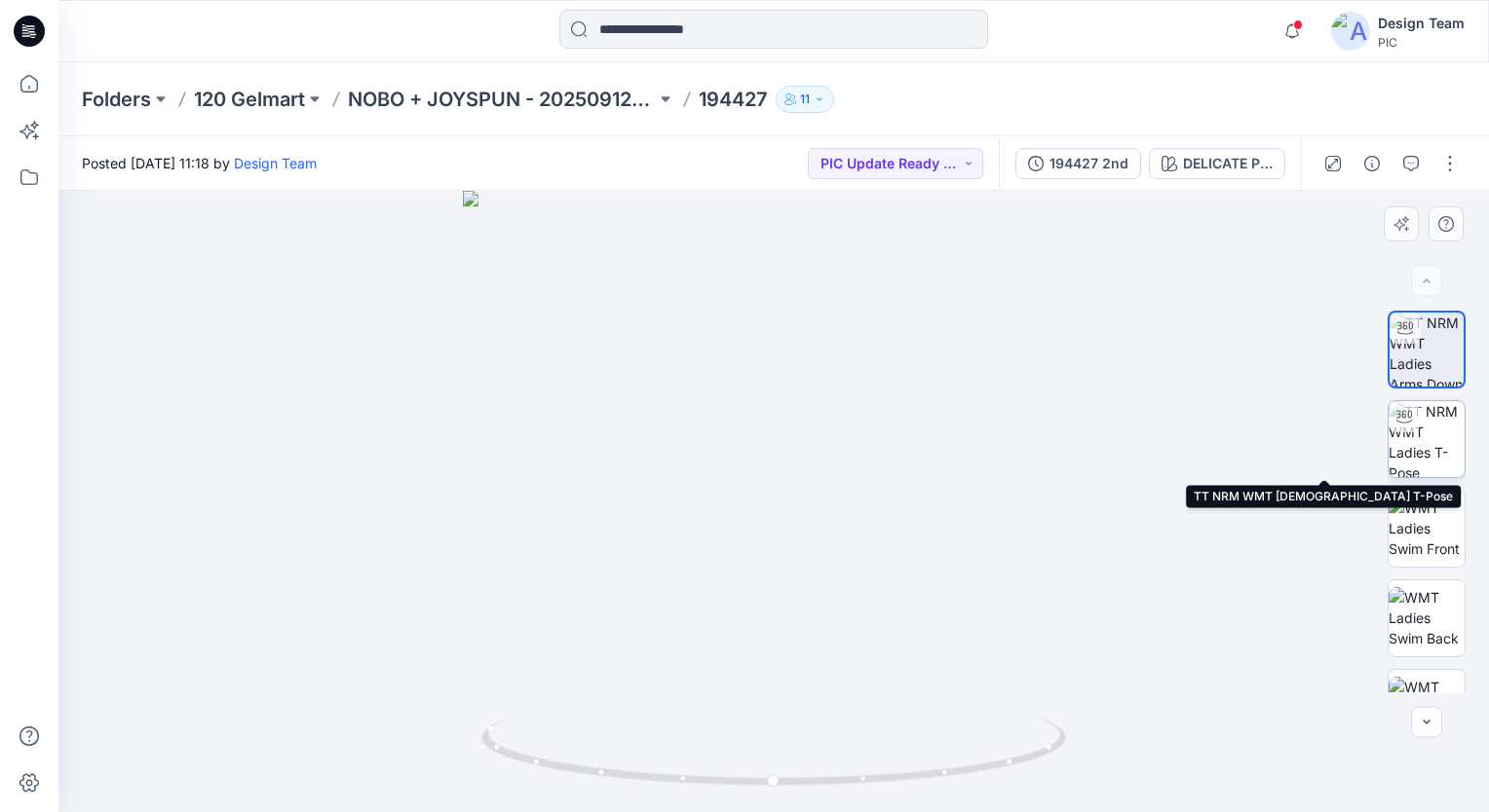
click at [1430, 441] on img at bounding box center [1426, 439] width 76 height 76
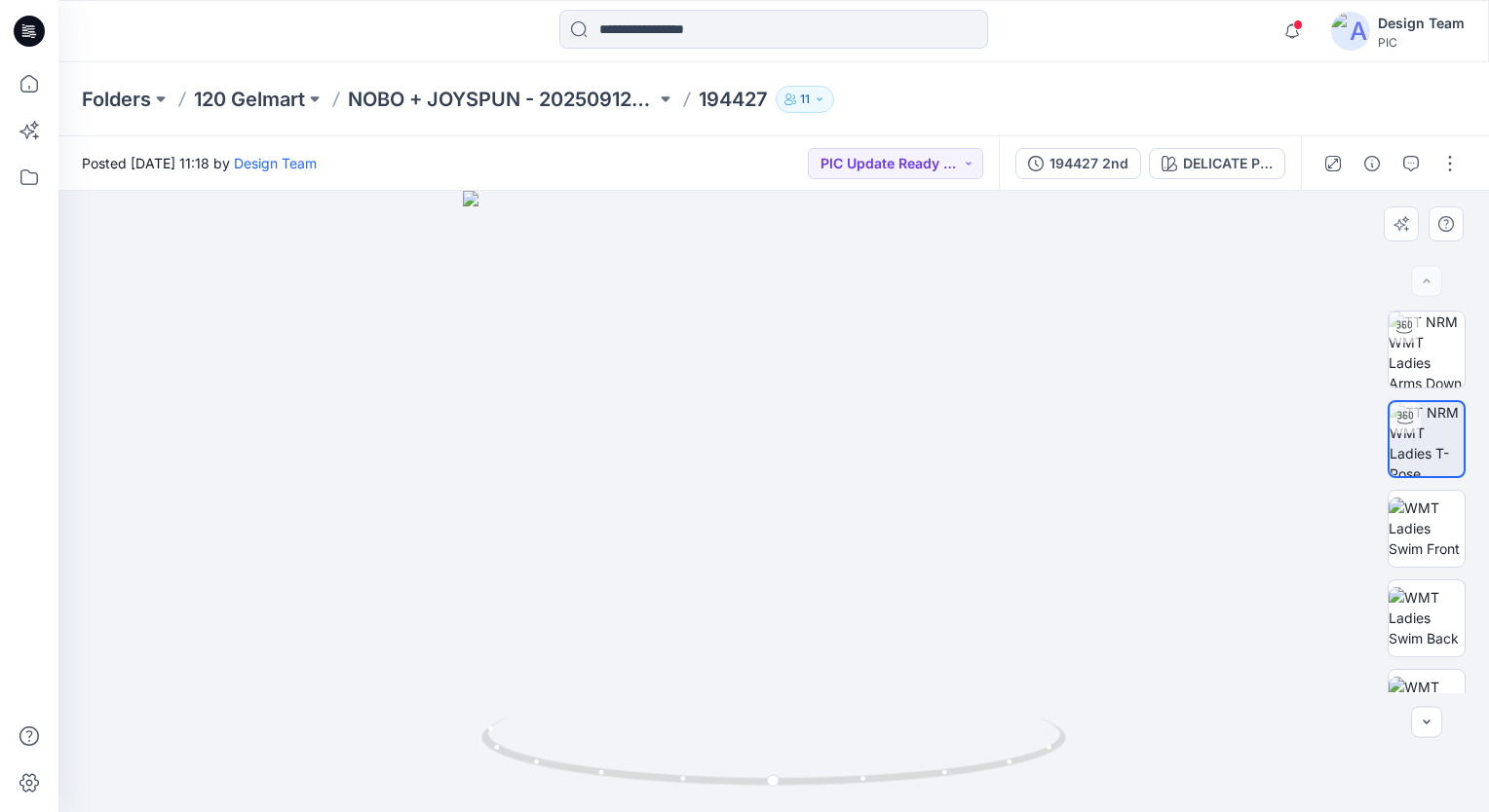
click at [1429, 424] on img at bounding box center [1426, 439] width 74 height 74
click at [1422, 528] on img at bounding box center [1426, 529] width 76 height 62
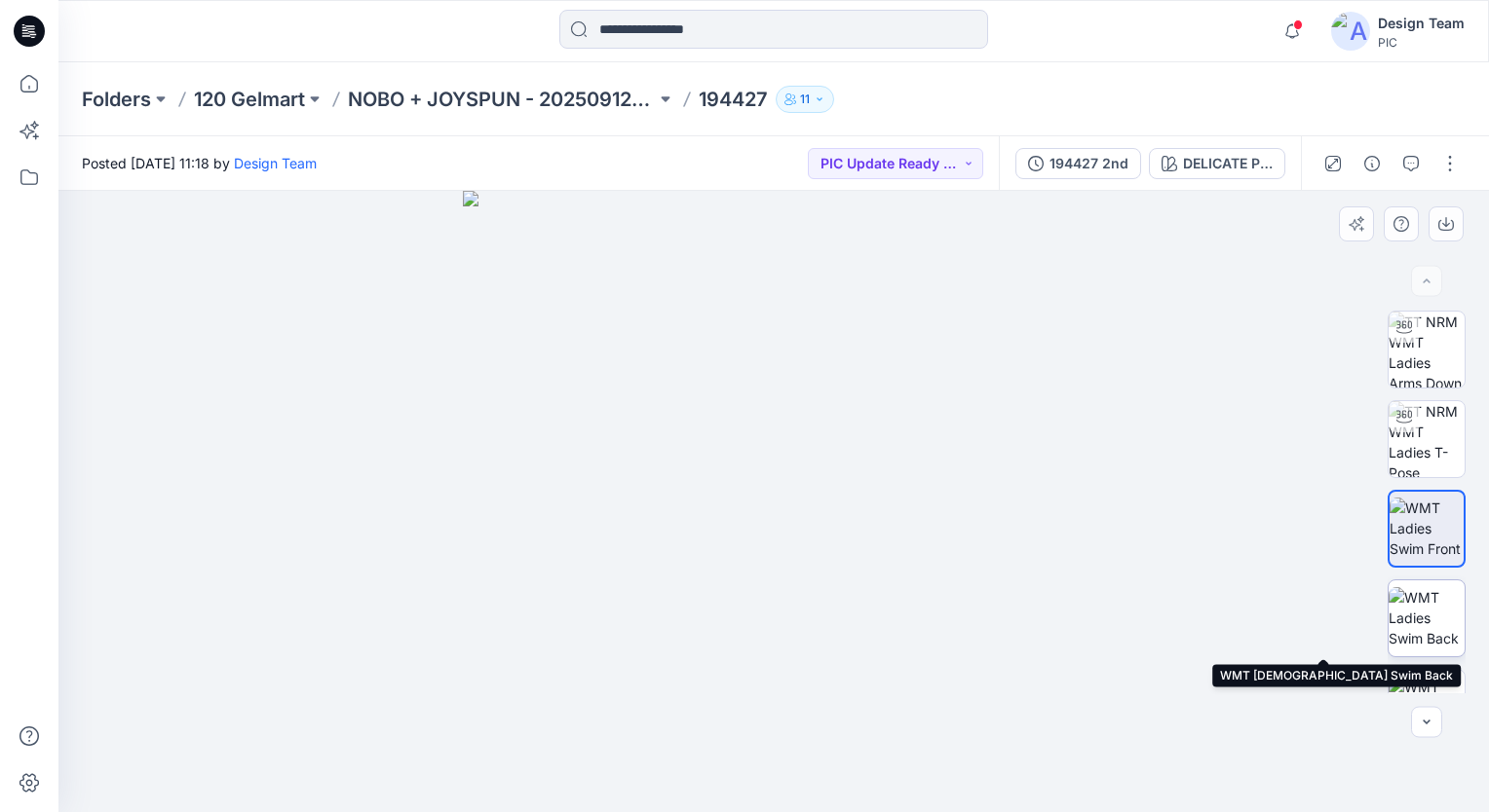
click at [1416, 614] on img at bounding box center [1426, 618] width 76 height 62
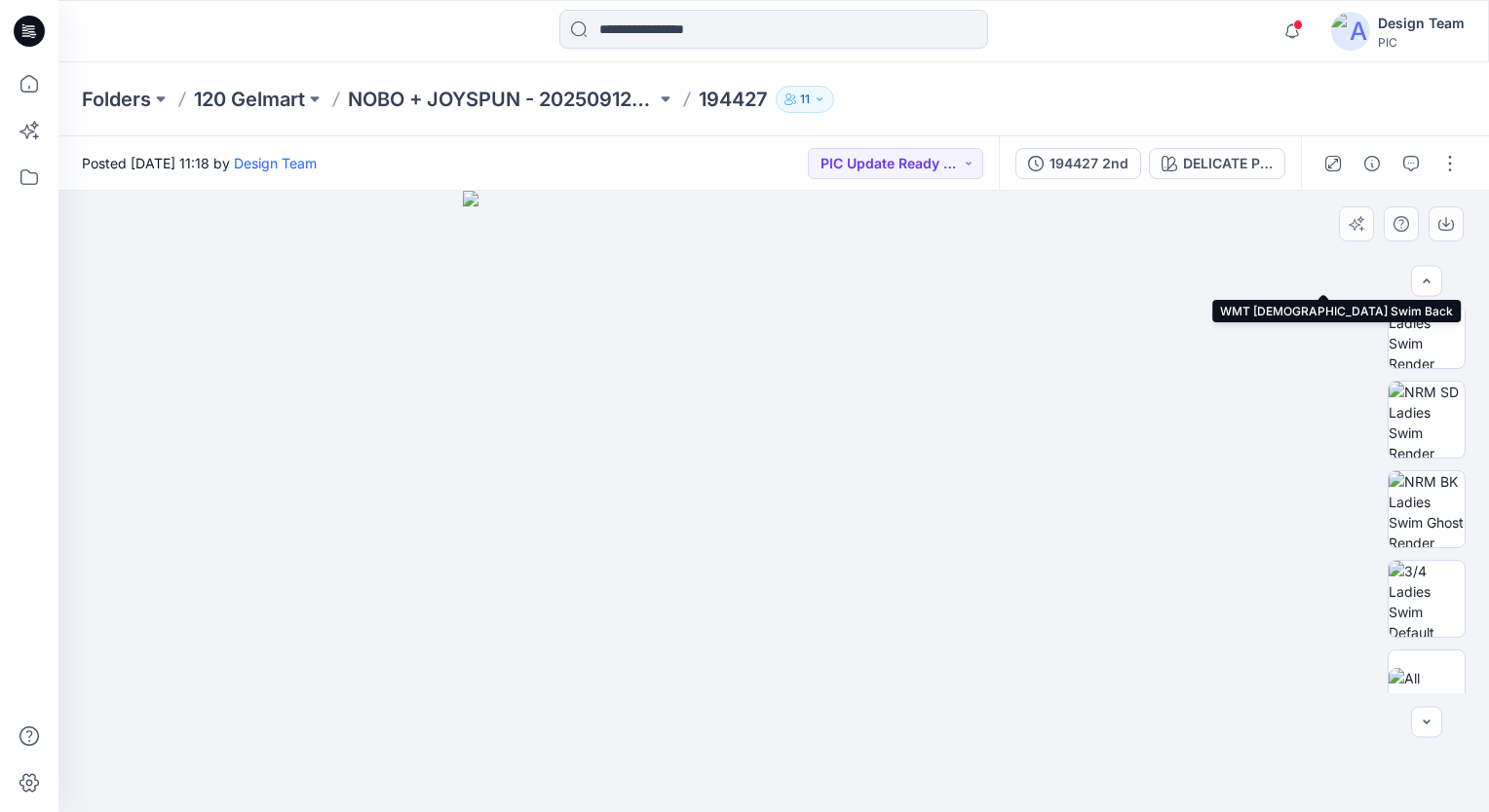
scroll to position [487, 0]
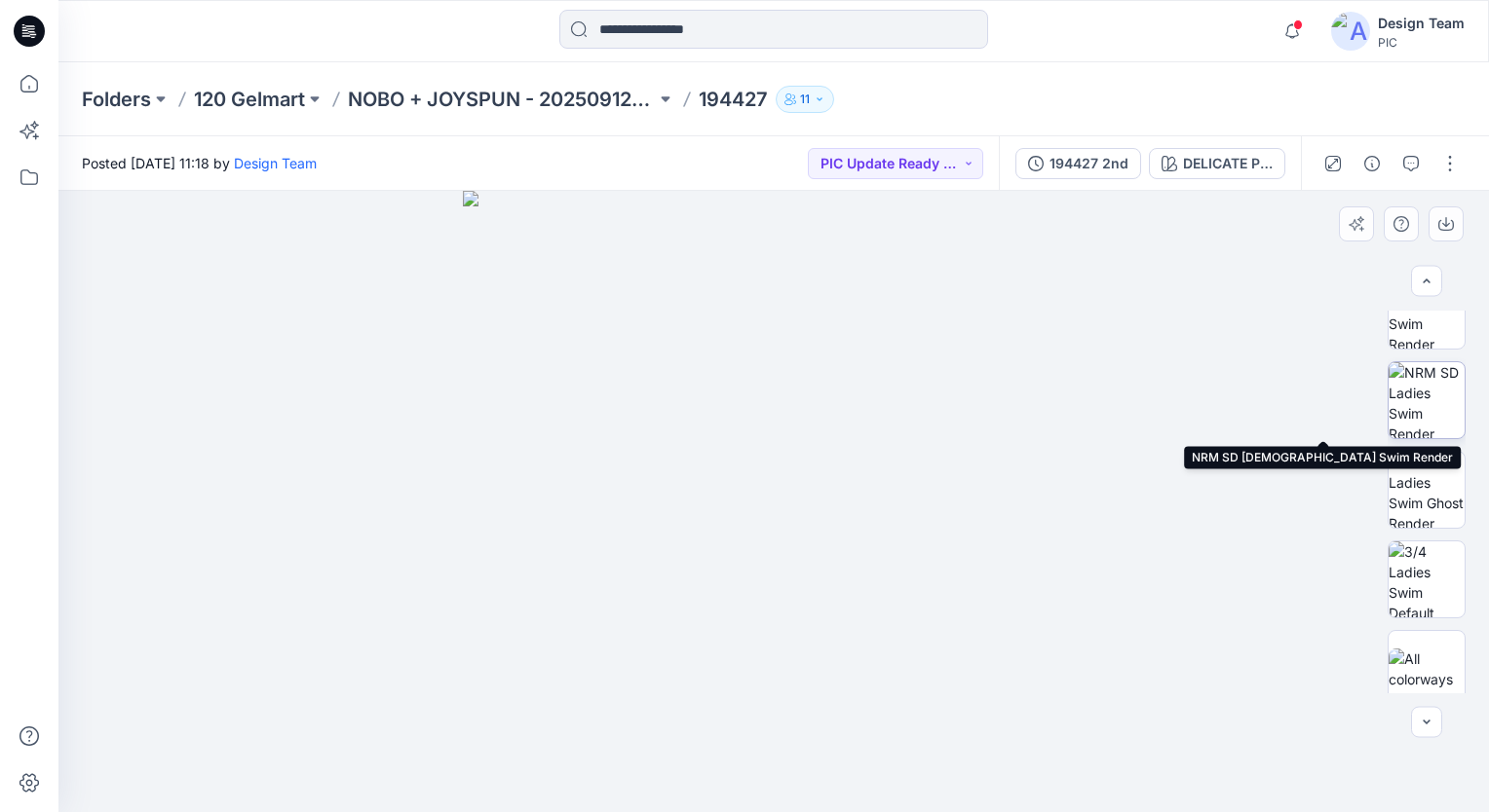
click at [1421, 400] on img at bounding box center [1426, 401] width 76 height 76
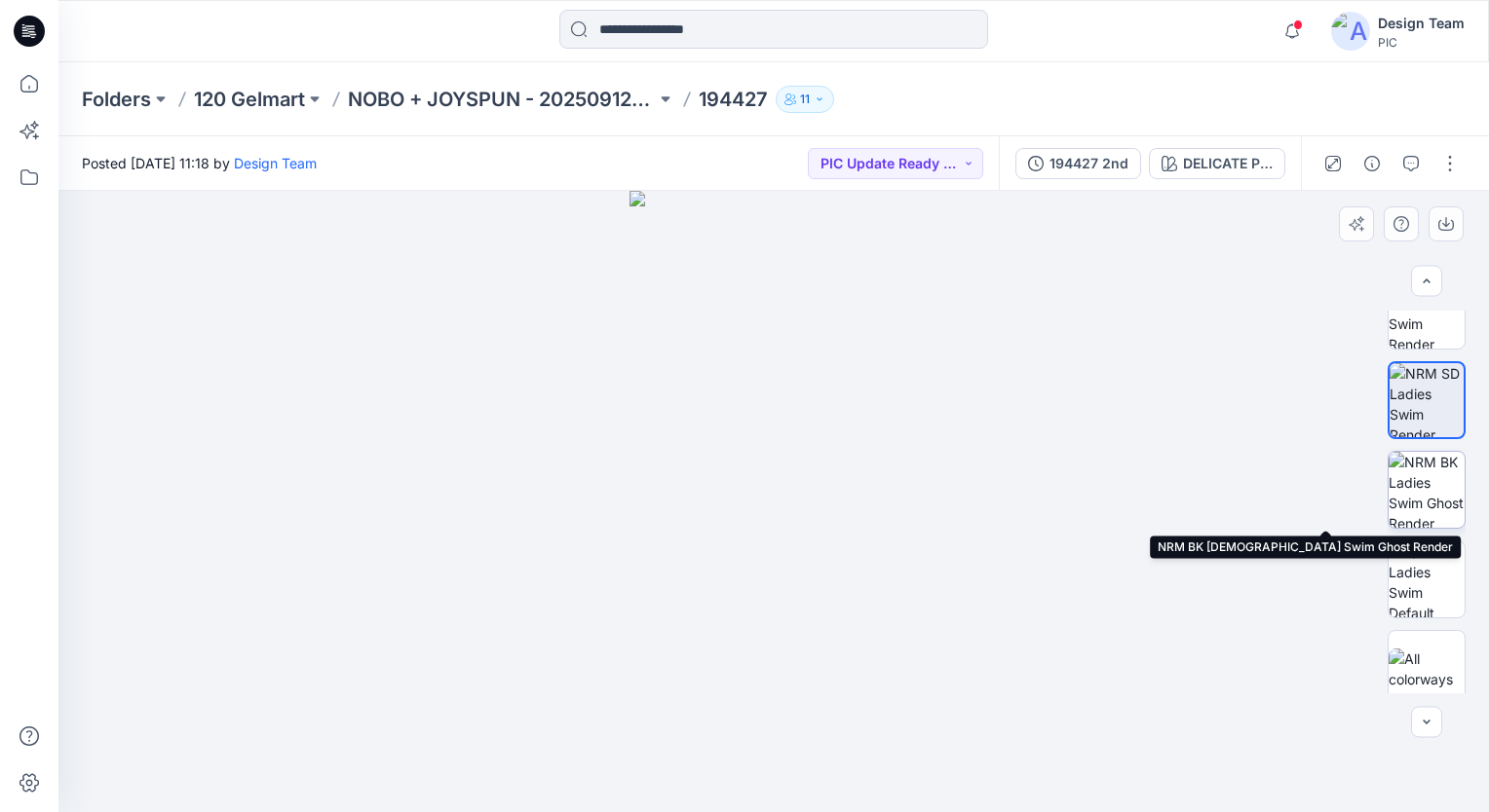
click at [1427, 492] on img at bounding box center [1426, 490] width 76 height 76
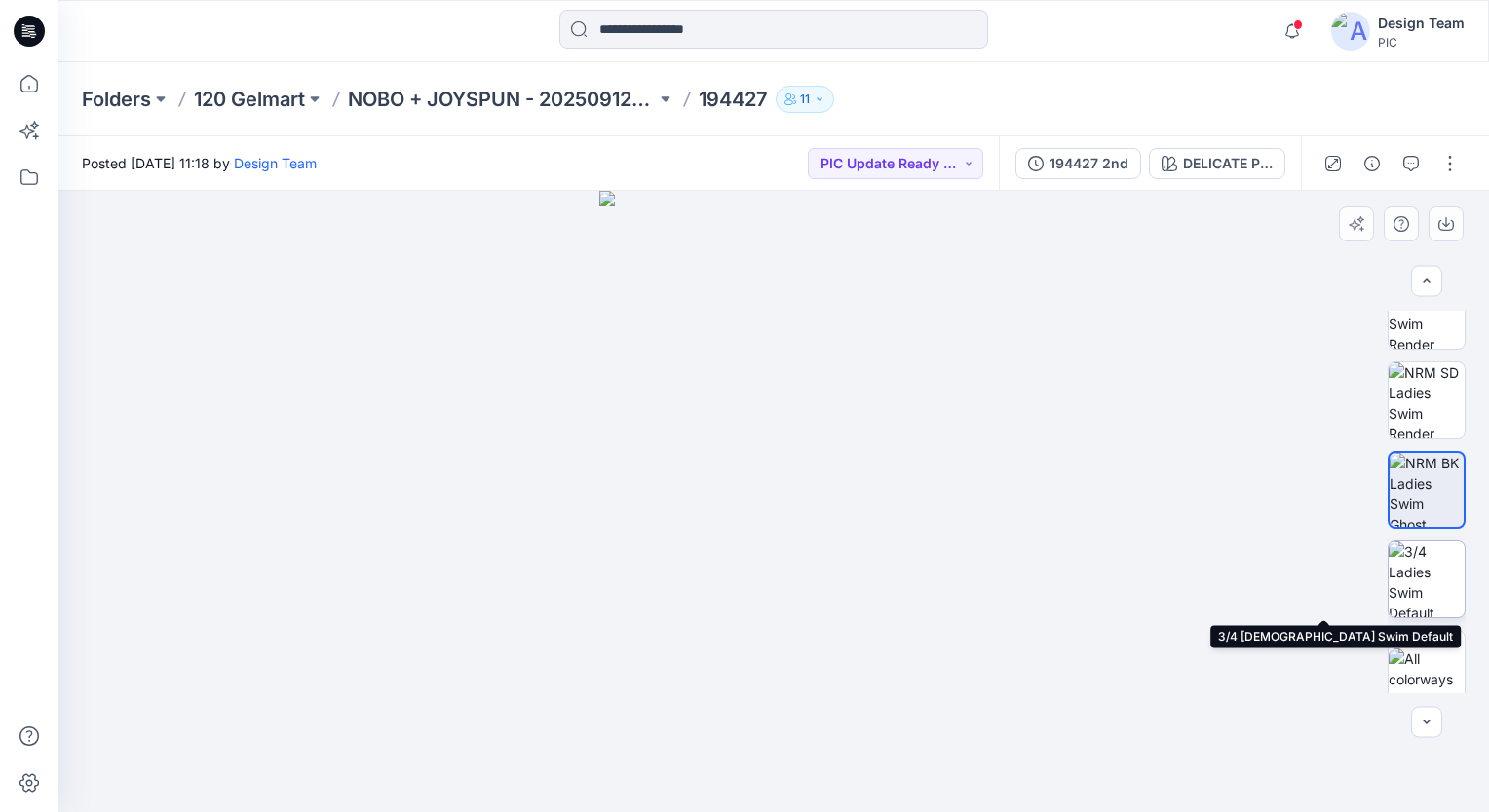
click at [1410, 581] on img at bounding box center [1426, 579] width 76 height 76
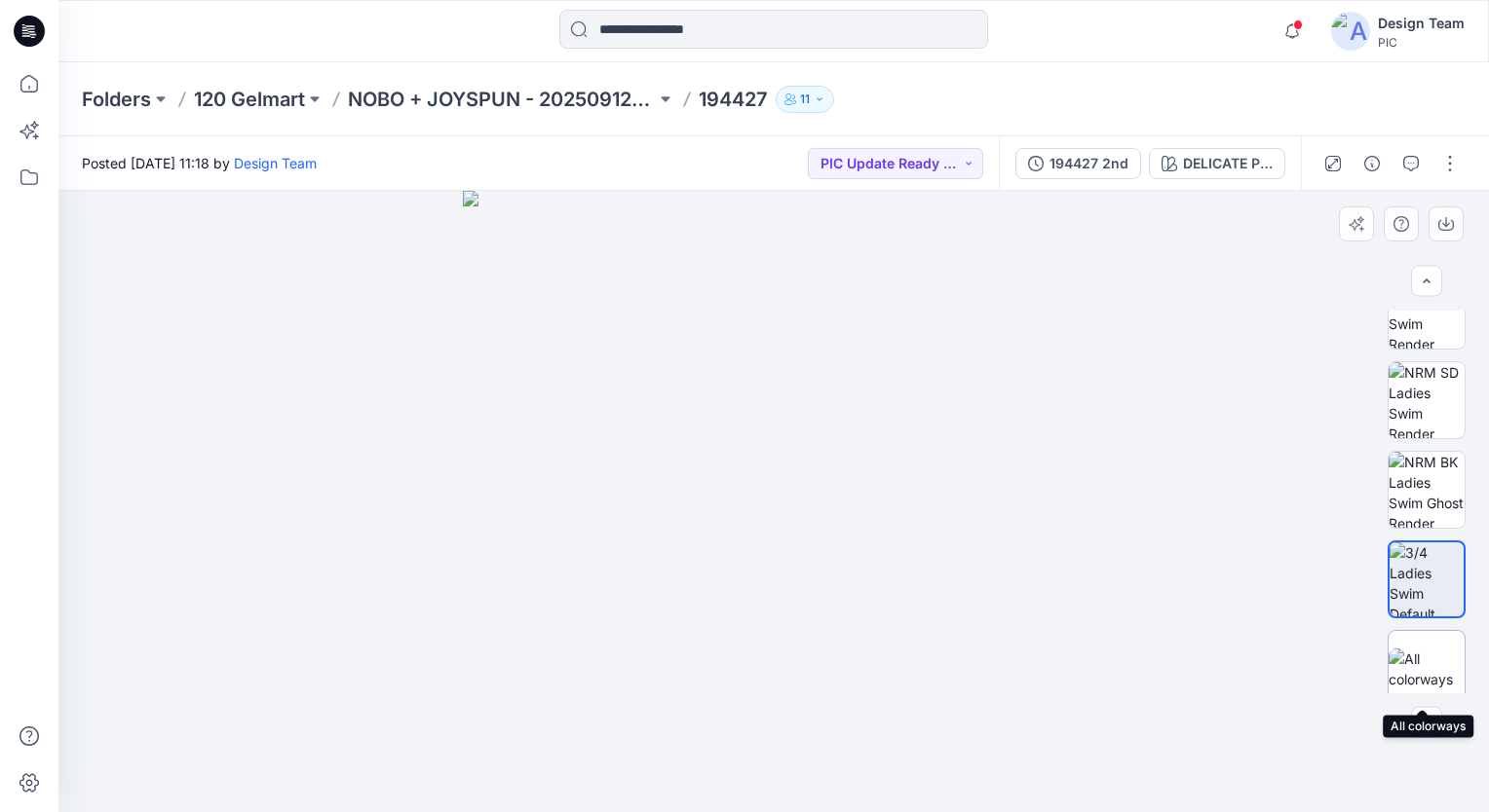
click at [1425, 672] on img at bounding box center [1426, 669] width 76 height 41
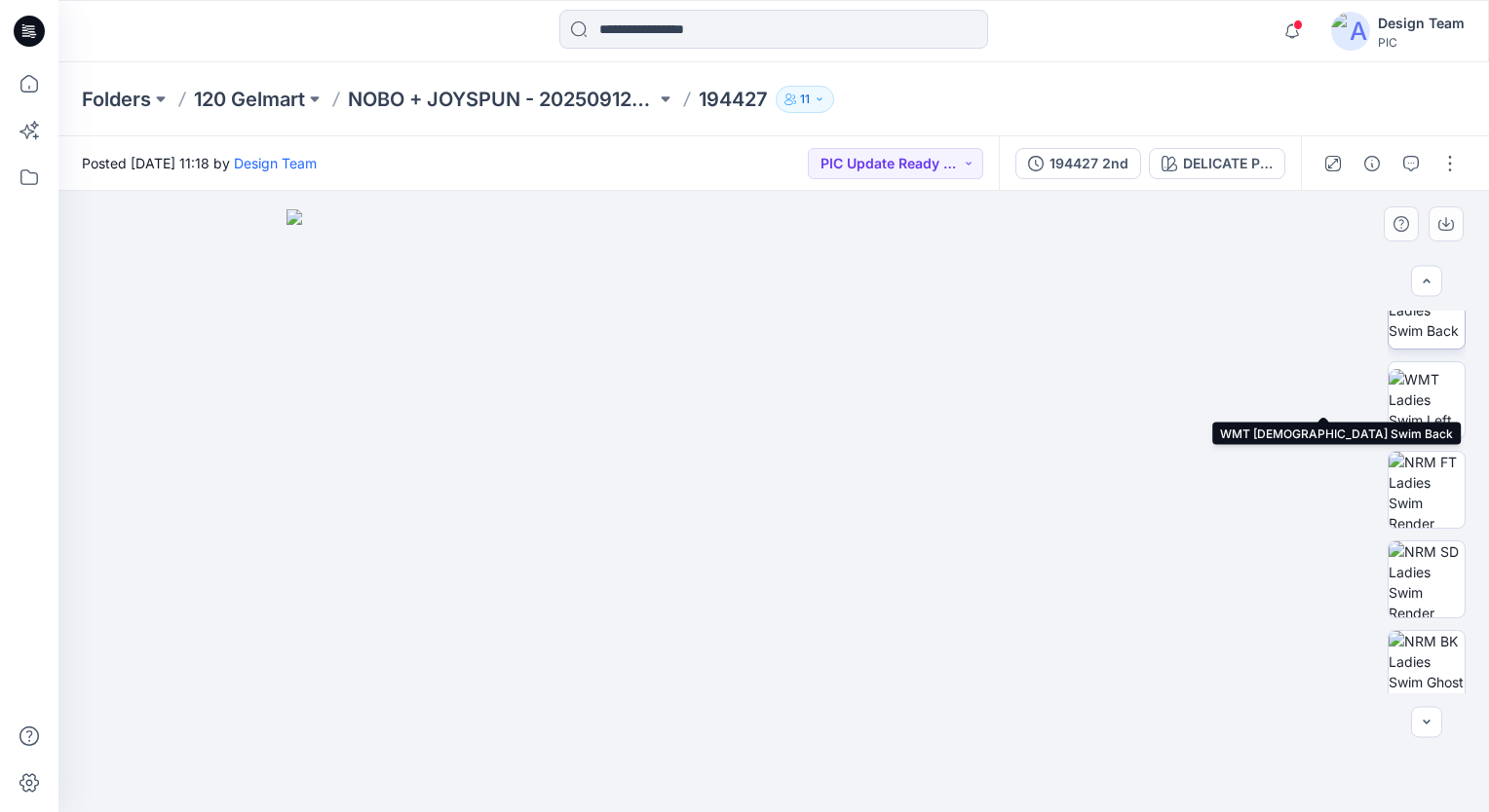
scroll to position [390, 0]
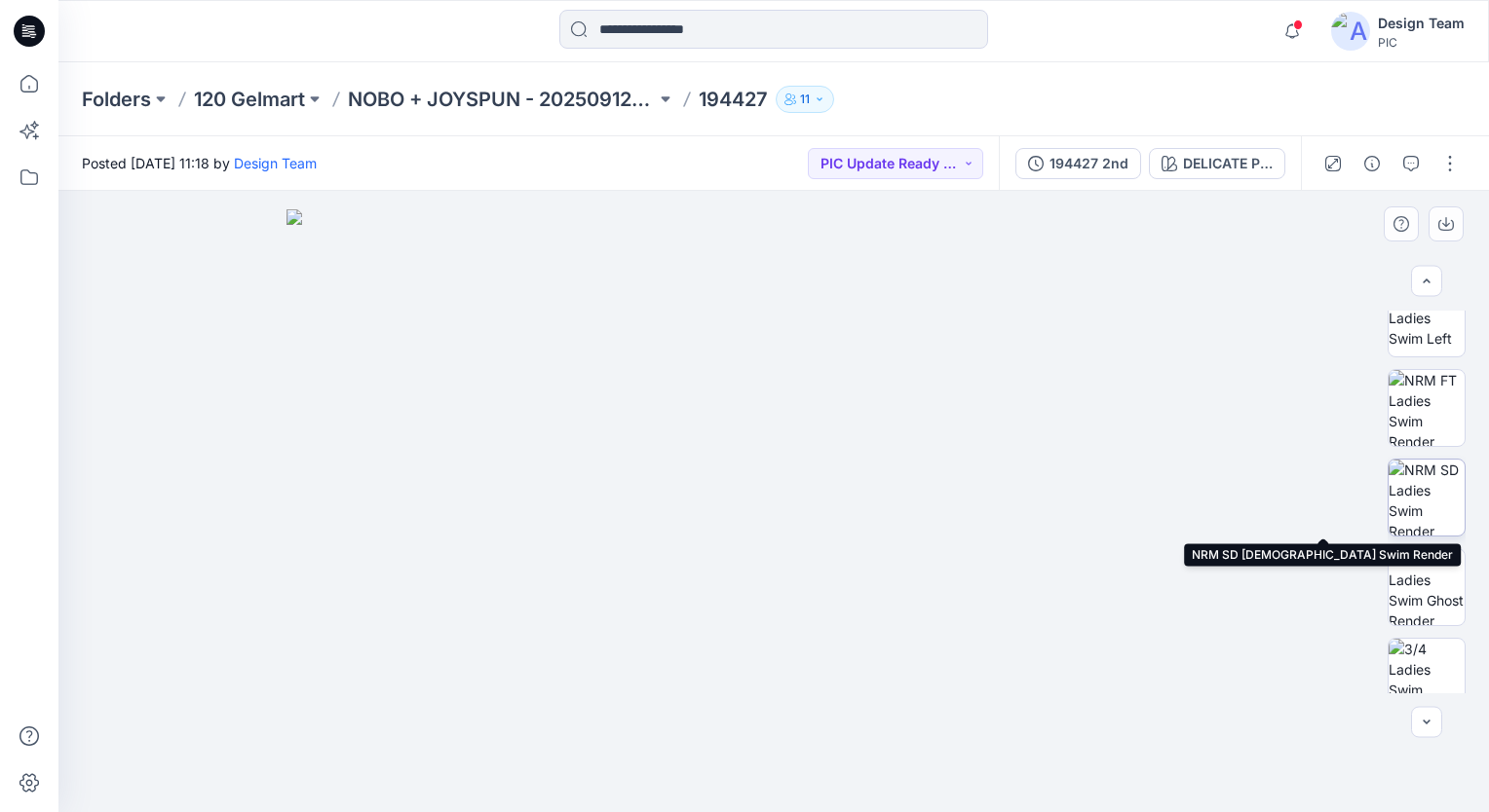
click at [1431, 516] on img at bounding box center [1426, 497] width 76 height 76
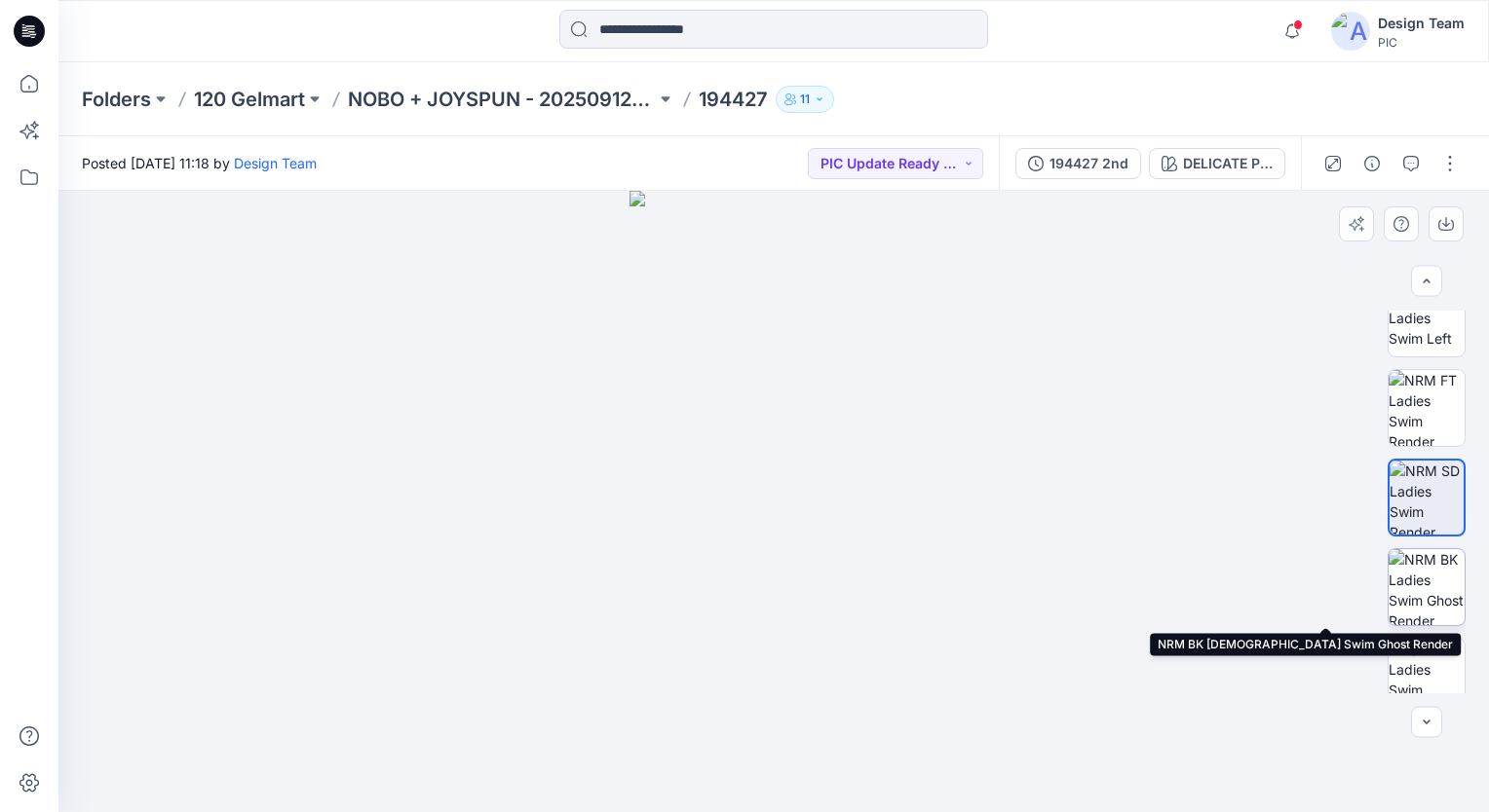
click at [1423, 605] on img at bounding box center [1426, 587] width 76 height 76
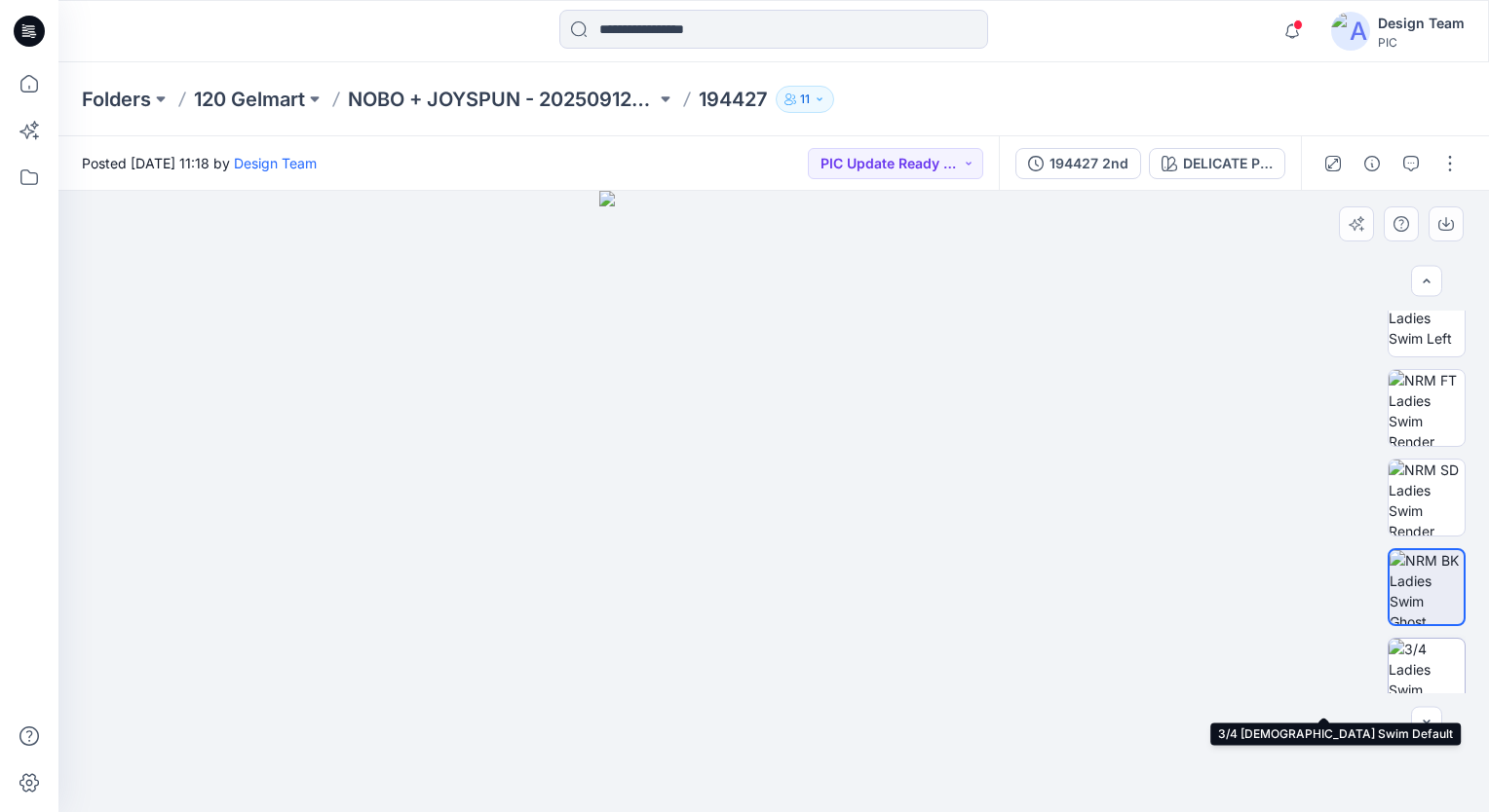
click at [1421, 664] on img at bounding box center [1426, 677] width 76 height 76
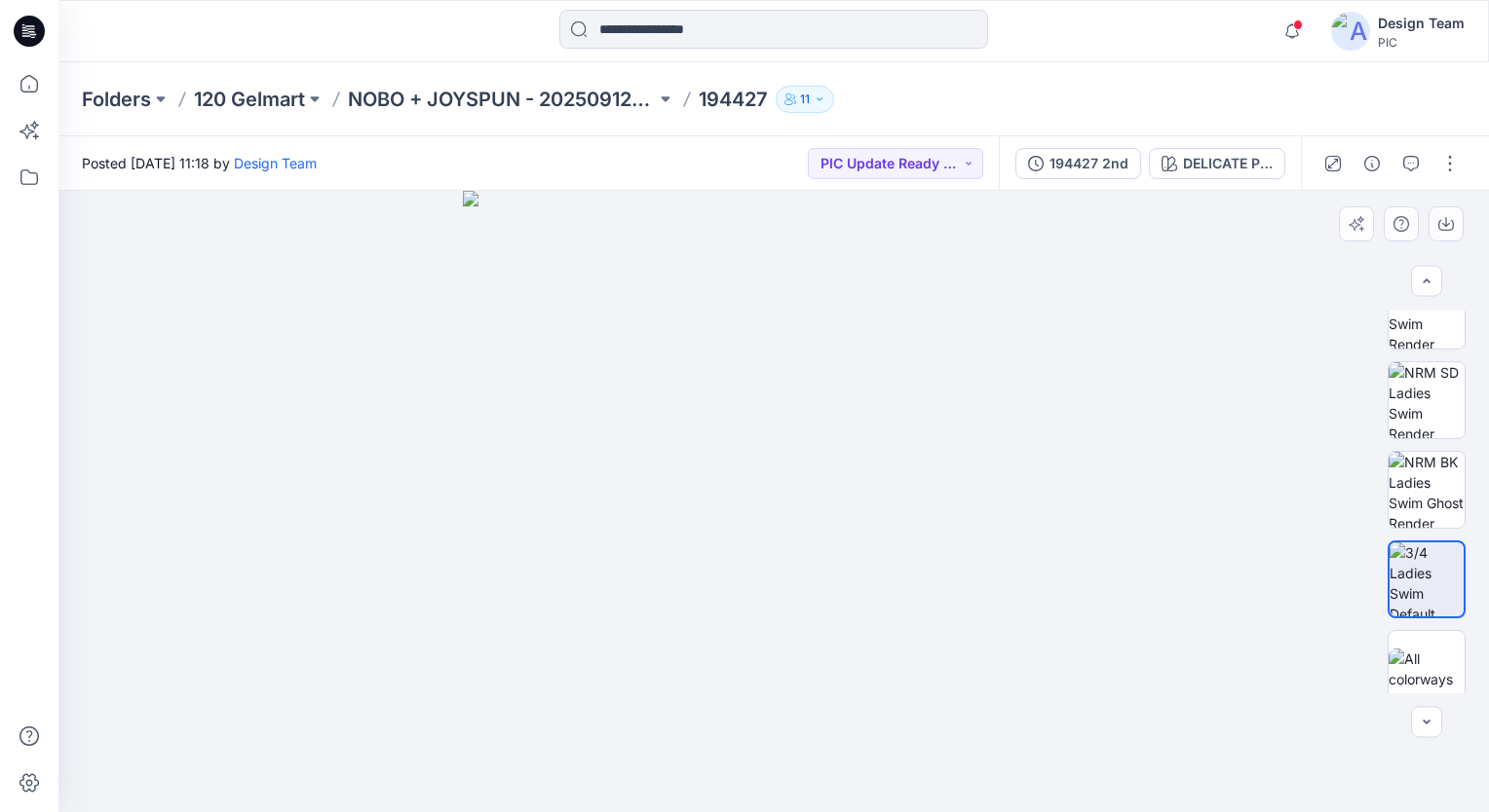
scroll to position [500, 0]
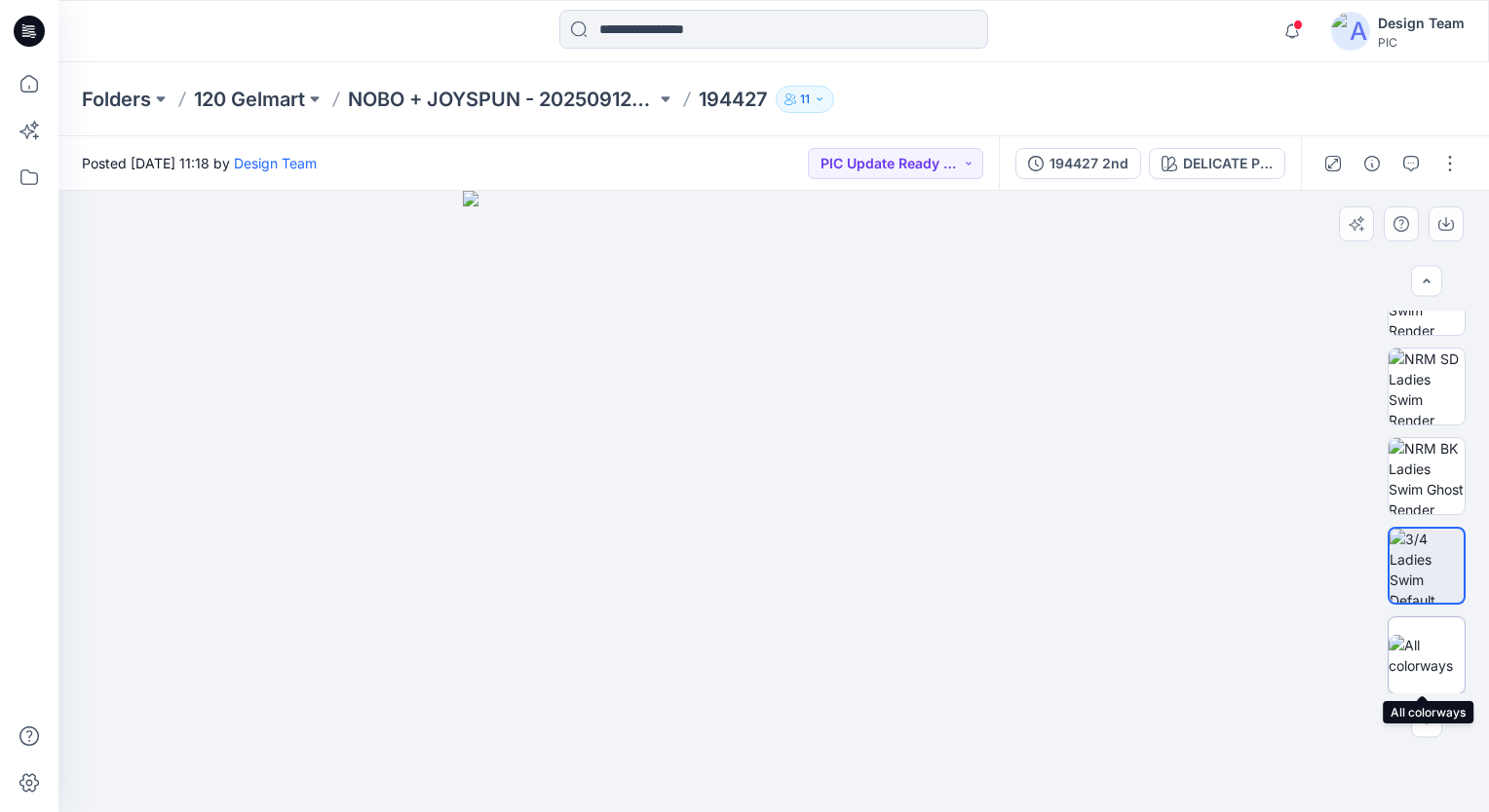
click at [1418, 649] on img at bounding box center [1426, 655] width 76 height 41
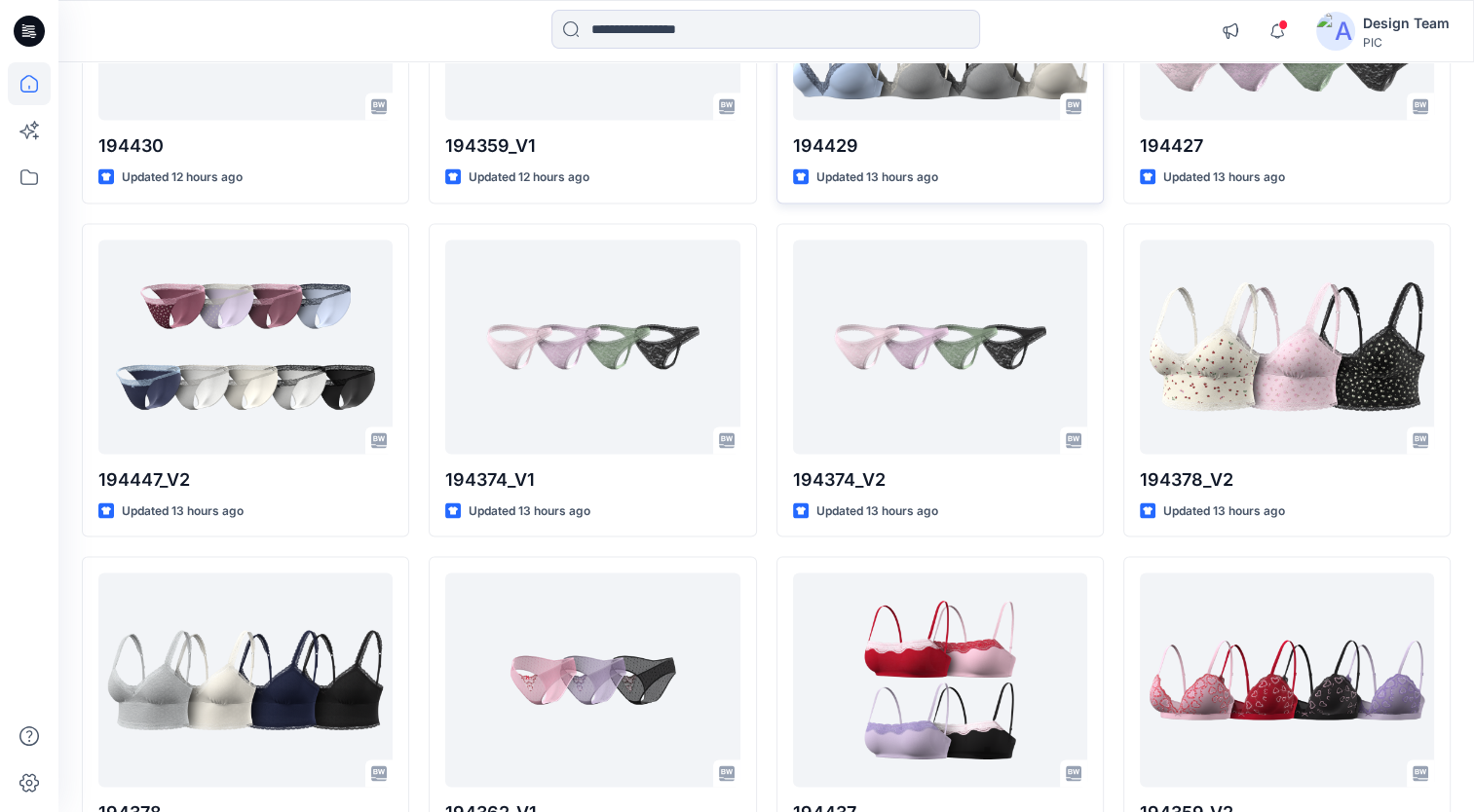
scroll to position [3826, 0]
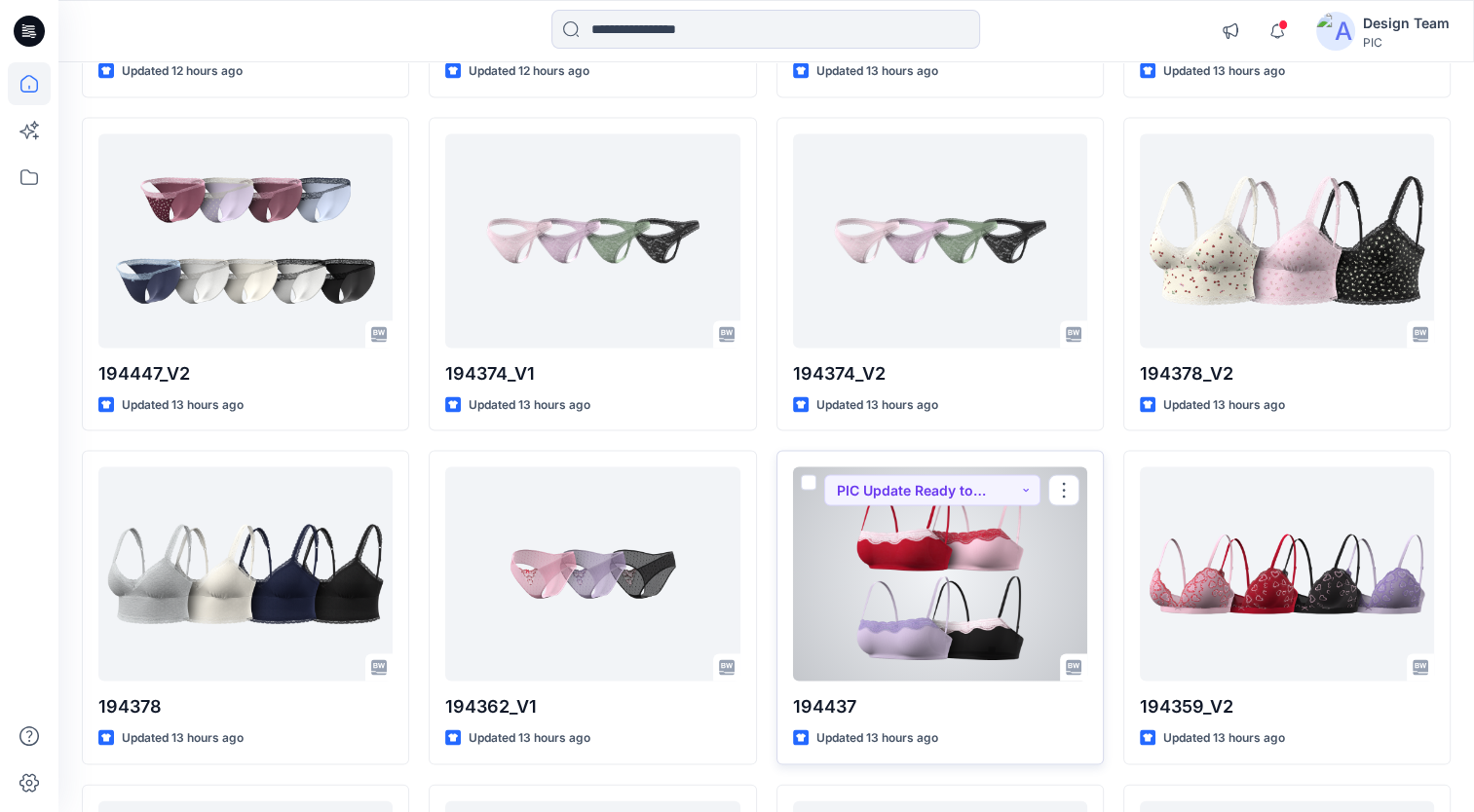
click at [910, 575] on div at bounding box center [940, 574] width 294 height 214
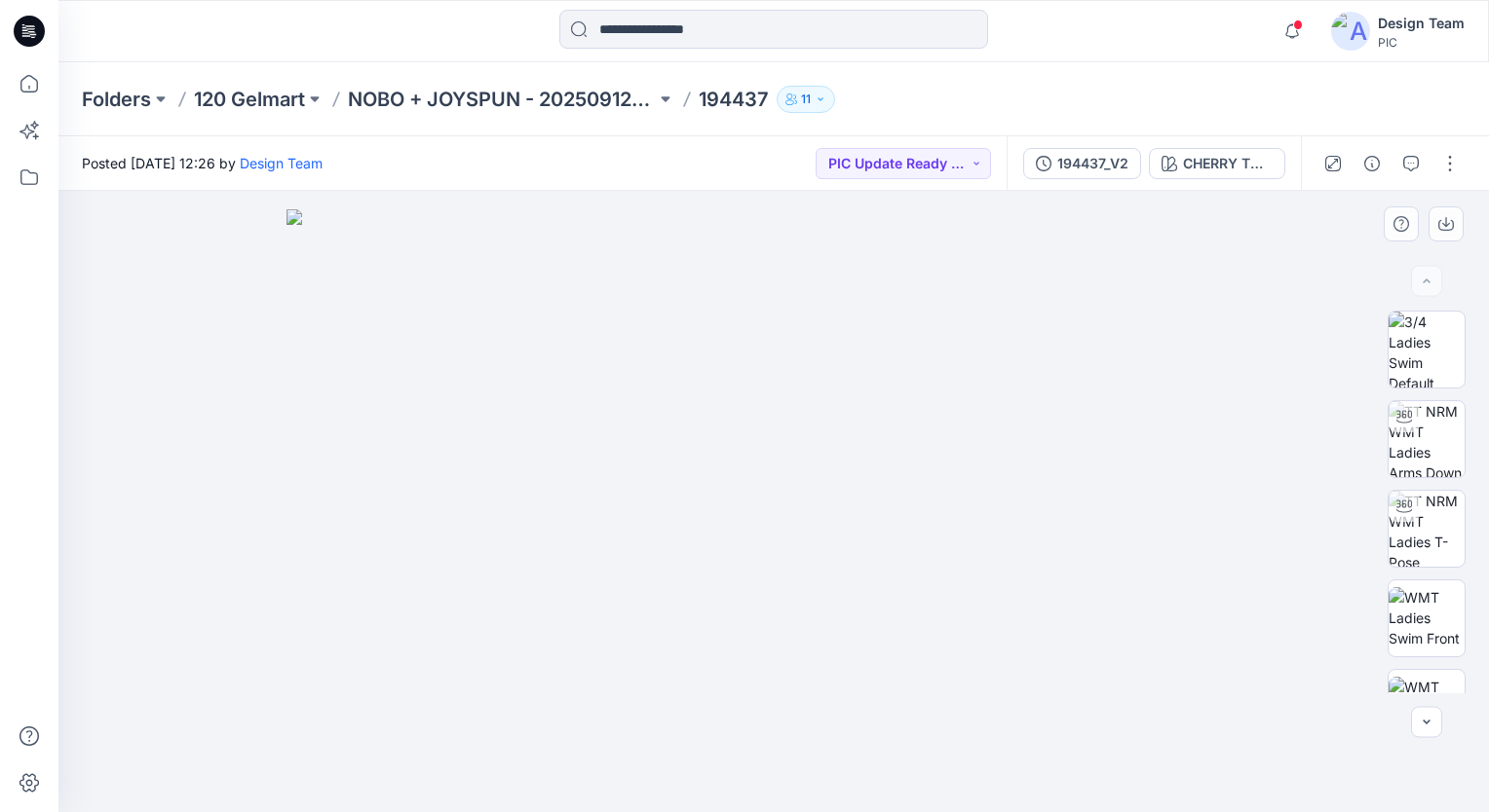
click at [904, 440] on img at bounding box center [773, 510] width 975 height 603
click at [1423, 441] on img at bounding box center [1426, 439] width 76 height 76
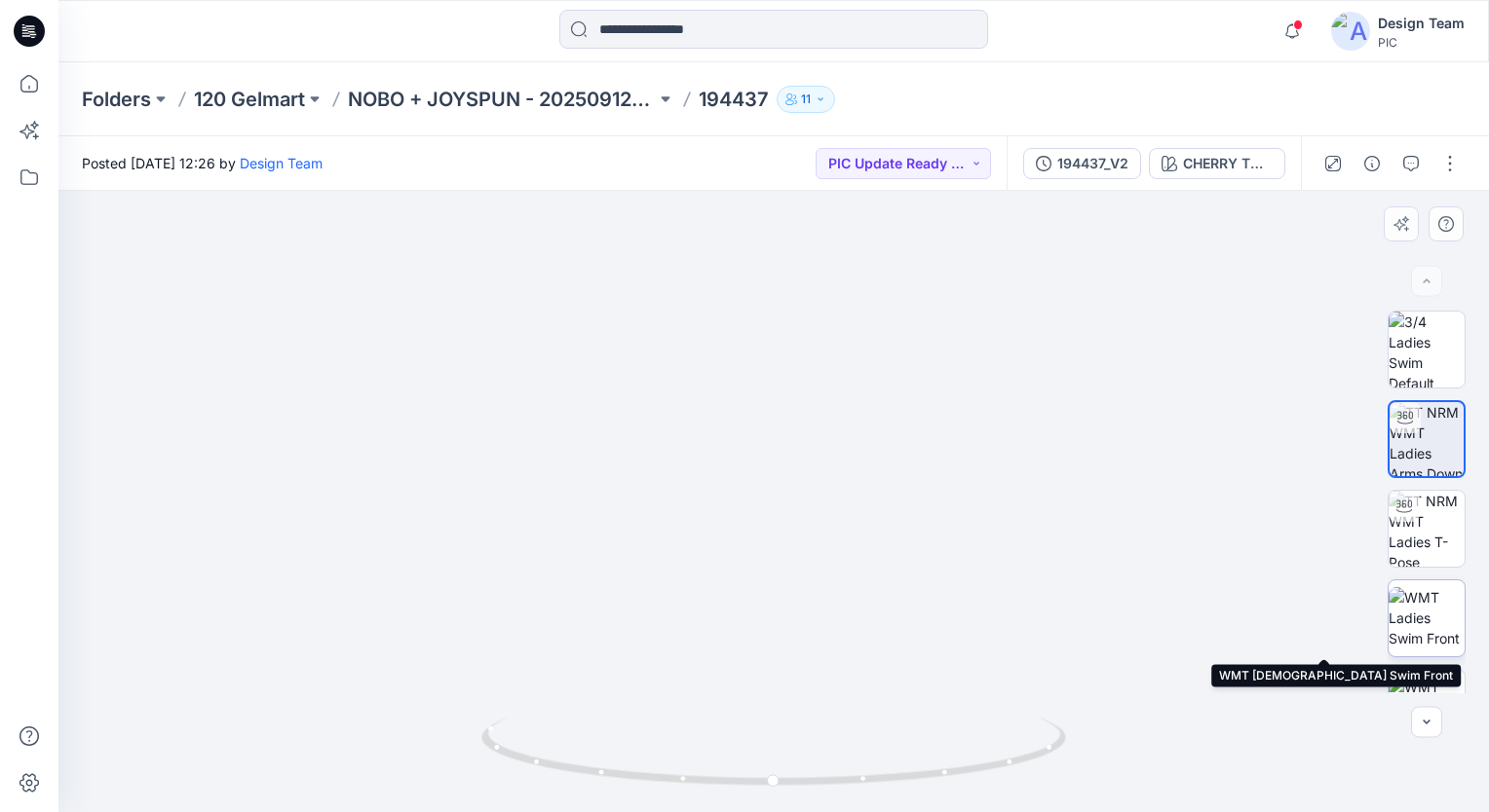
click at [1429, 618] on img at bounding box center [1426, 618] width 76 height 62
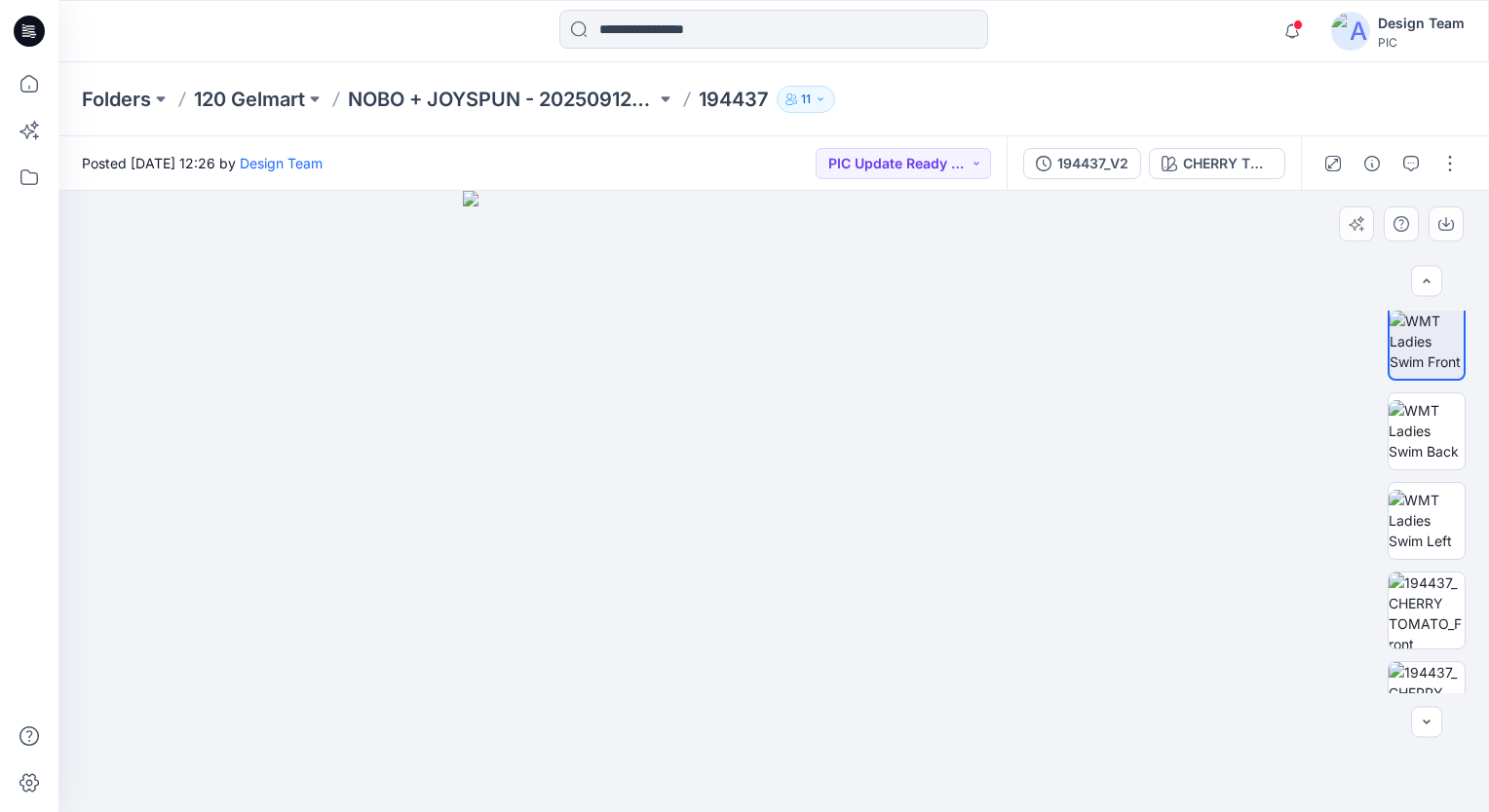
scroll to position [292, 0]
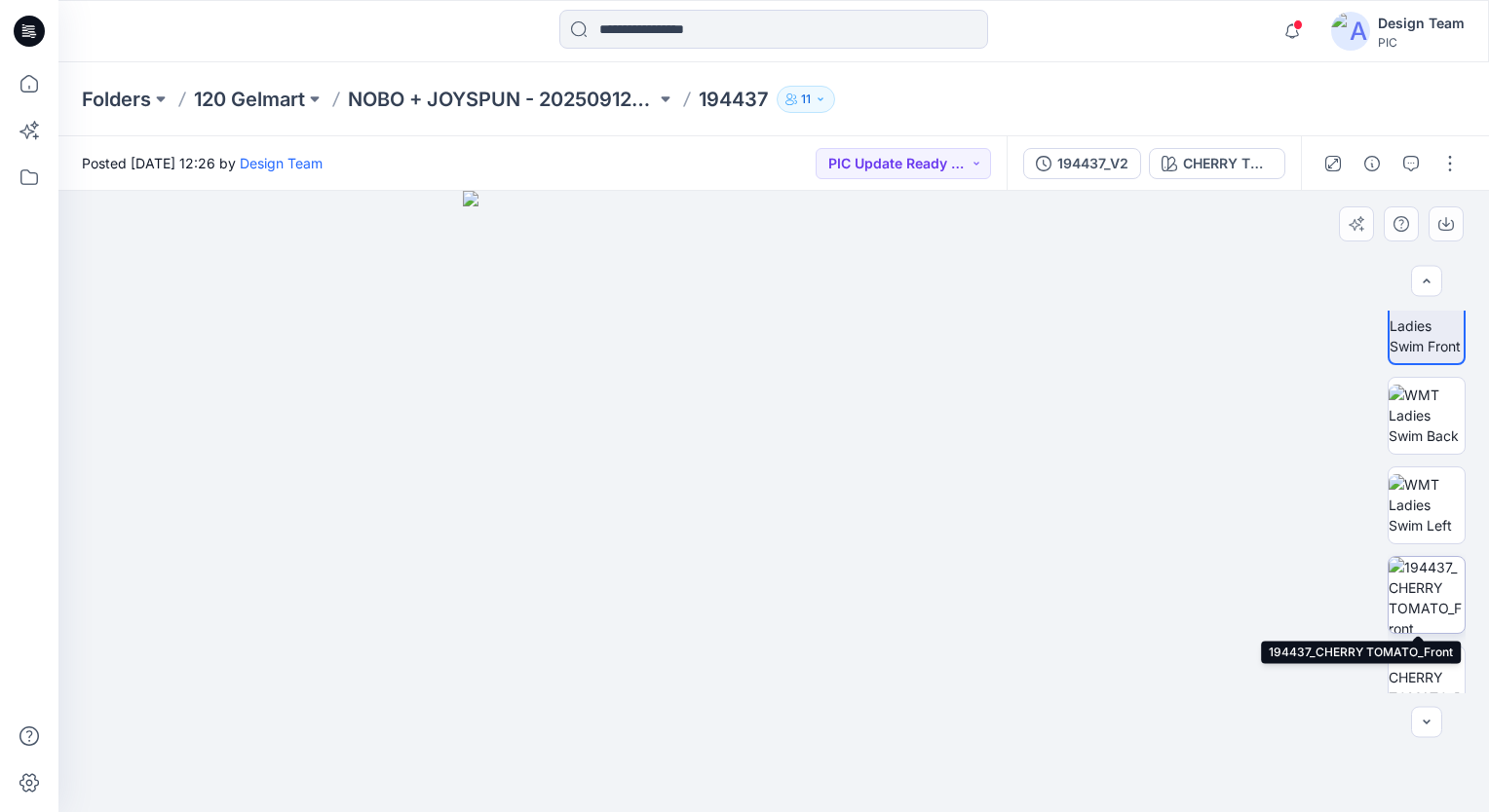
click at [1420, 601] on img at bounding box center [1426, 595] width 76 height 76
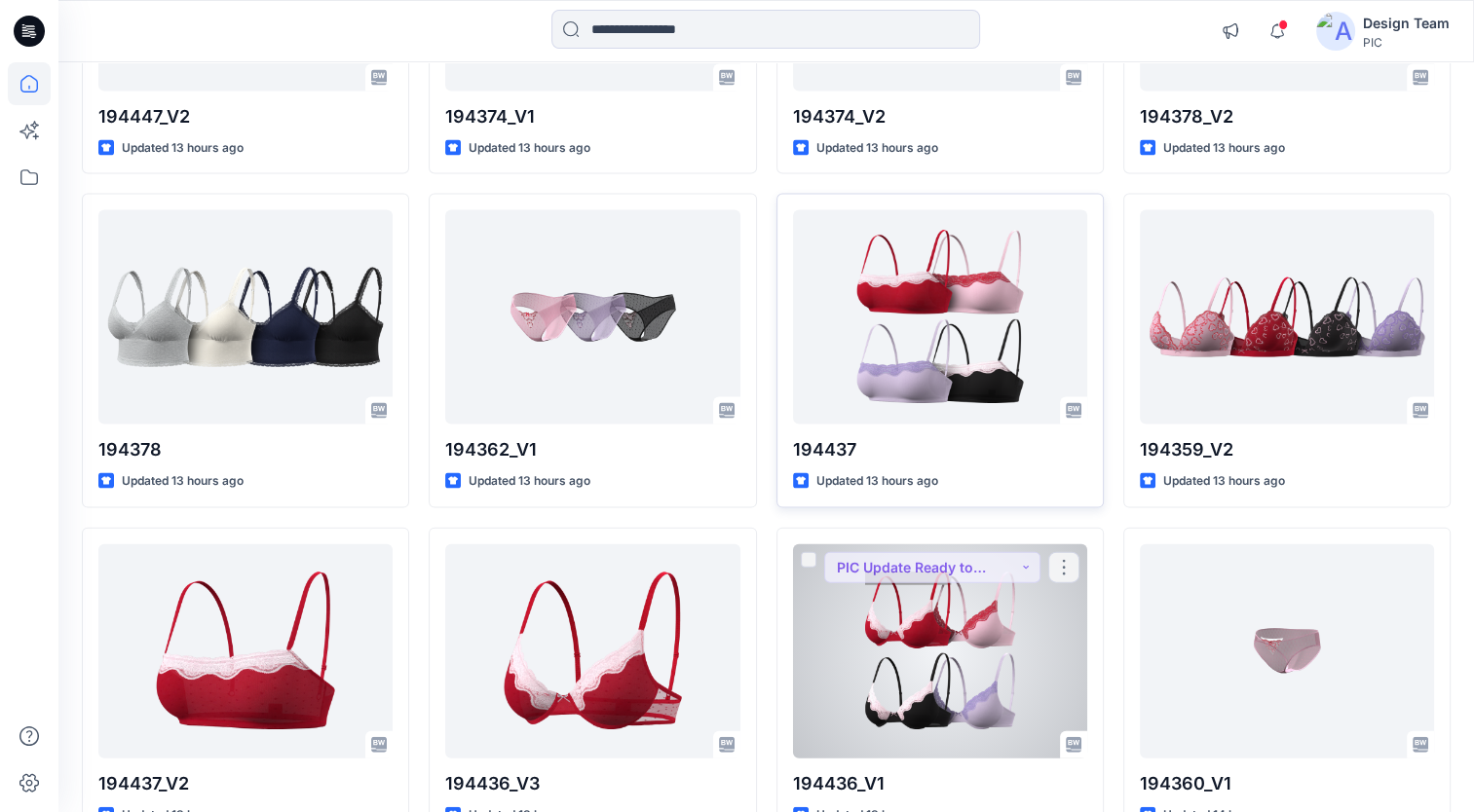
scroll to position [4118, 0]
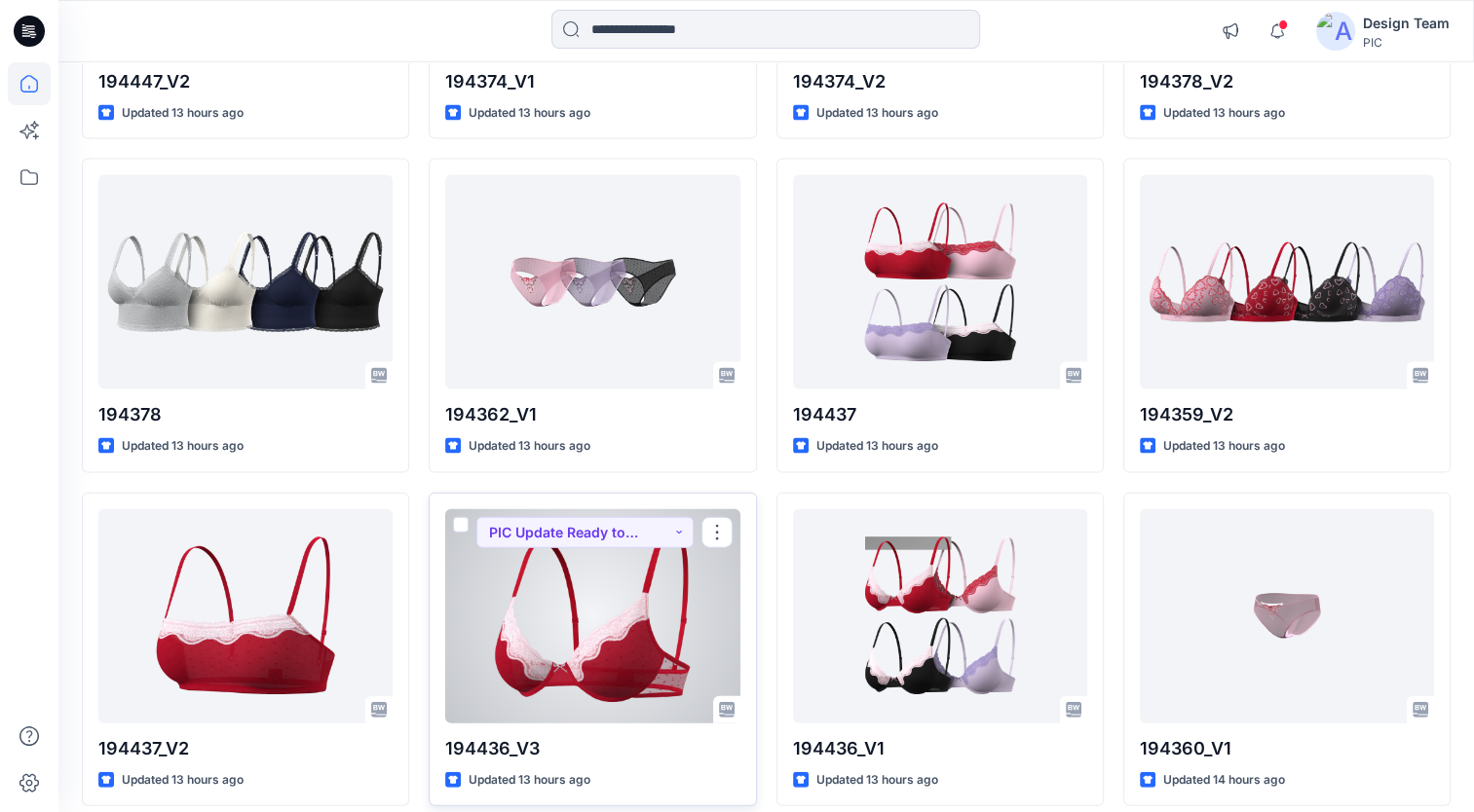
click at [620, 648] on div at bounding box center [592, 616] width 294 height 214
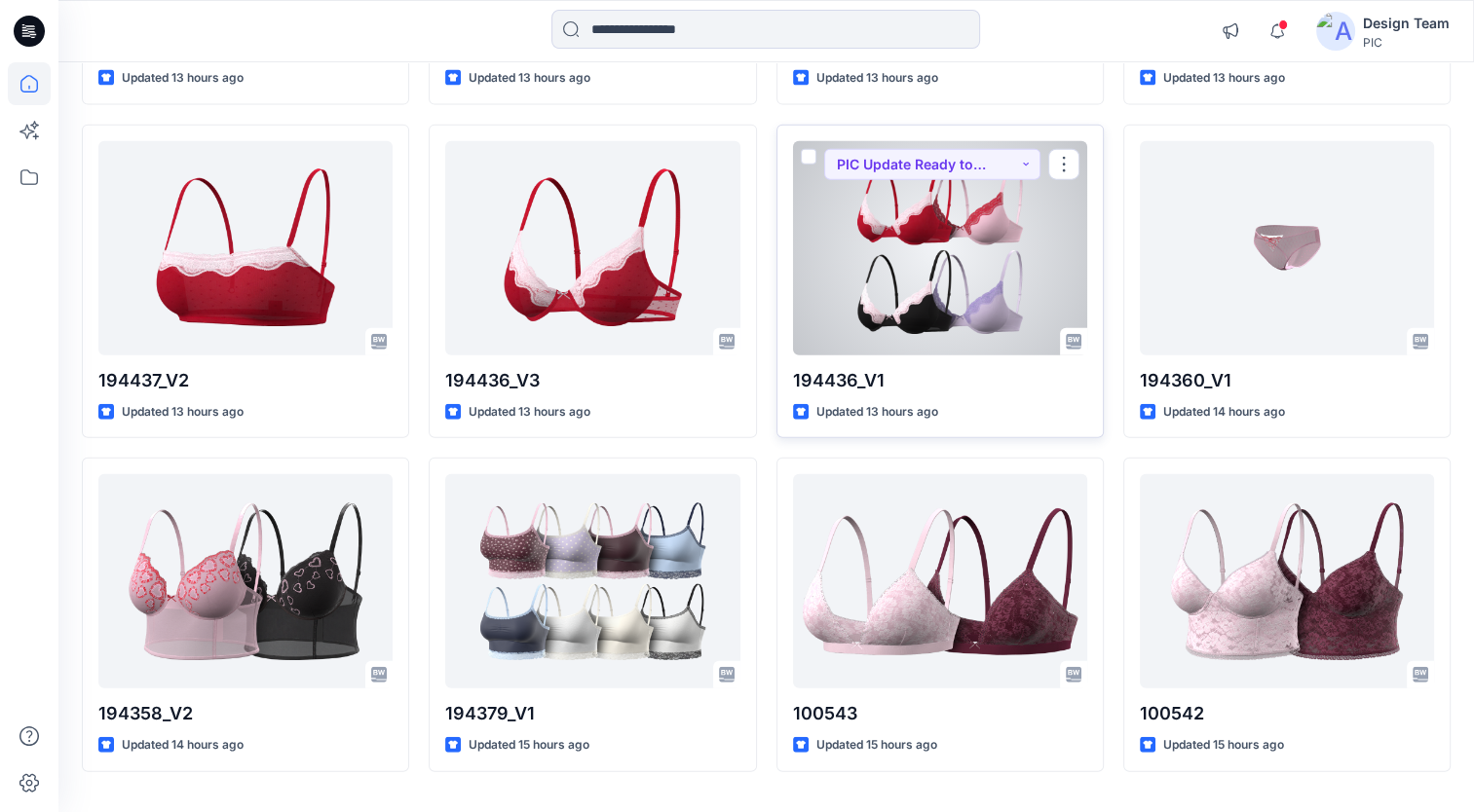
scroll to position [4507, 0]
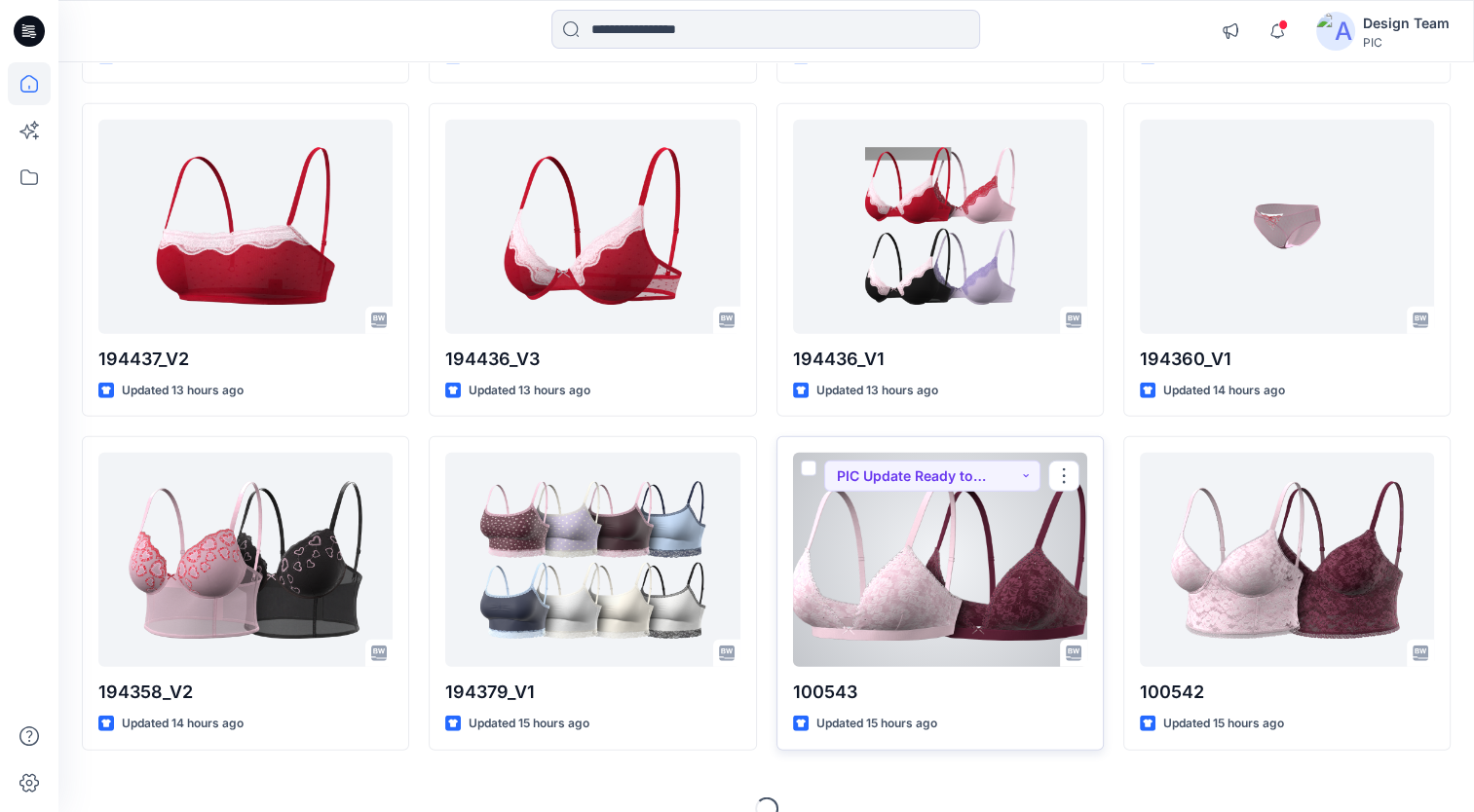
click at [927, 598] on div at bounding box center [940, 560] width 294 height 214
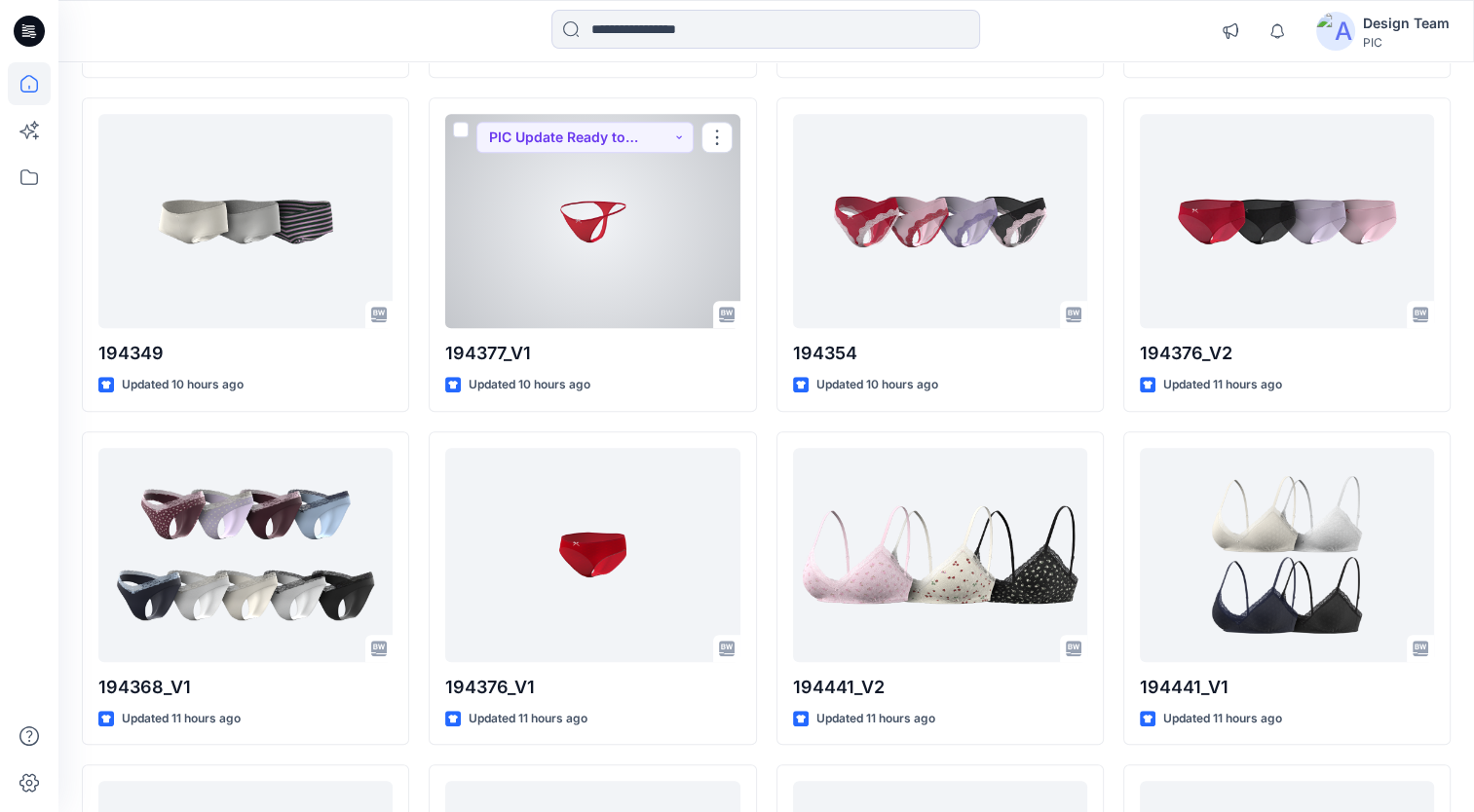
scroll to position [1313, 0]
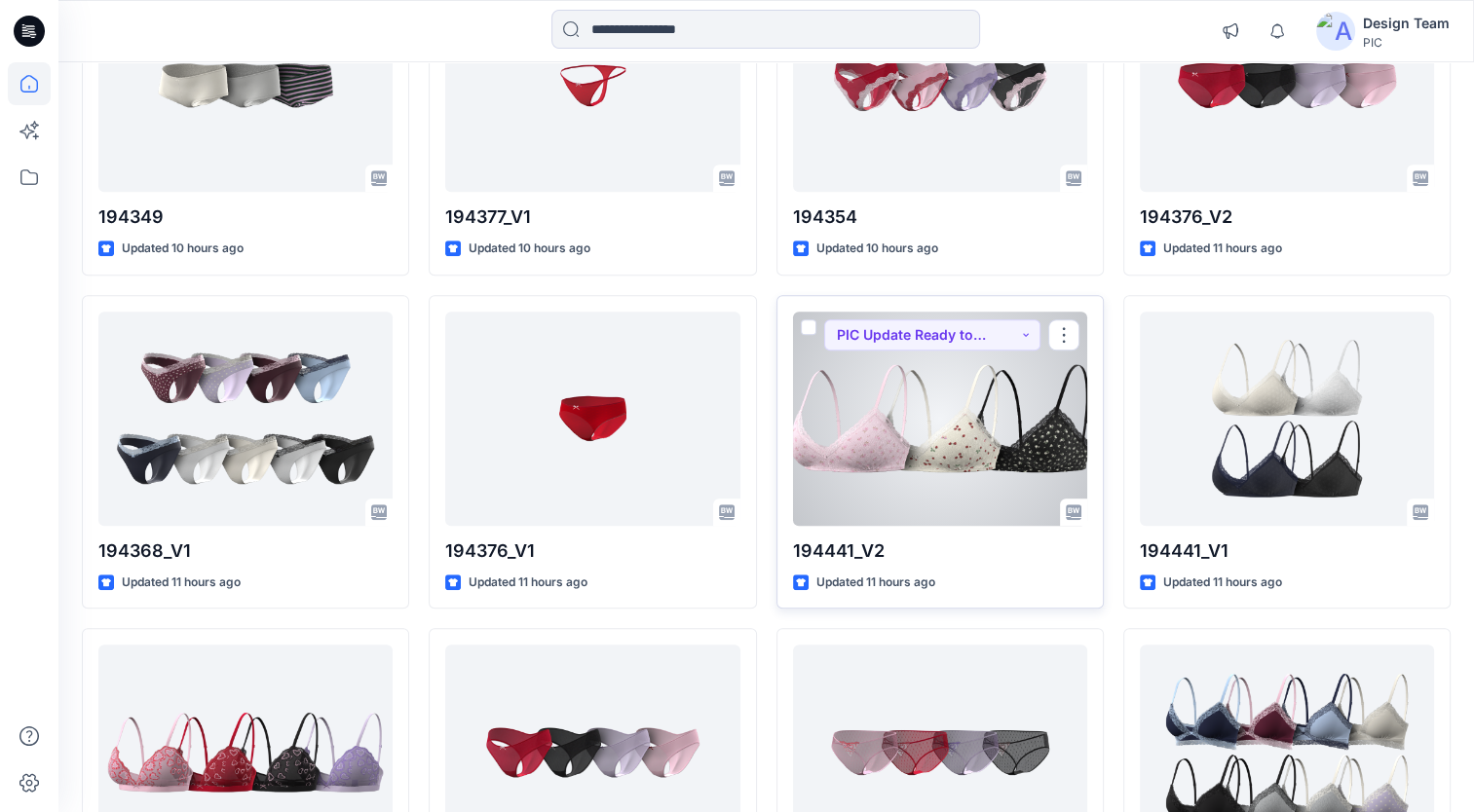
click at [999, 405] on div at bounding box center [940, 418] width 294 height 214
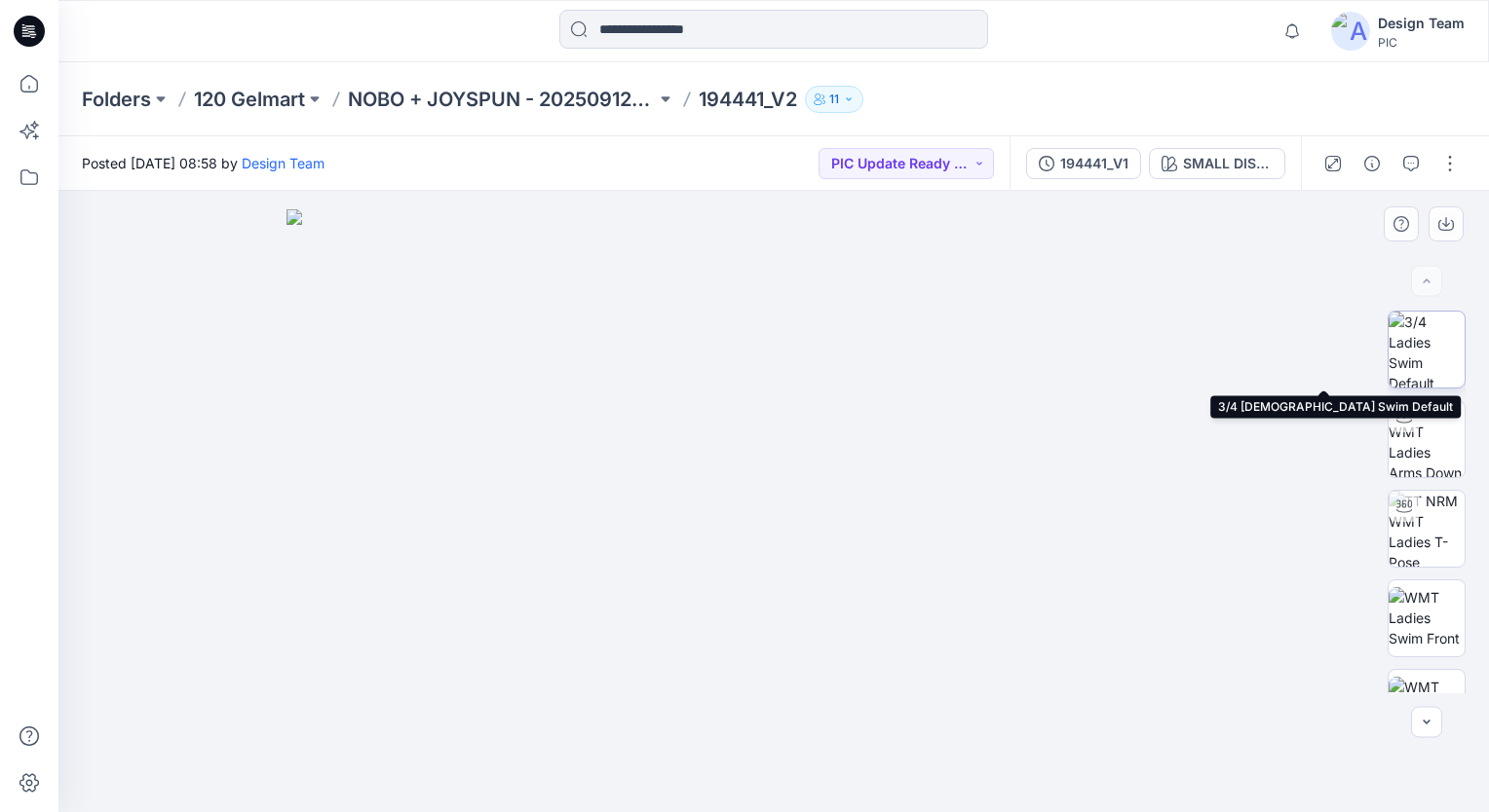
click at [1430, 340] on img at bounding box center [1426, 350] width 76 height 76
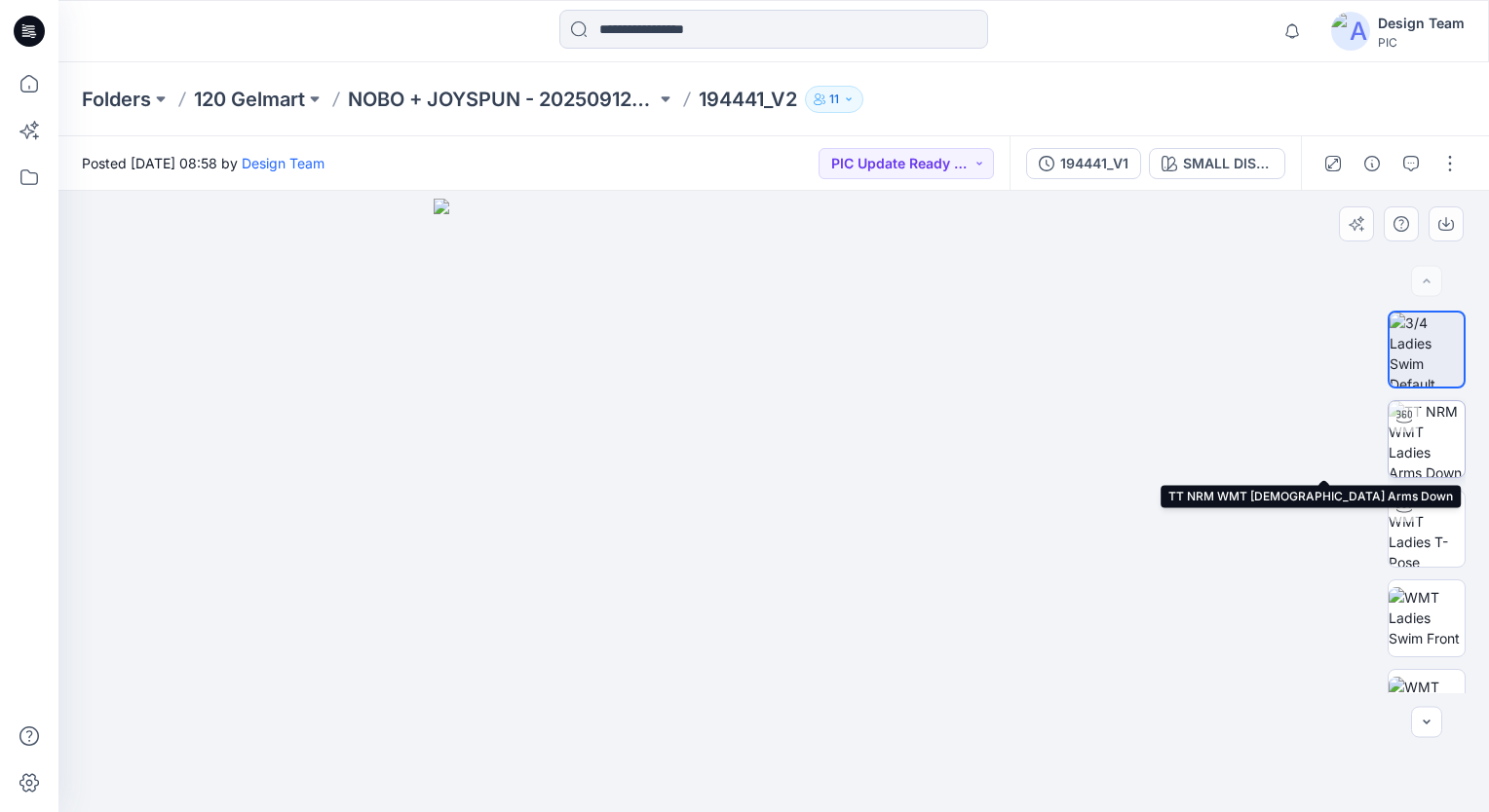
click at [1430, 446] on img at bounding box center [1426, 439] width 76 height 76
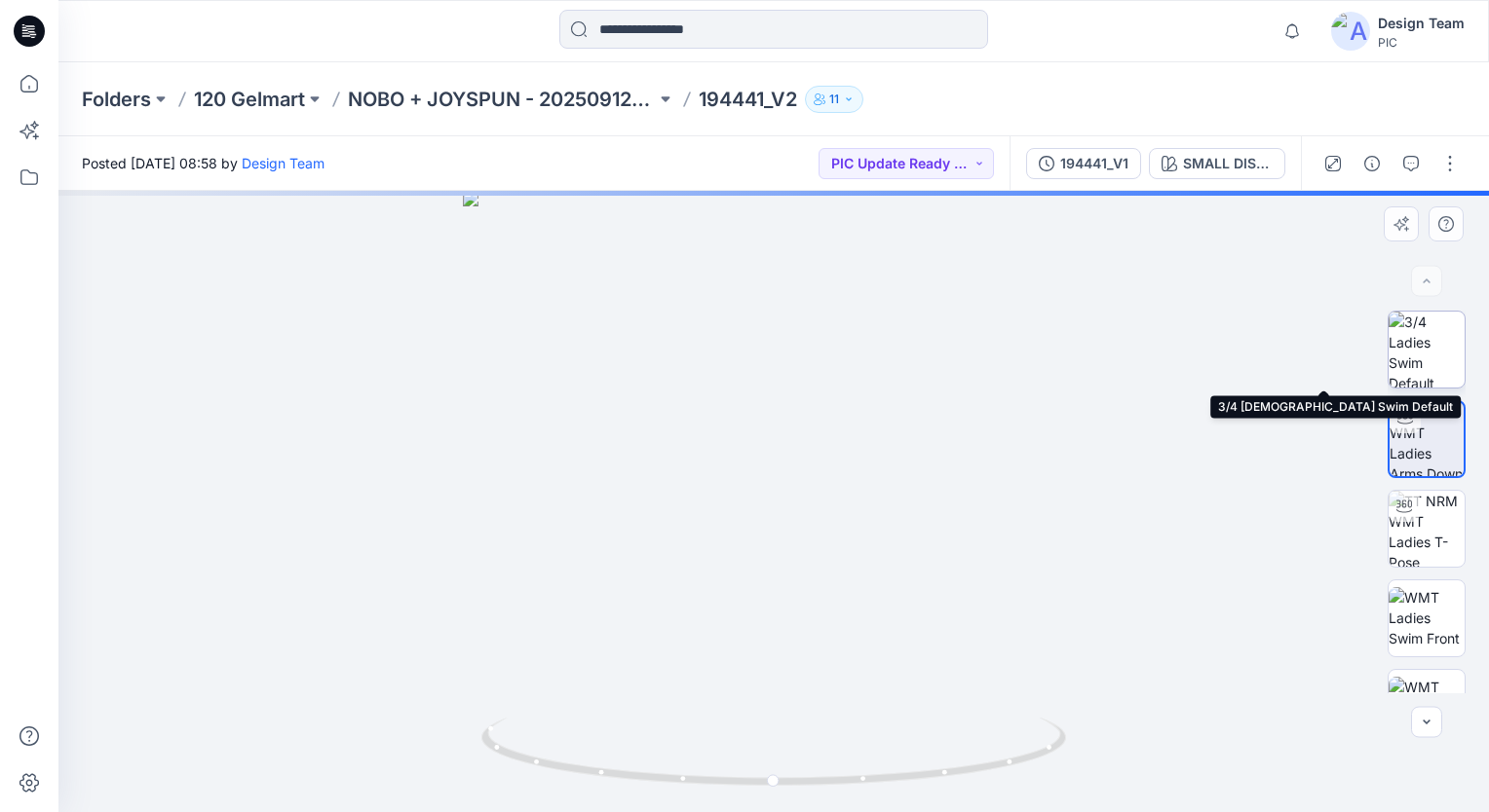
click at [1420, 386] on img at bounding box center [1426, 350] width 76 height 76
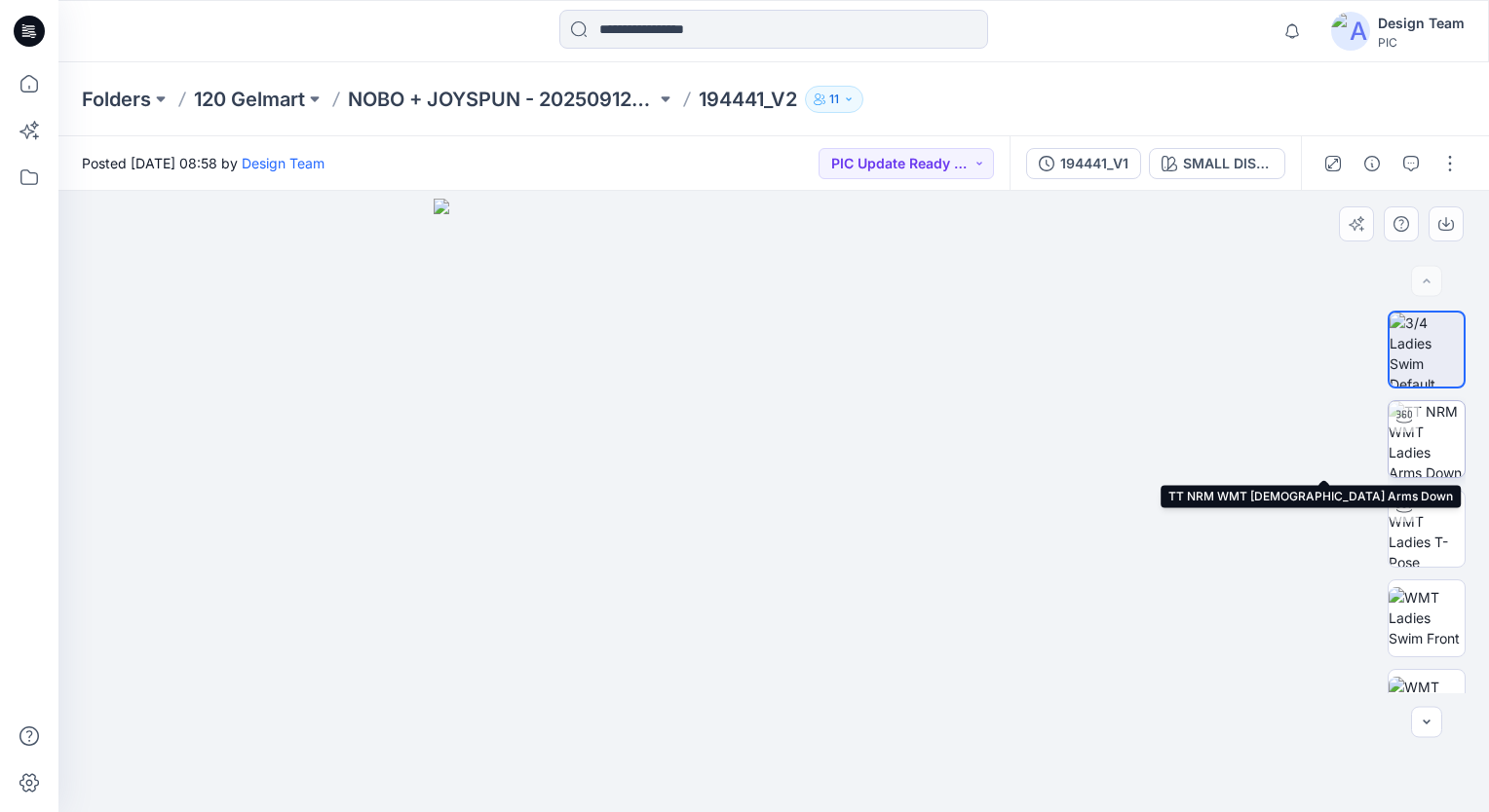
click at [1421, 437] on img at bounding box center [1426, 439] width 76 height 76
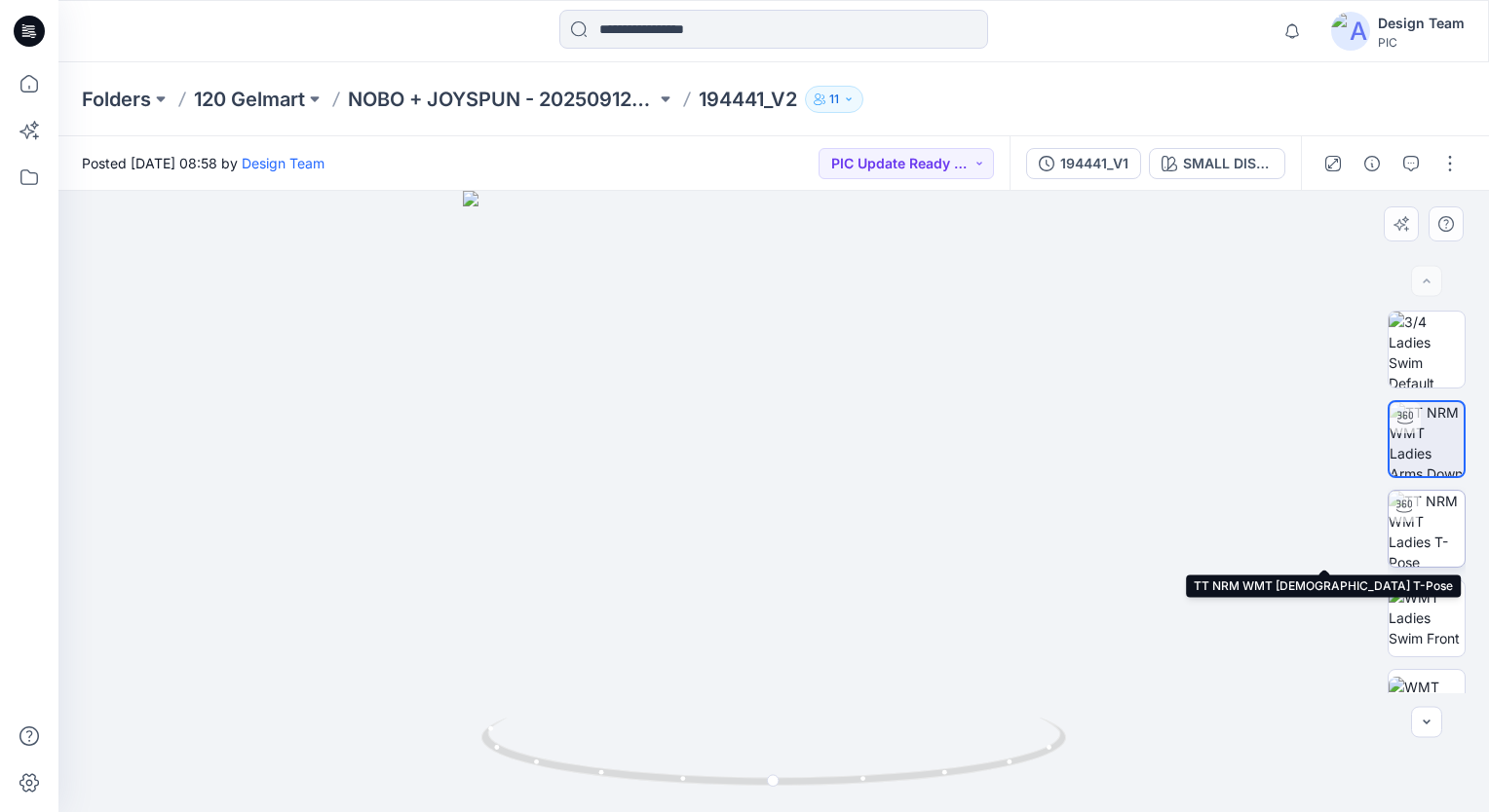
click at [1416, 511] on img at bounding box center [1426, 529] width 76 height 76
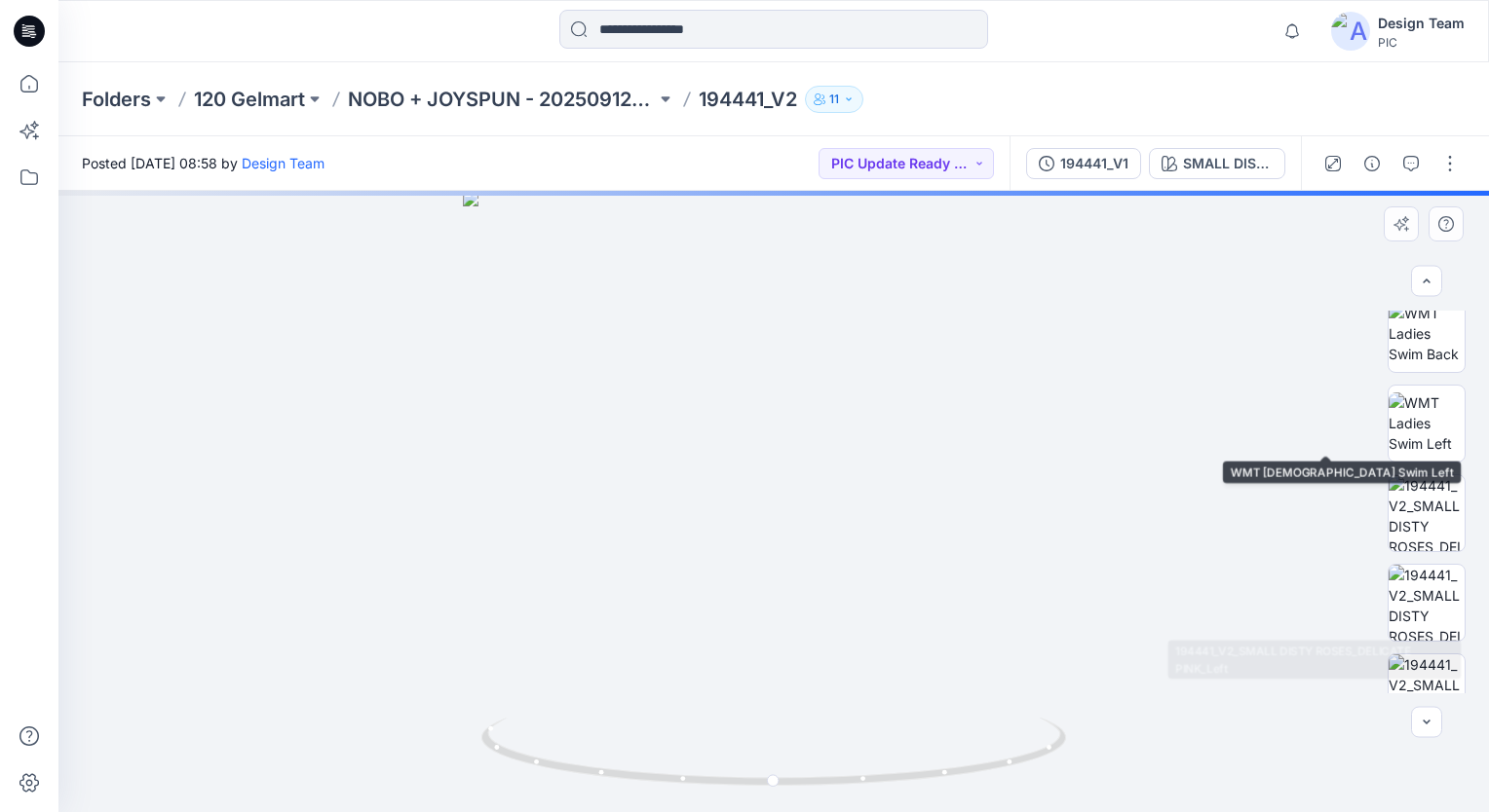
scroll to position [390, 0]
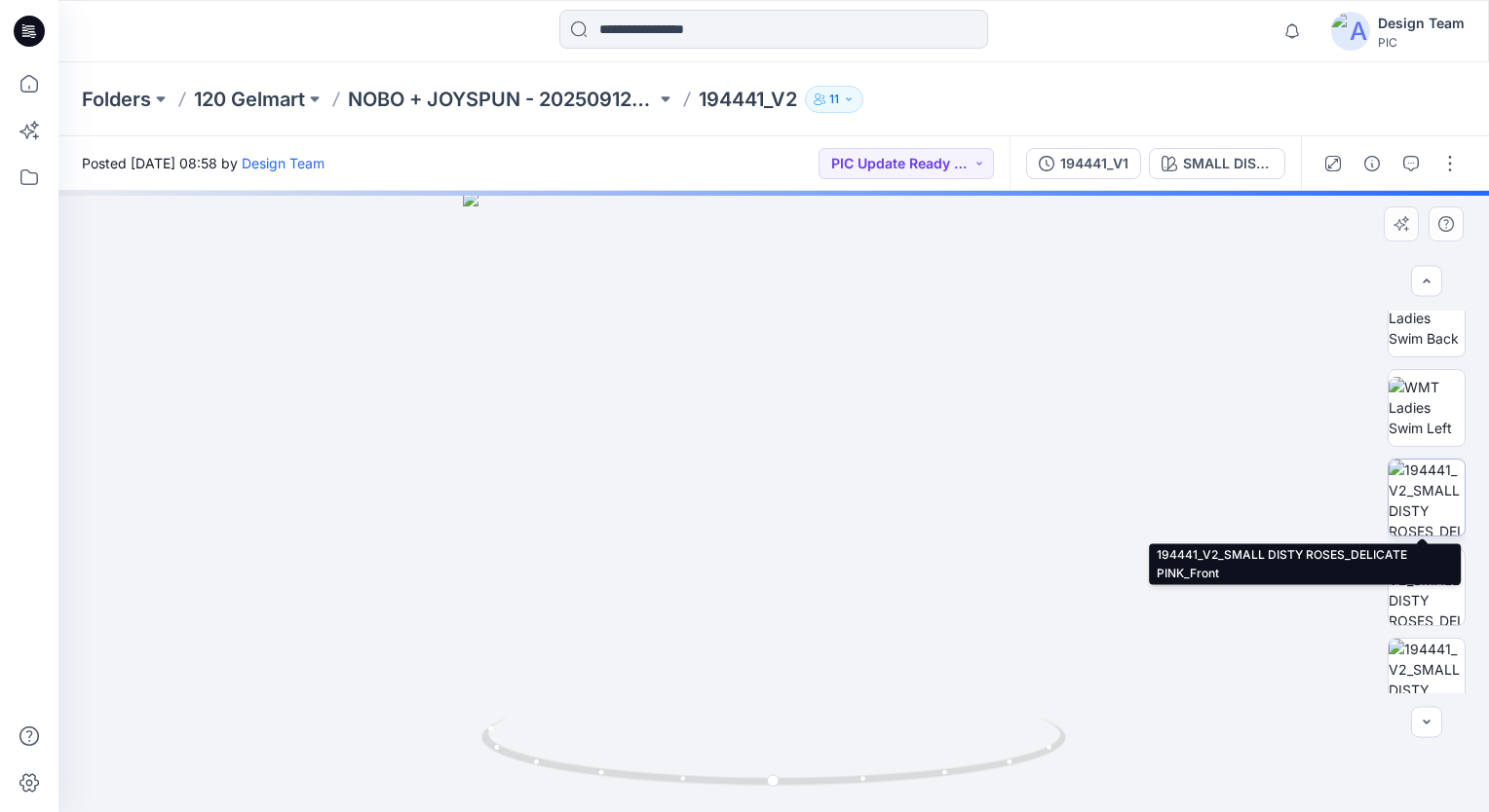
click at [1418, 491] on img at bounding box center [1426, 497] width 76 height 76
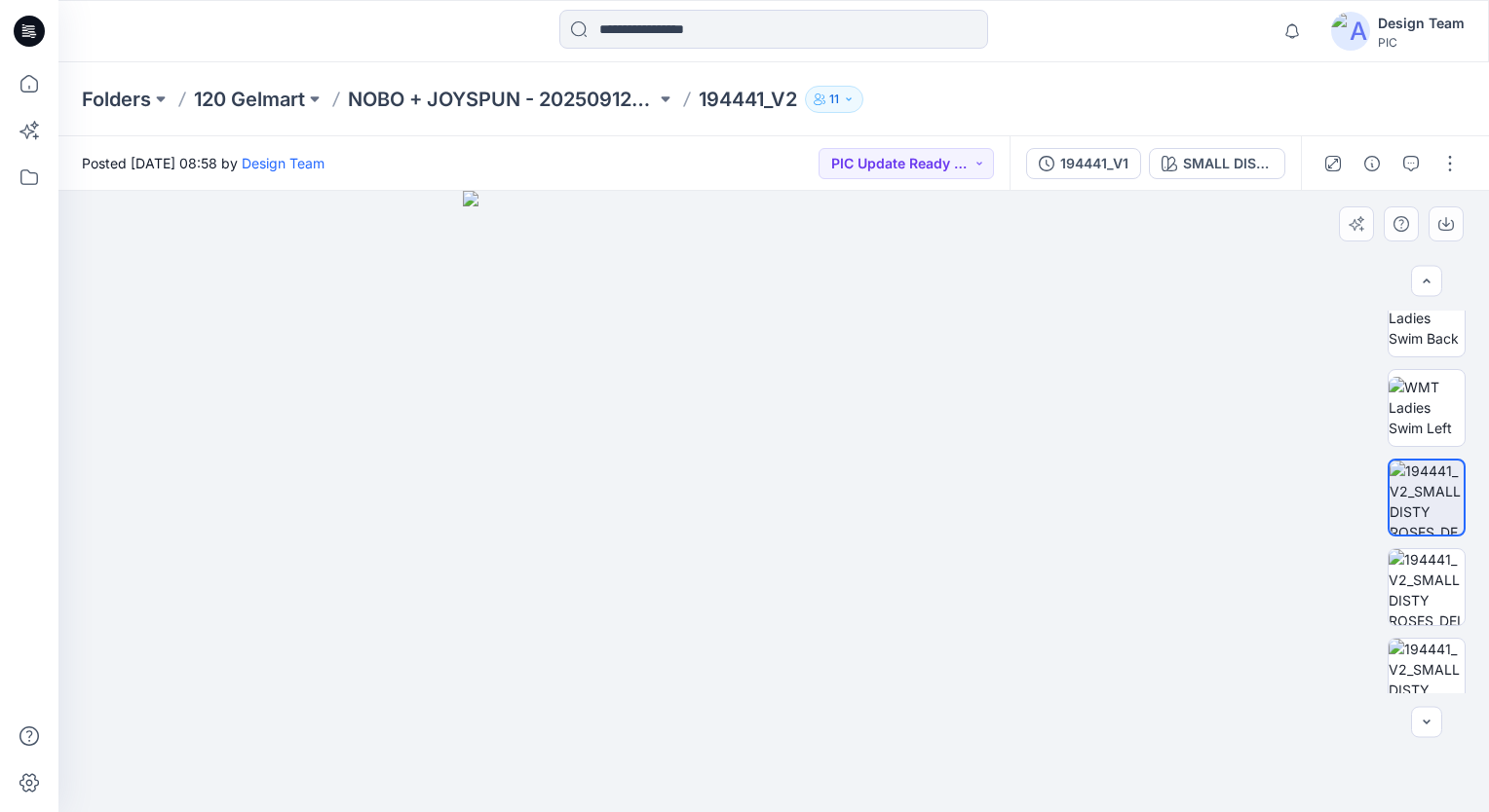
drag, startPoint x: 1191, startPoint y: 418, endPoint x: 1452, endPoint y: 754, distance: 425.5
click at [1452, 754] on div at bounding box center [773, 502] width 1430 height 622
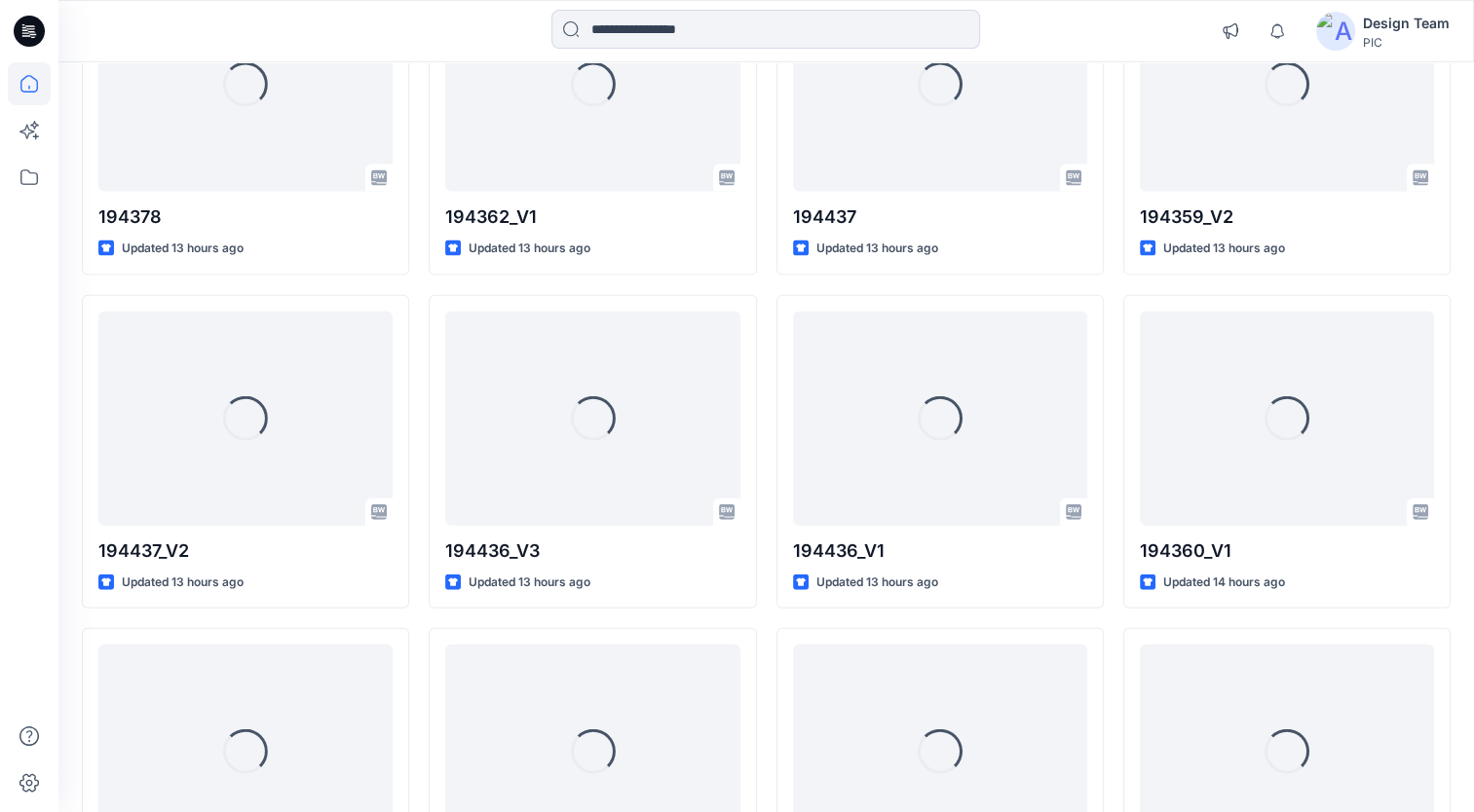
scroll to position [4507, 0]
